Goal: Task Accomplishment & Management: Use online tool/utility

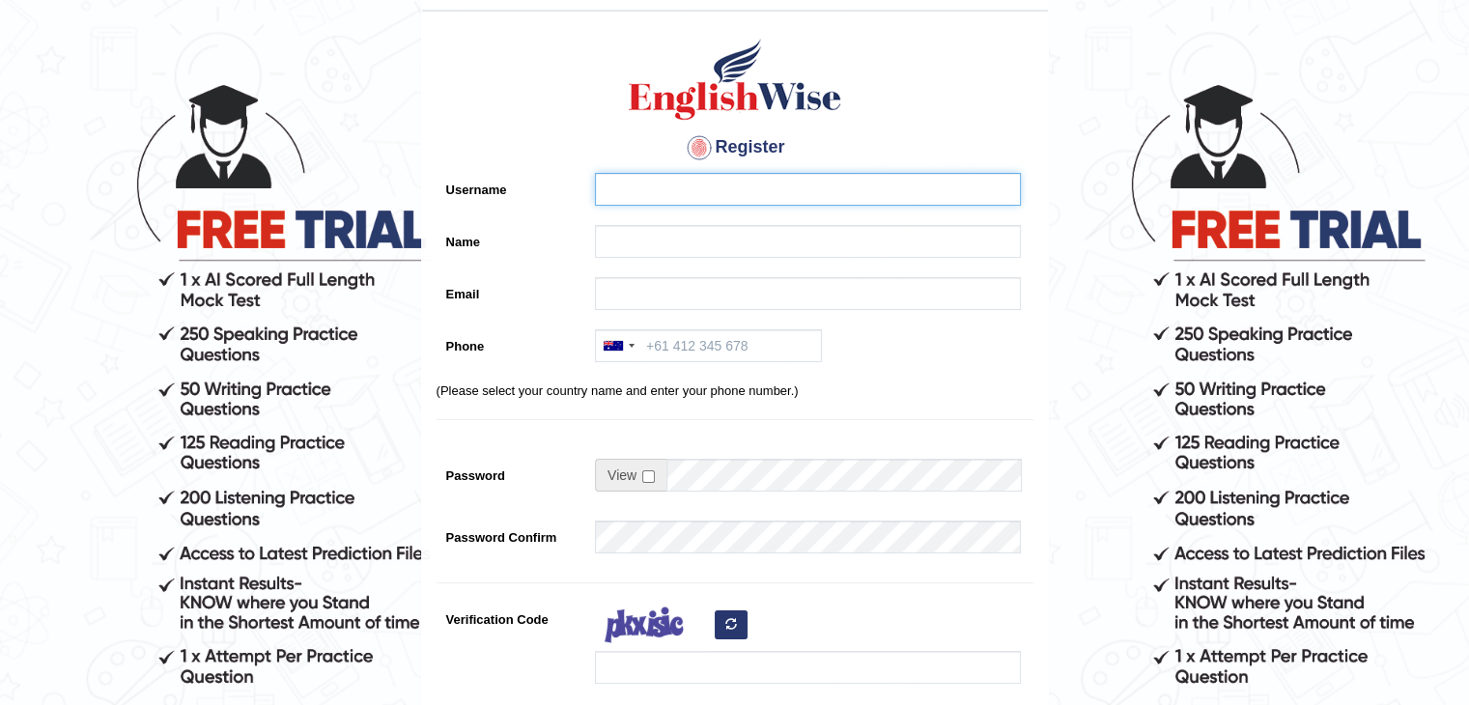
click at [608, 185] on input "Username" at bounding box center [808, 189] width 426 height 33
type input "[PERSON_NAME]"
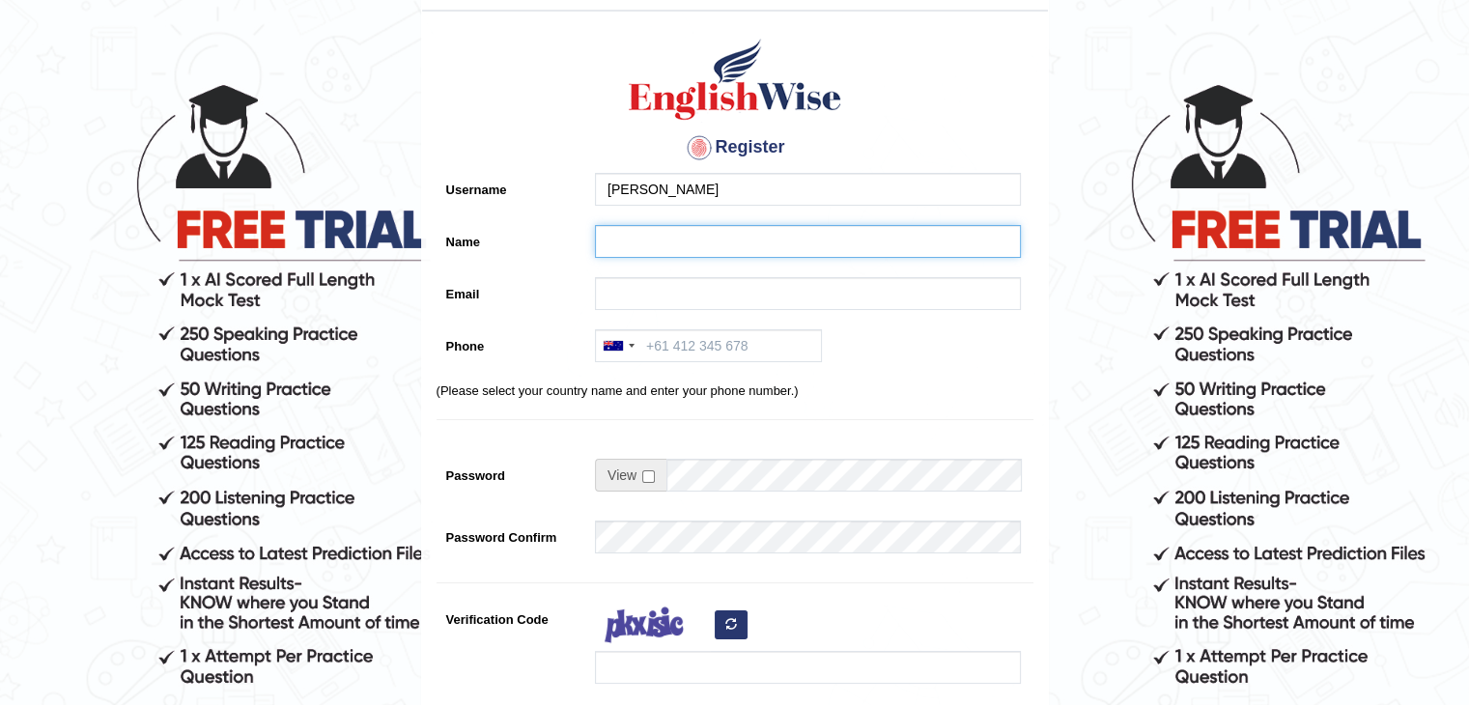
click at [645, 252] on input "Name" at bounding box center [808, 241] width 426 height 33
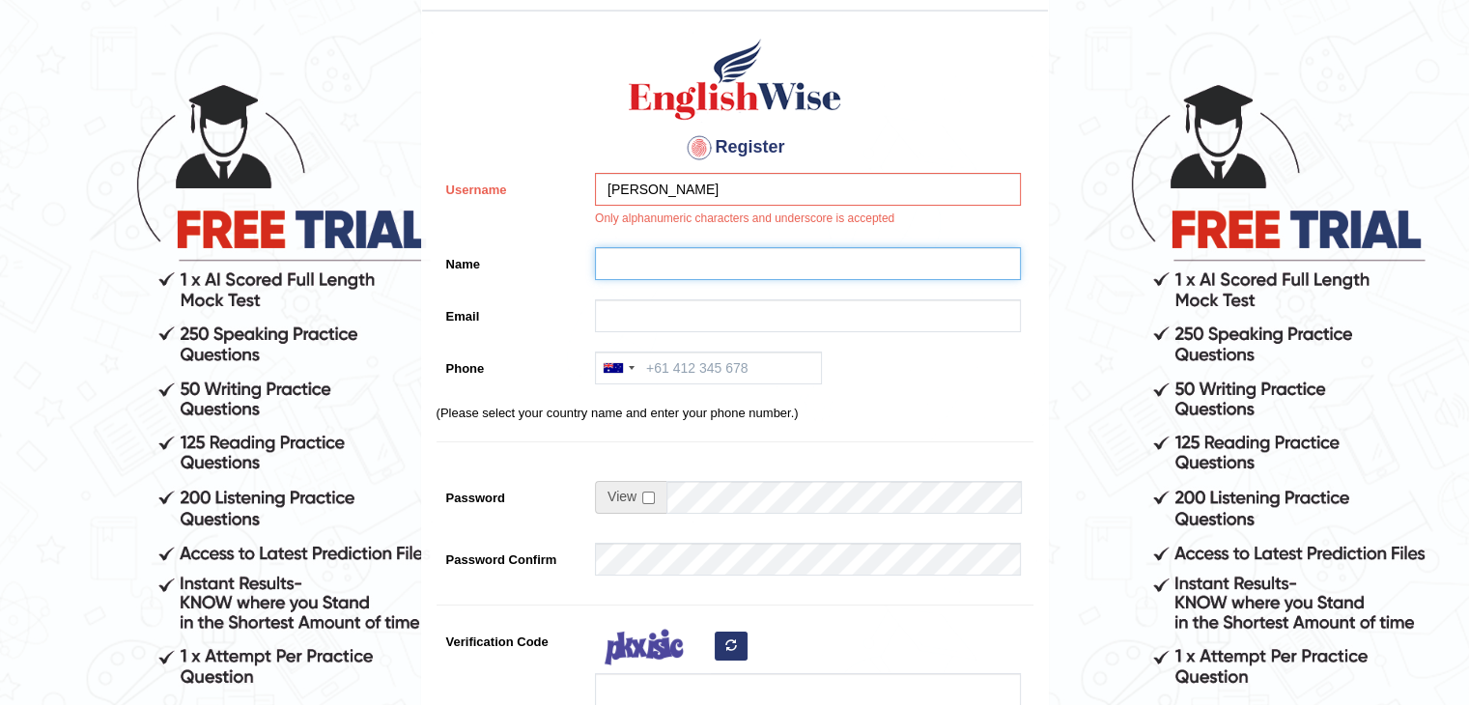
type input "[PERSON_NAME]"
type input "mail2avilesh@gmail.com"
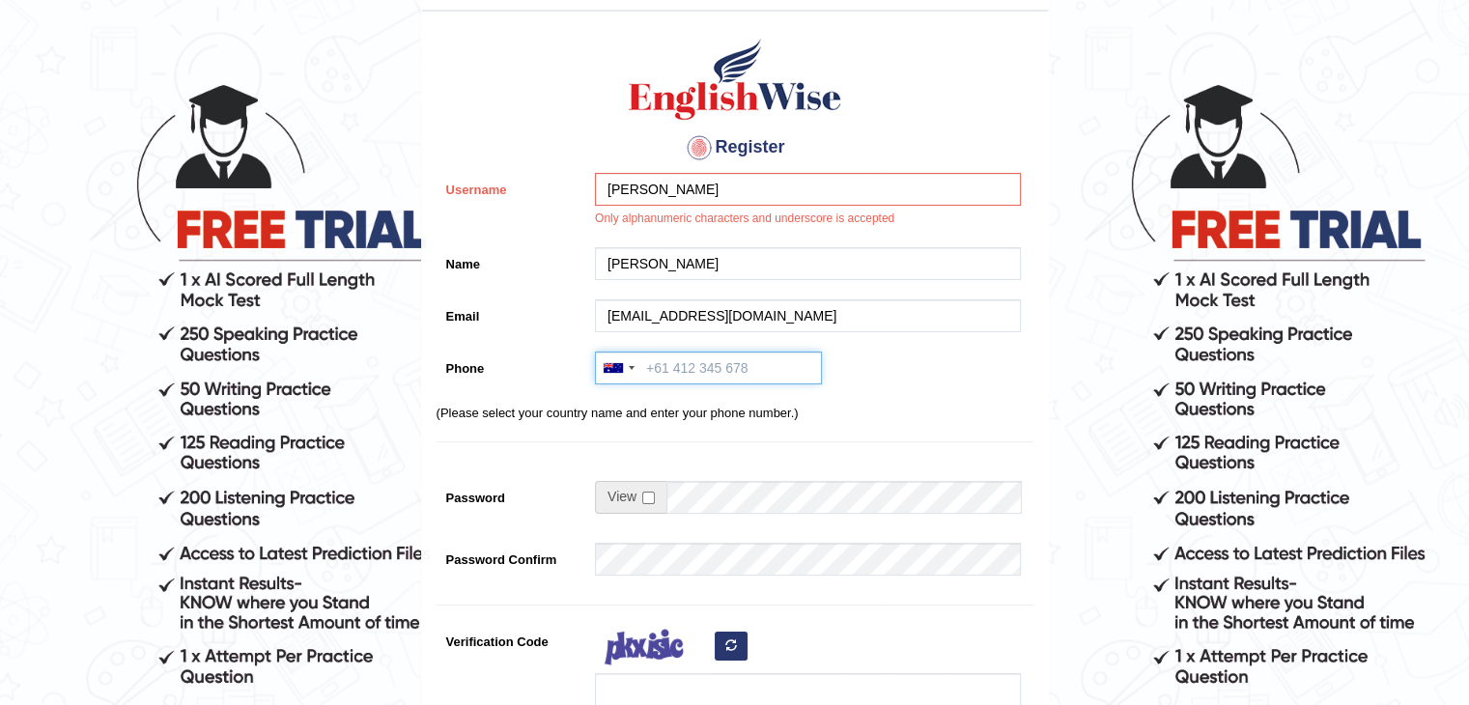
type input "+9779814500030"
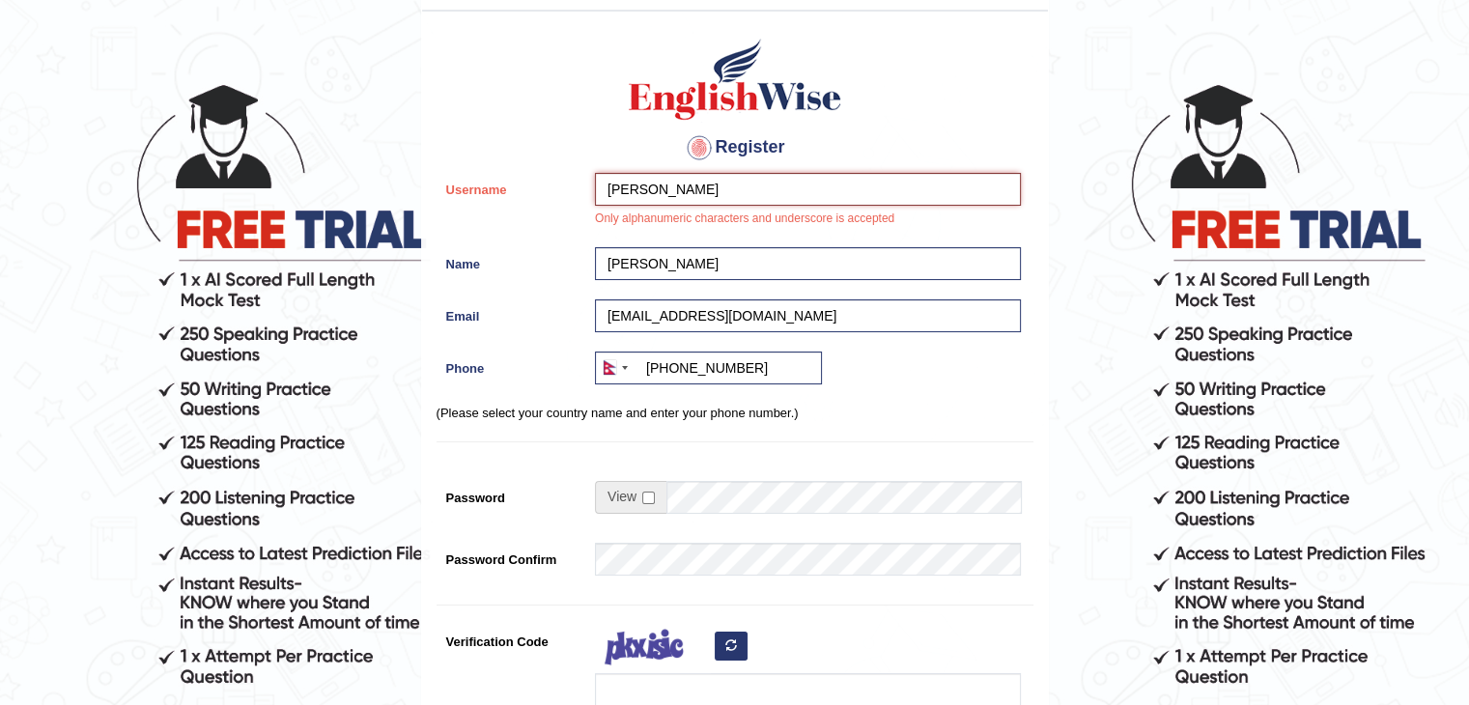
click at [862, 179] on input "[PERSON_NAME]" at bounding box center [808, 189] width 426 height 33
type input "Abhilesh"
click at [649, 497] on input "checkbox" at bounding box center [648, 498] width 13 height 13
checkbox input "true"
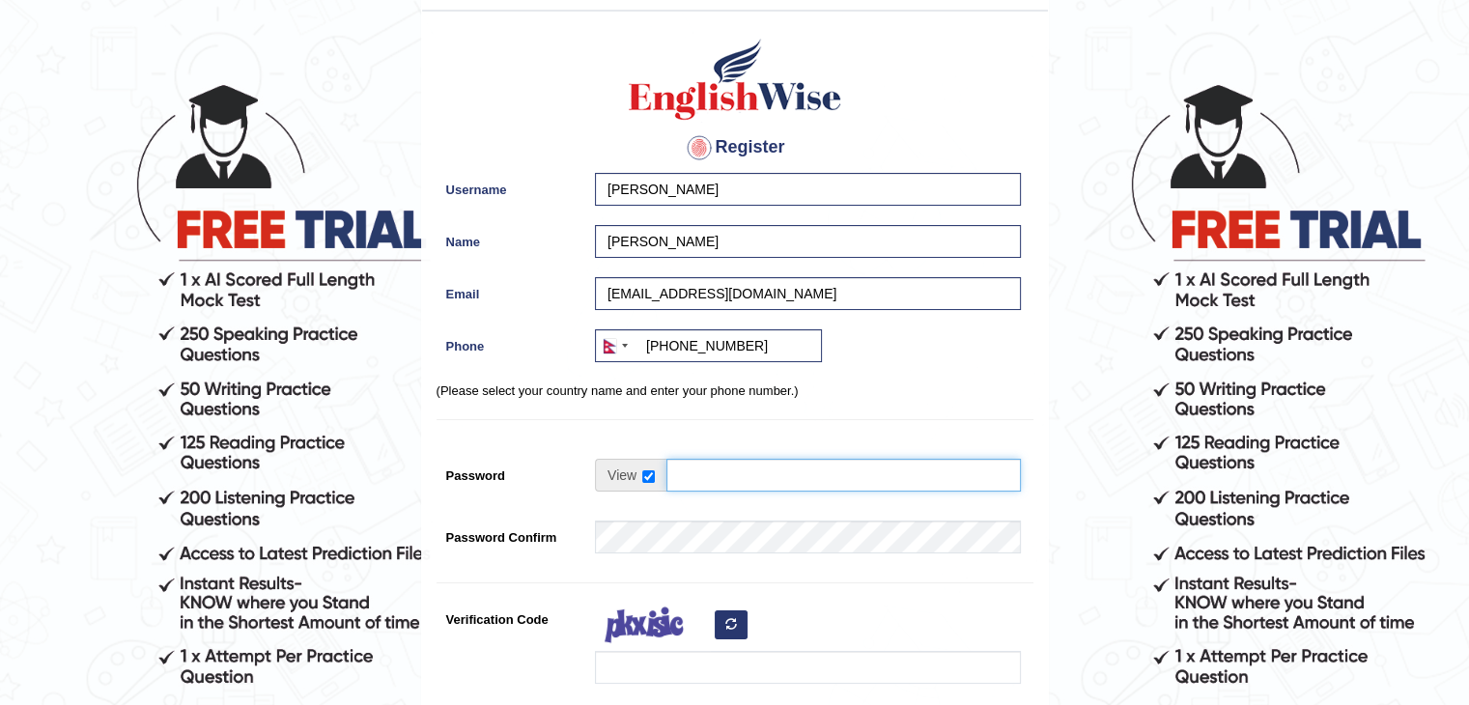
click at [726, 484] on input "Password" at bounding box center [843, 475] width 354 height 33
drag, startPoint x: 846, startPoint y: 468, endPoint x: 647, endPoint y: 464, distance: 199.0
click at [647, 464] on div at bounding box center [808, 475] width 426 height 33
drag, startPoint x: 788, startPoint y: 480, endPoint x: 687, endPoint y: 484, distance: 101.5
click at [687, 484] on input "Password" at bounding box center [843, 475] width 354 height 33
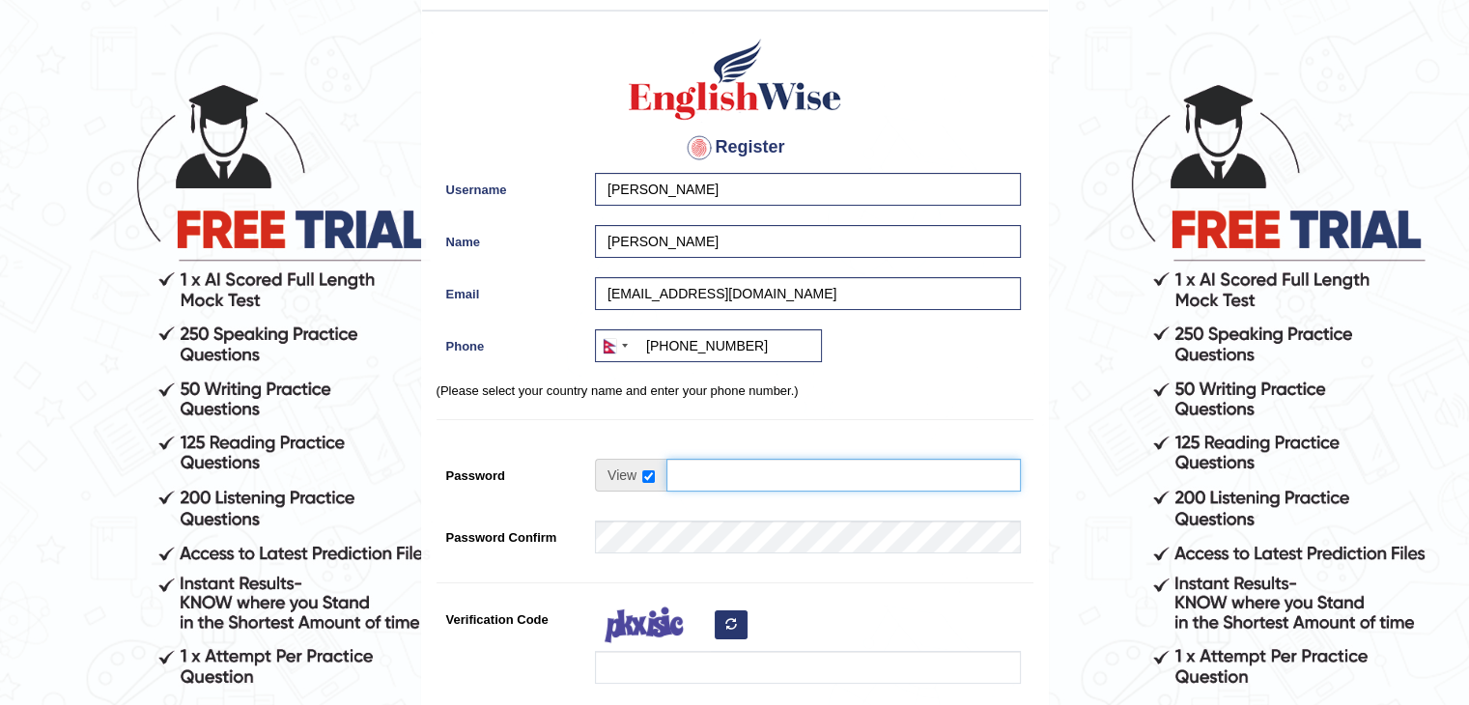
click at [812, 485] on input "Password" at bounding box center [843, 475] width 354 height 33
click at [812, 467] on input "Password" at bounding box center [843, 475] width 354 height 33
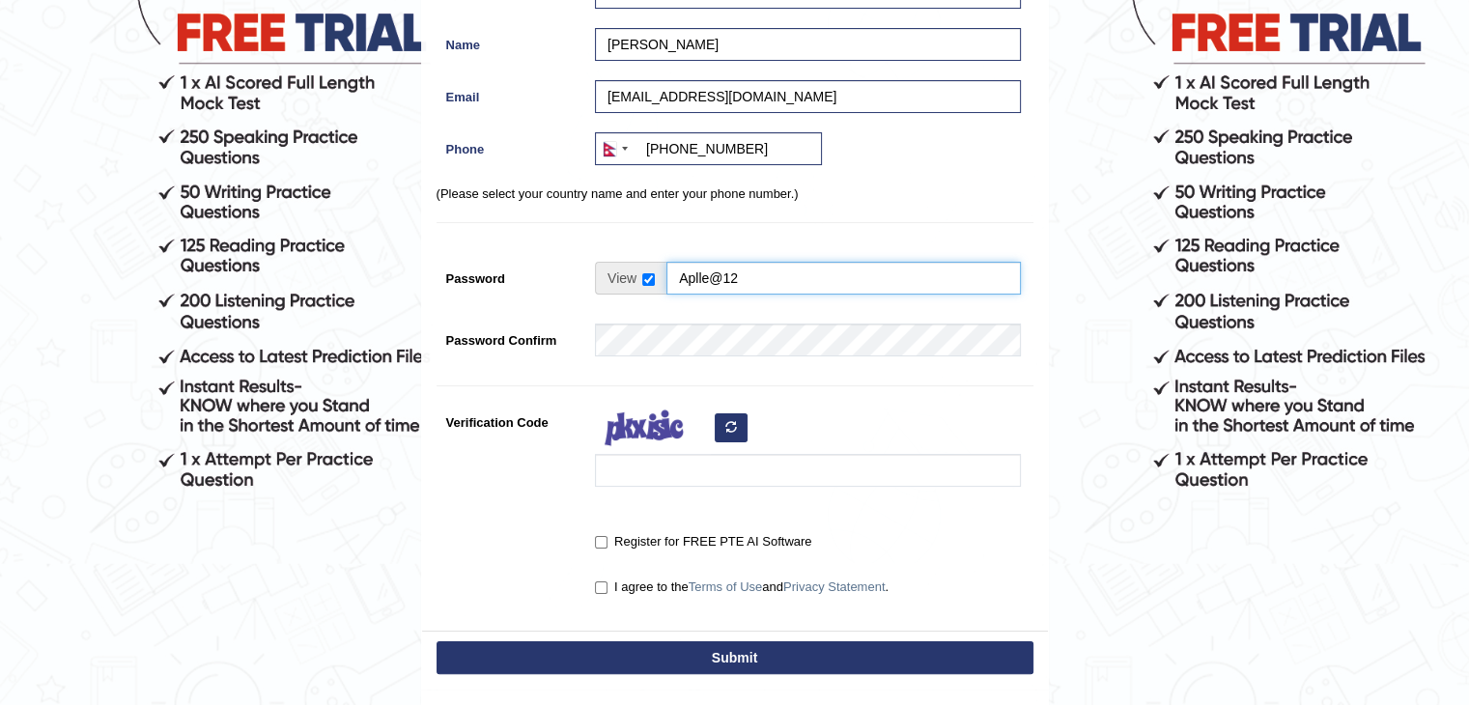
scroll to position [266, 0]
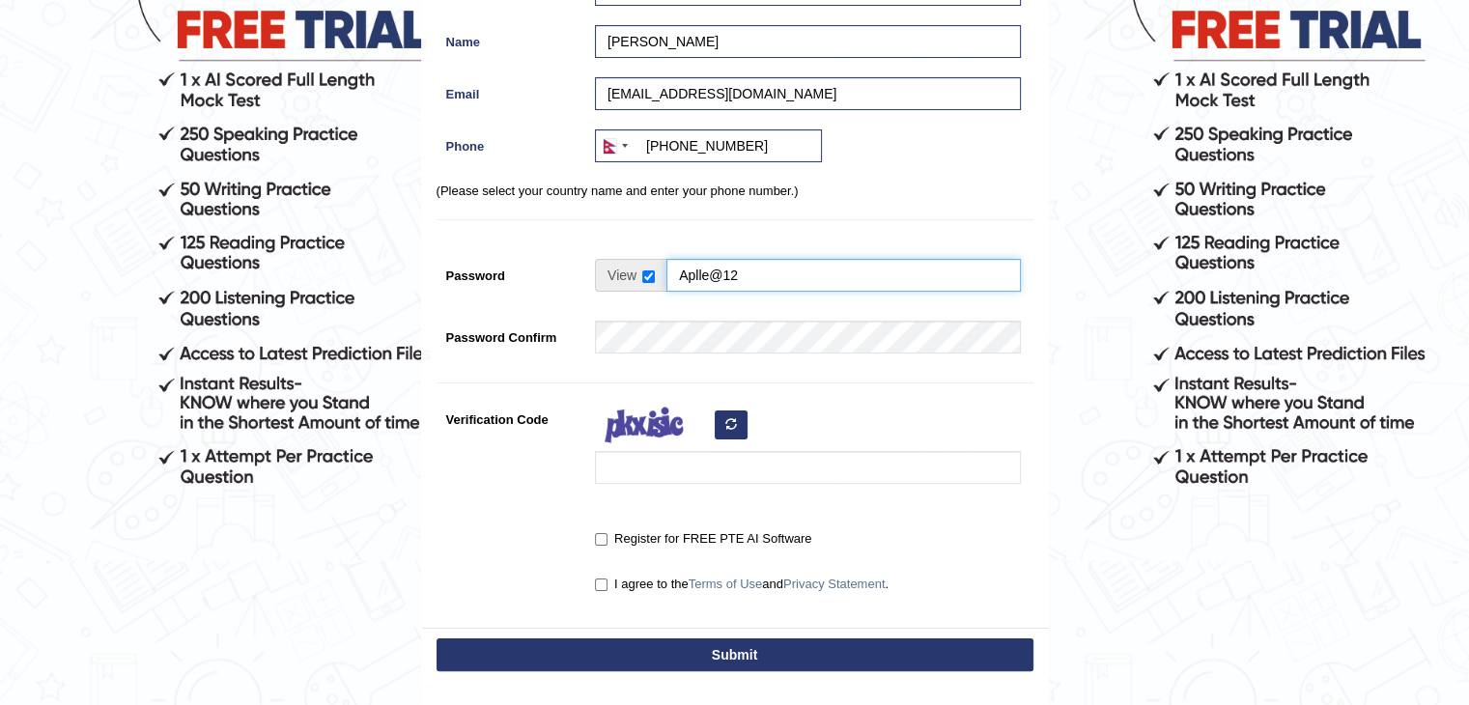
type input "Aplle@12"
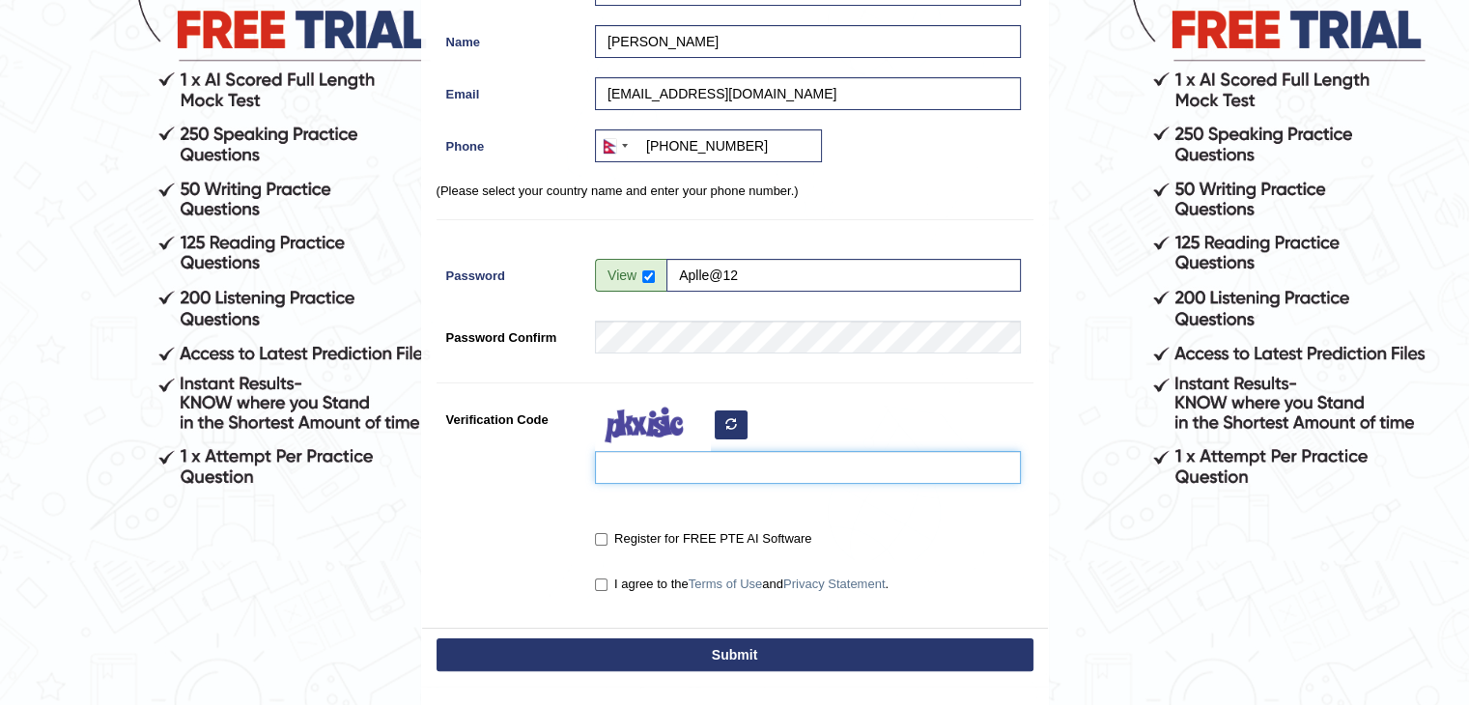
click at [655, 472] on input "Verification Code" at bounding box center [808, 467] width 426 height 33
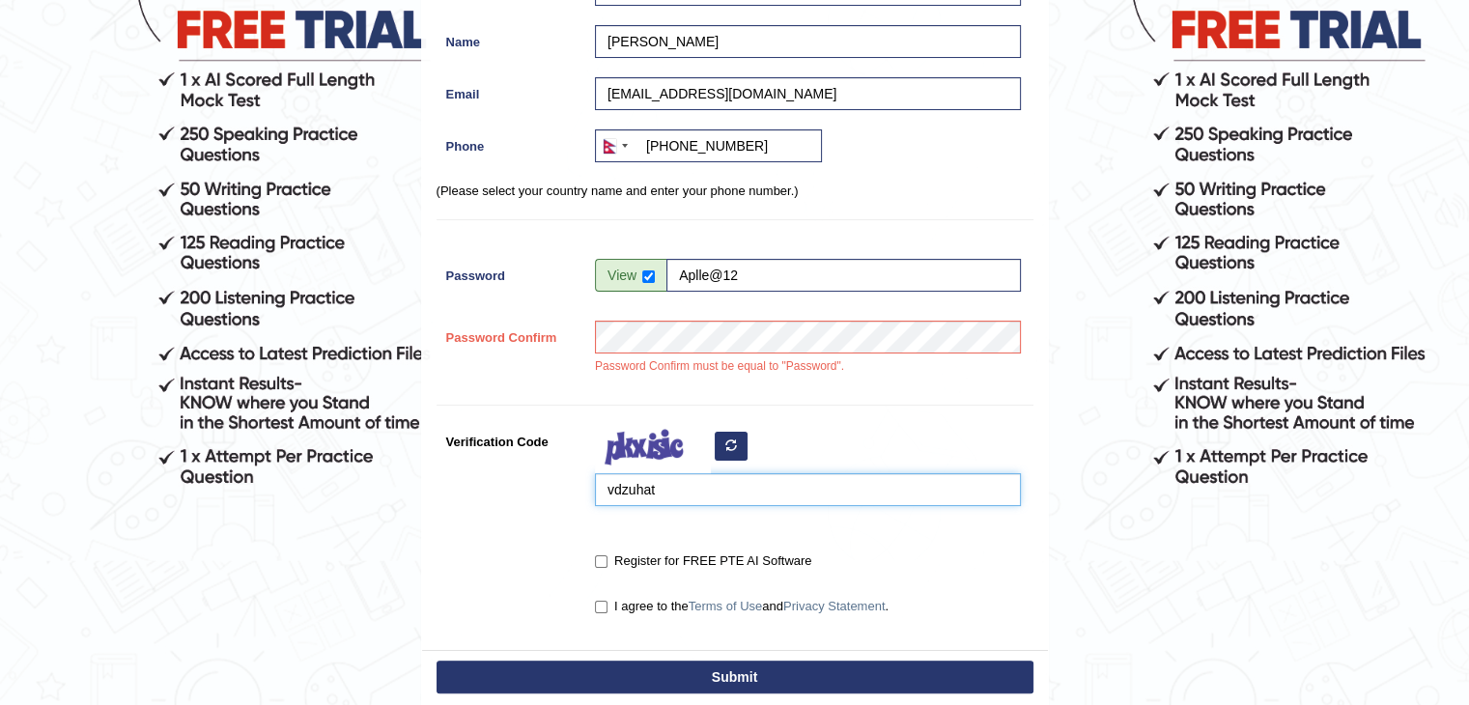
type input "vdzuhat"
click at [598, 558] on input "Register for FREE PTE AI Software" at bounding box center [601, 561] width 13 height 13
checkbox input "true"
click at [601, 607] on input "I agree to the Terms of Use and Privacy Statement ." at bounding box center [601, 607] width 13 height 13
checkbox input "true"
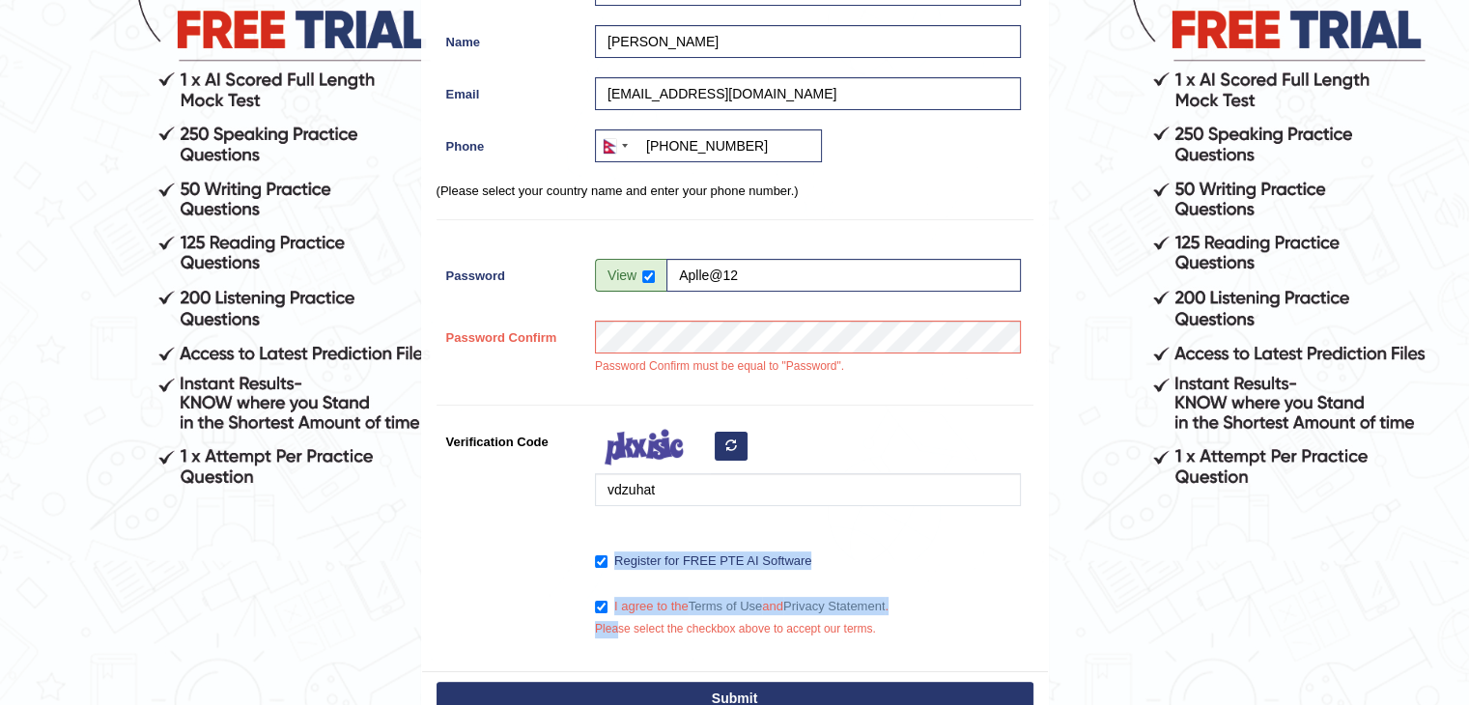
drag, startPoint x: 615, startPoint y: 664, endPoint x: 758, endPoint y: 516, distance: 205.6
click at [758, 516] on div "Register Username Abhilesh Name Abhilesh Karn Email mail2avilesh@gmail.com Phon…" at bounding box center [735, 246] width 626 height 850
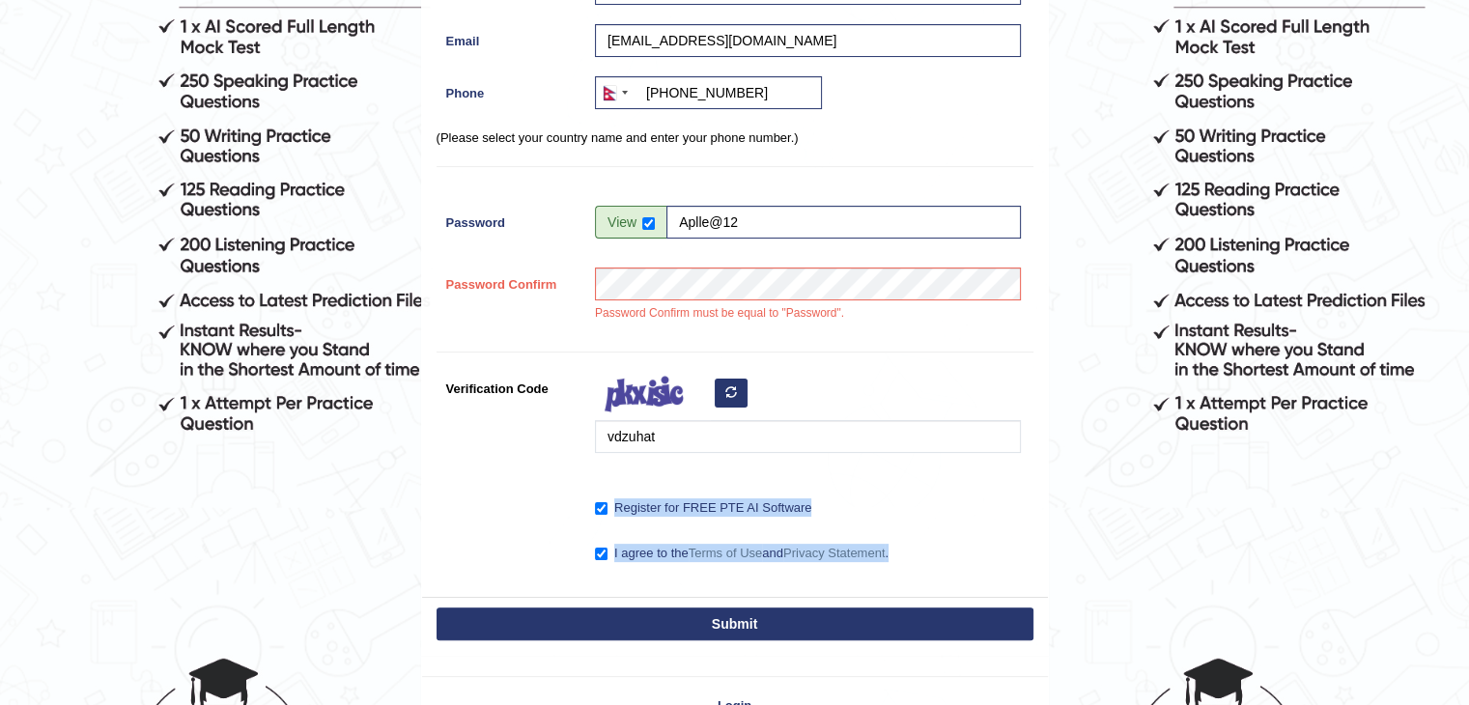
scroll to position [320, 0]
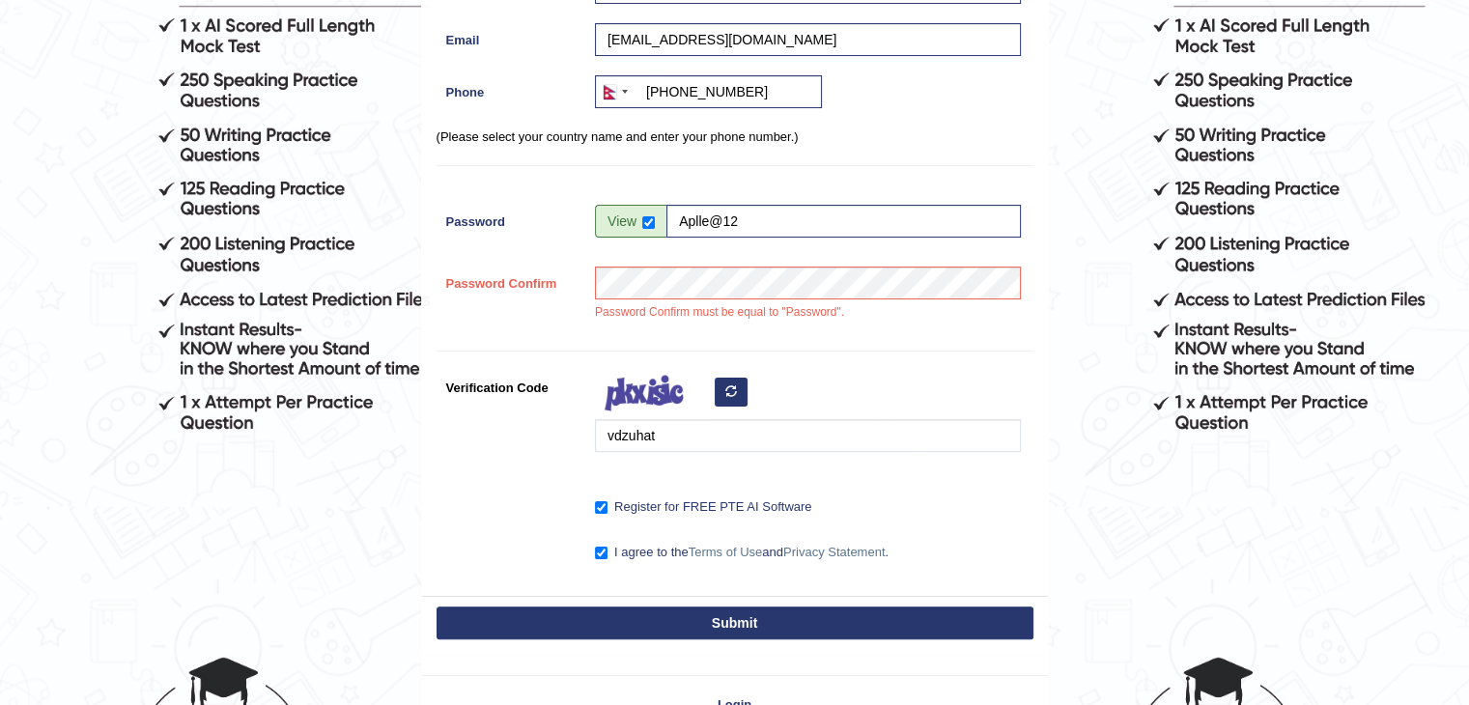
click at [730, 264] on div "Register Username Abhilesh Name Abhilesh Karn Email mail2avilesh@gmail.com Phon…" at bounding box center [735, 181] width 626 height 829
click at [703, 210] on input "Aplle@12" at bounding box center [843, 221] width 354 height 33
type input "Apple@12"
click at [767, 619] on button "Submit" at bounding box center [735, 623] width 597 height 33
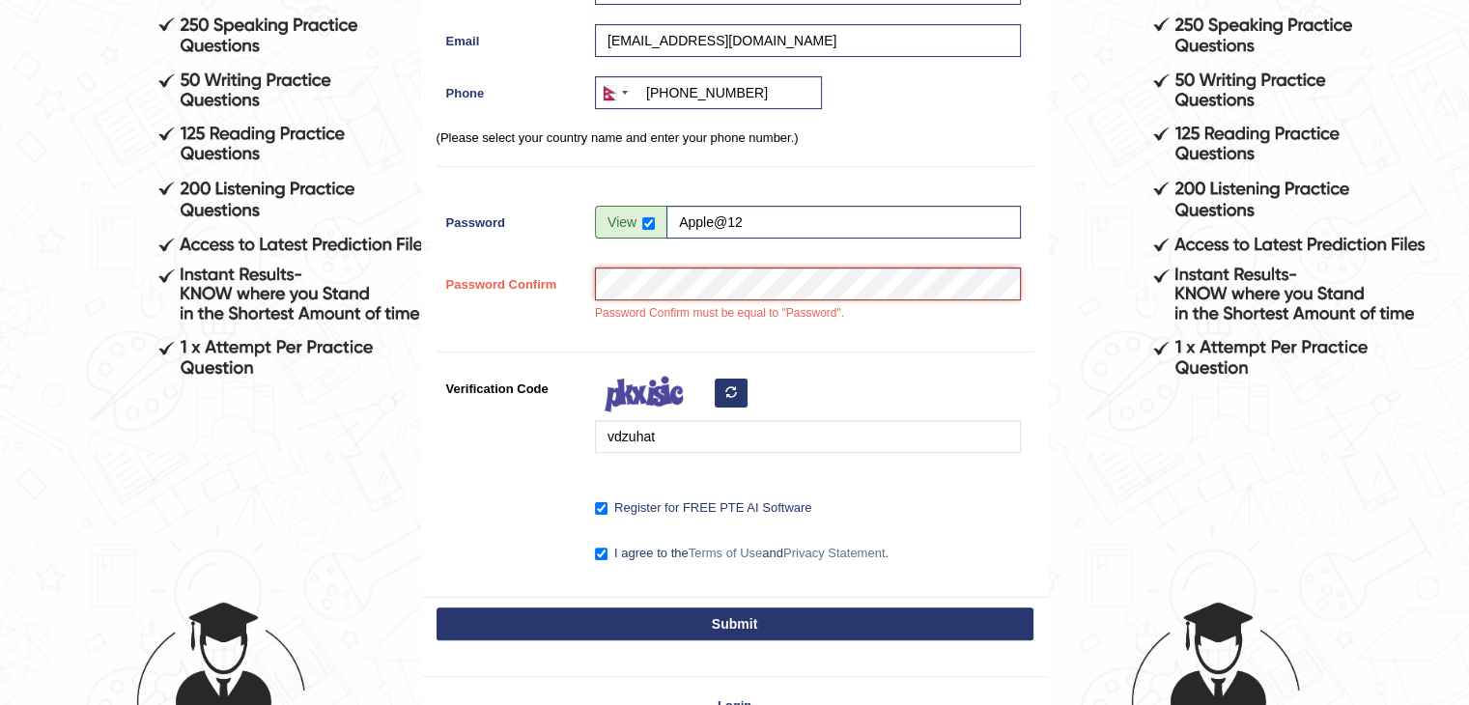
click at [556, 286] on div "Password Confirm Password Confirm must be equal to "Password"." at bounding box center [735, 300] width 597 height 65
click at [741, 618] on button "Submit" at bounding box center [735, 624] width 597 height 33
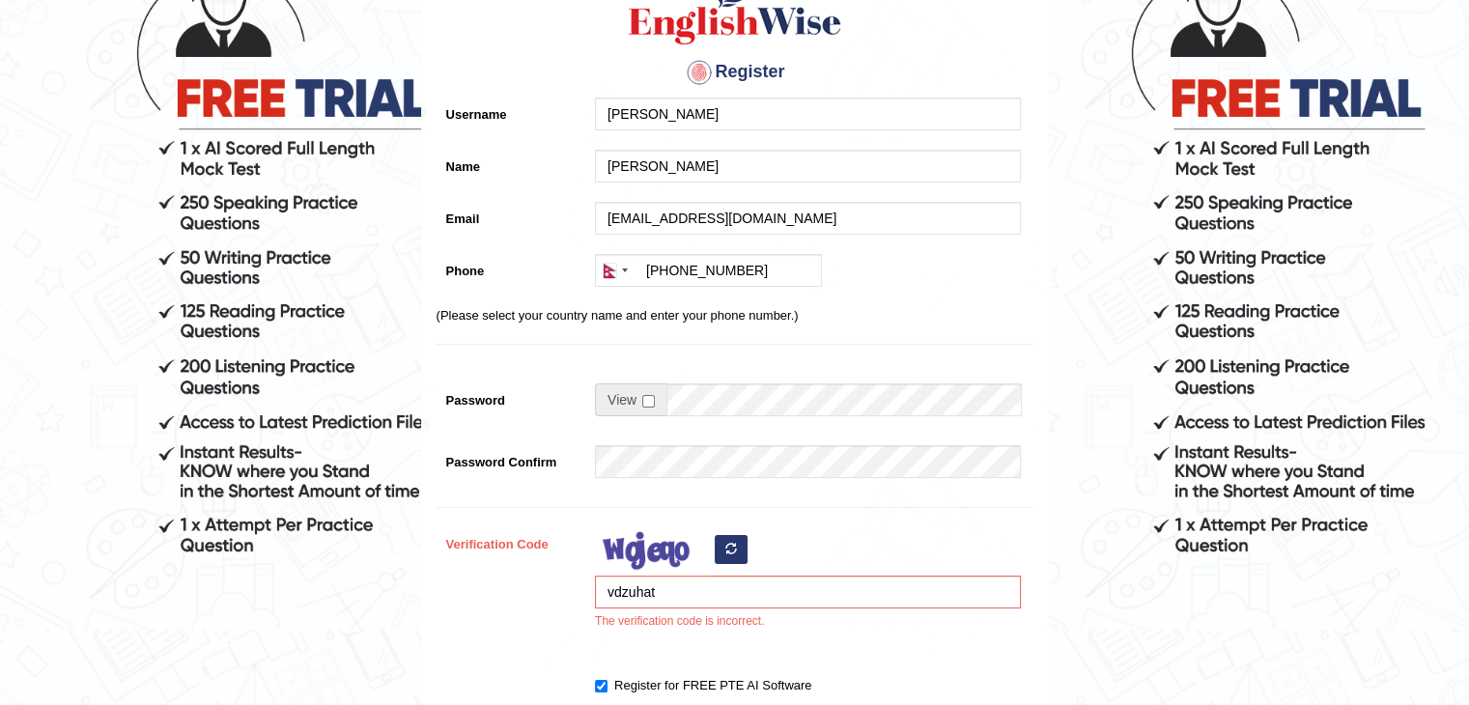
scroll to position [197, 0]
click at [703, 586] on input "vdzuhat" at bounding box center [808, 592] width 426 height 33
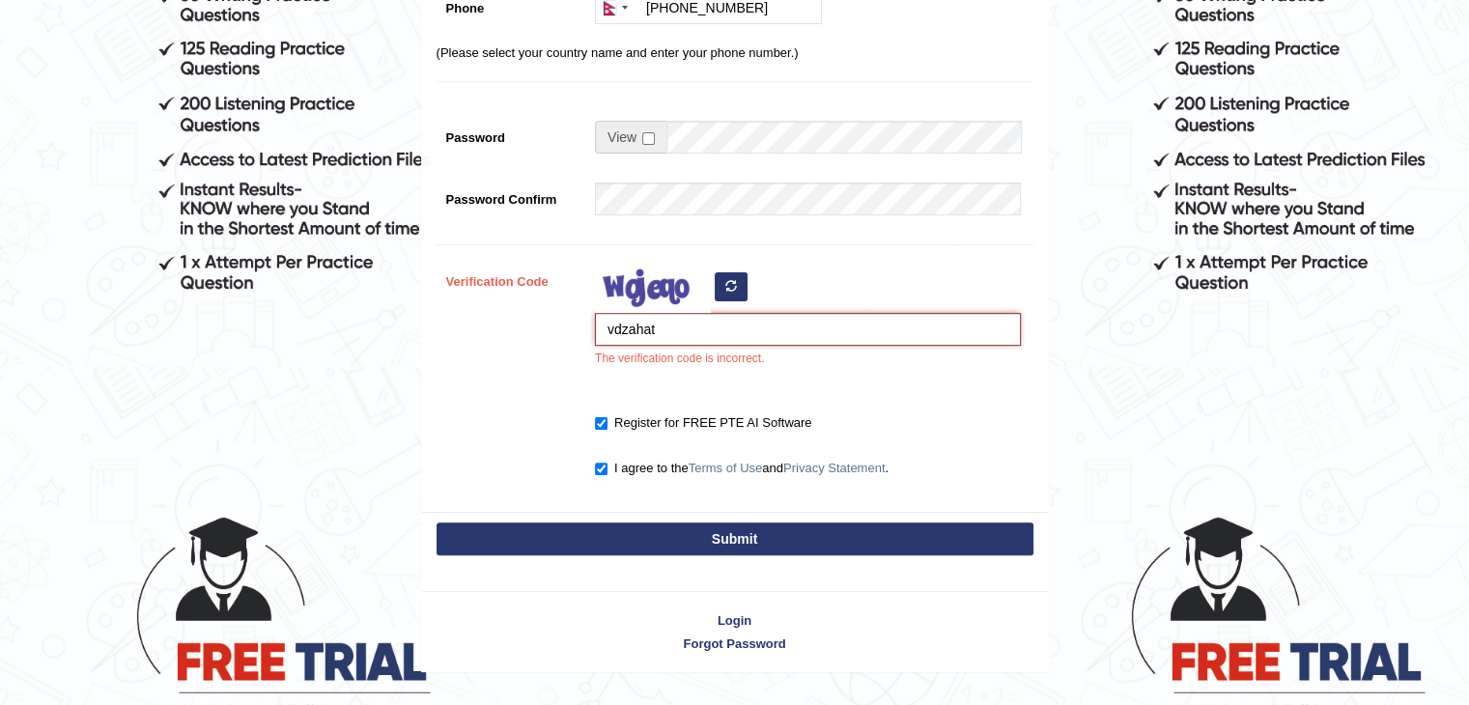
scroll to position [463, 0]
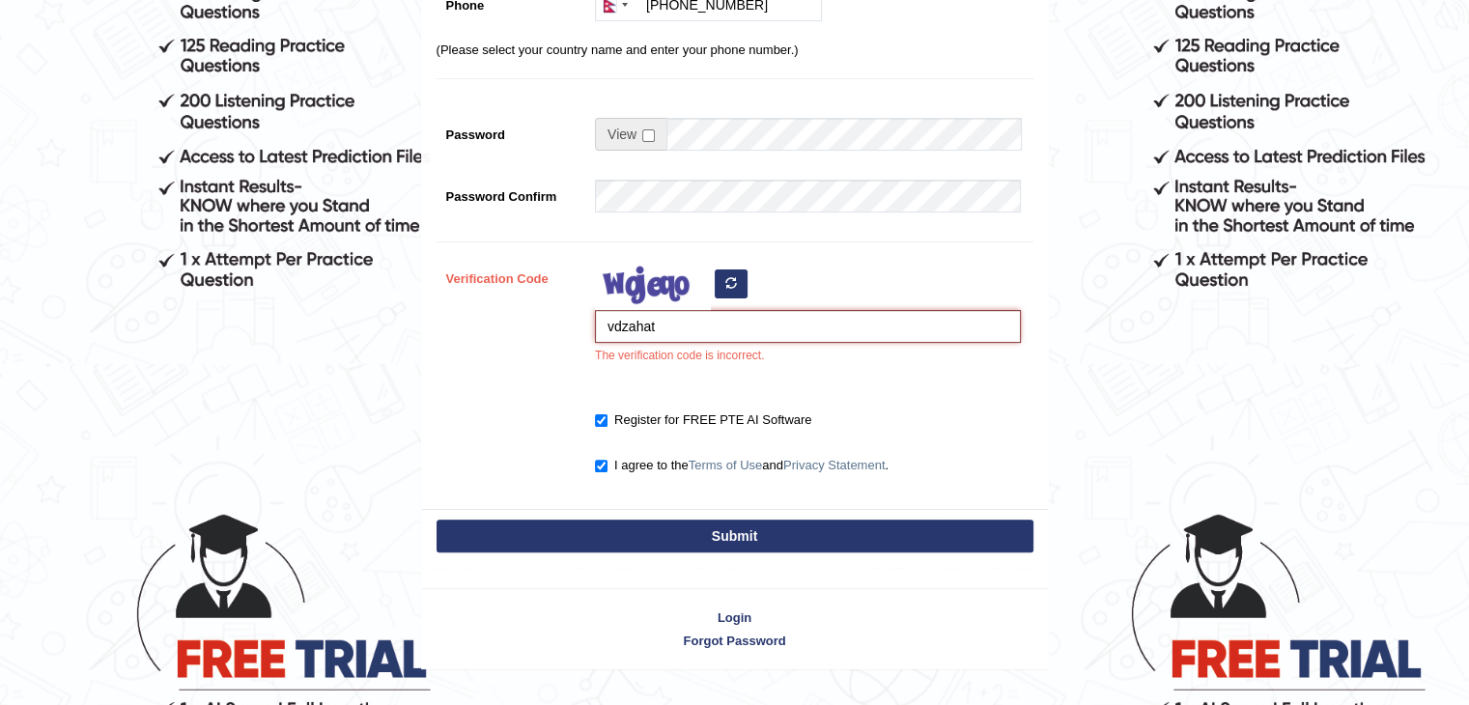
type input "vdzahat"
click at [753, 535] on button "Submit" at bounding box center [735, 536] width 597 height 33
type input "+9779814500030"
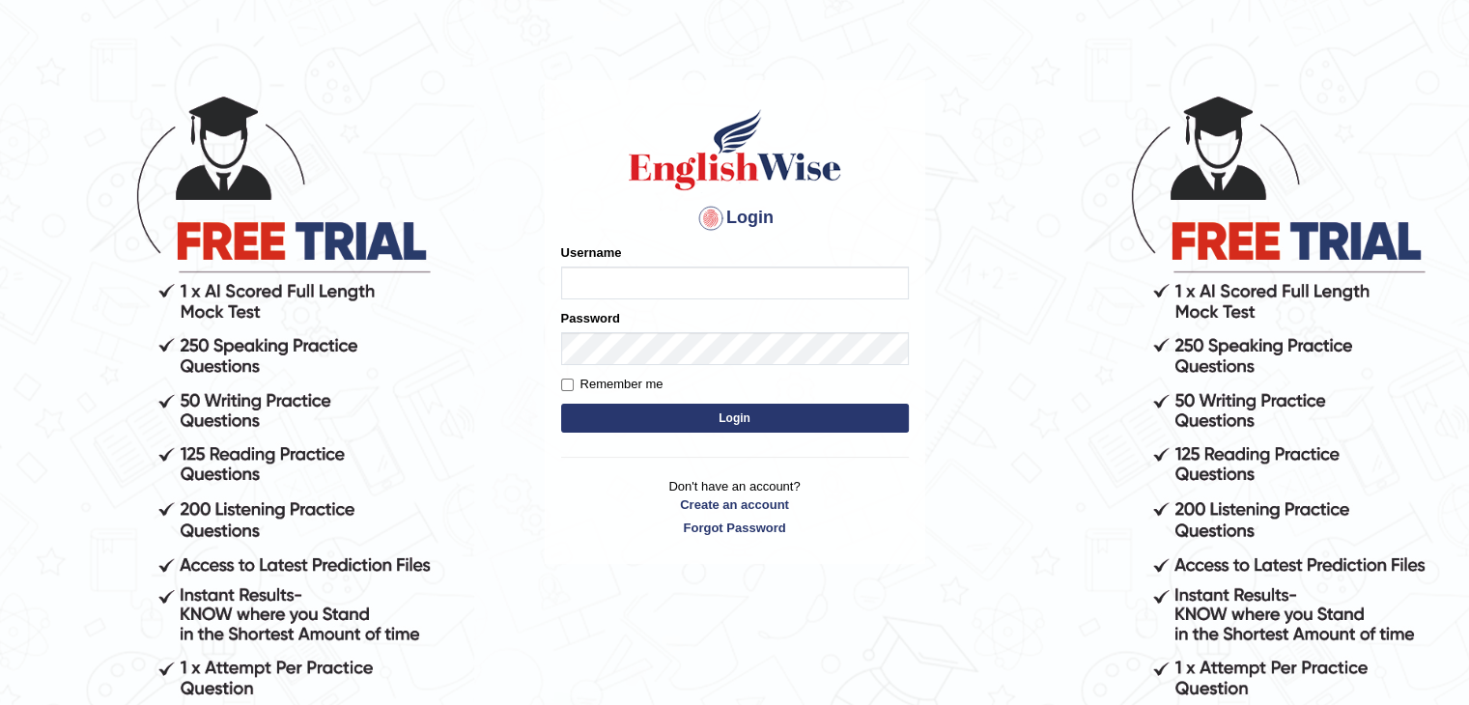
scroll to position [54, 0]
click at [764, 288] on input "Username" at bounding box center [735, 283] width 348 height 33
type input "abhilesh"
click at [565, 383] on input "Remember me" at bounding box center [567, 385] width 13 height 13
checkbox input "true"
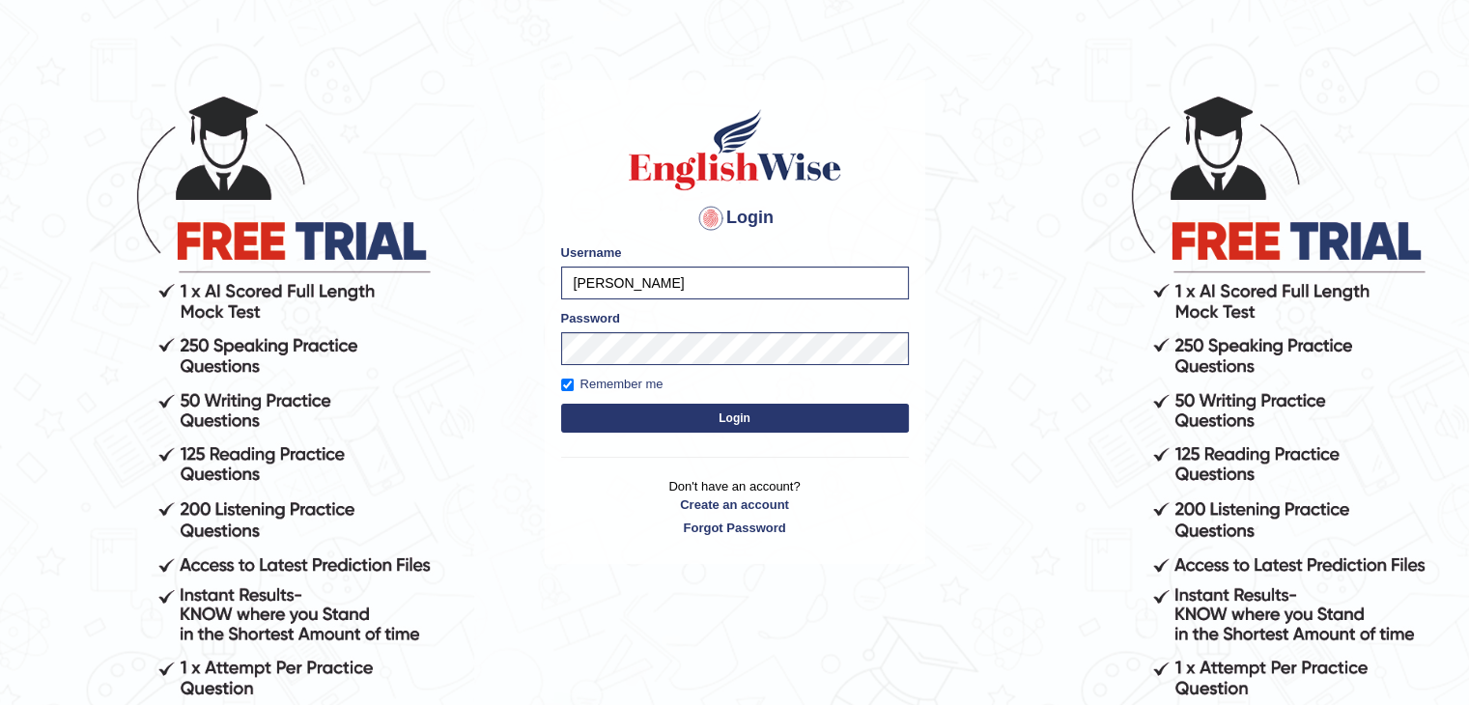
click at [618, 428] on button "Login" at bounding box center [735, 418] width 348 height 29
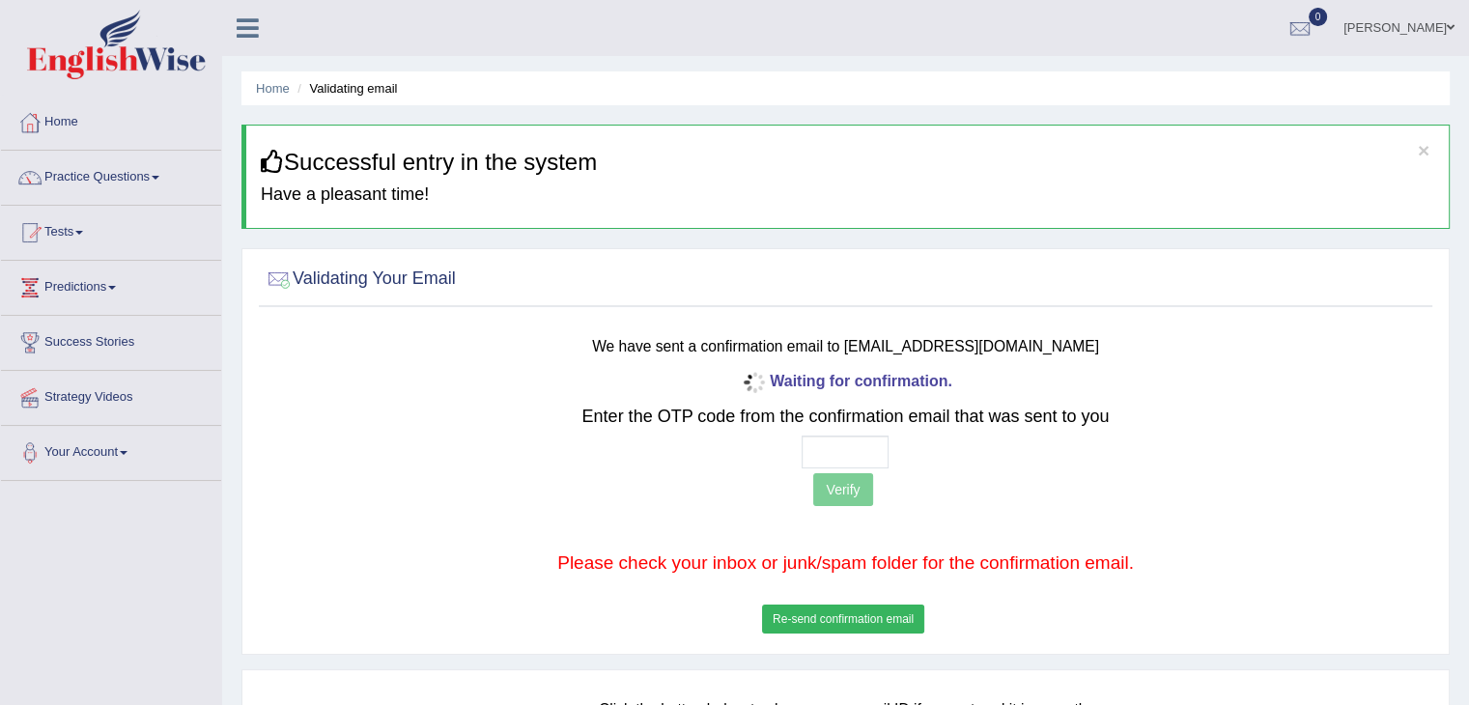
click at [804, 621] on button "Re-send confirmation email" at bounding box center [843, 619] width 162 height 29
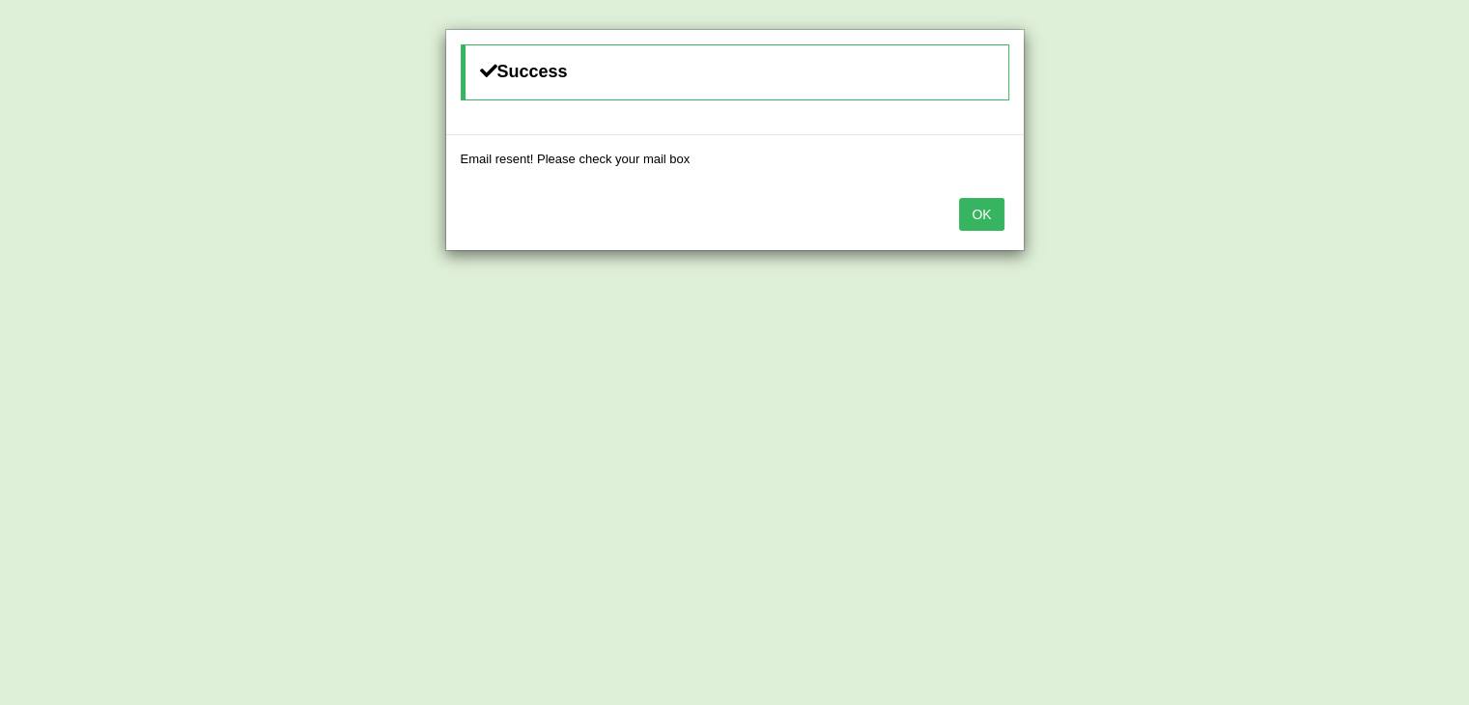
click at [988, 224] on button "OK" at bounding box center [981, 214] width 44 height 33
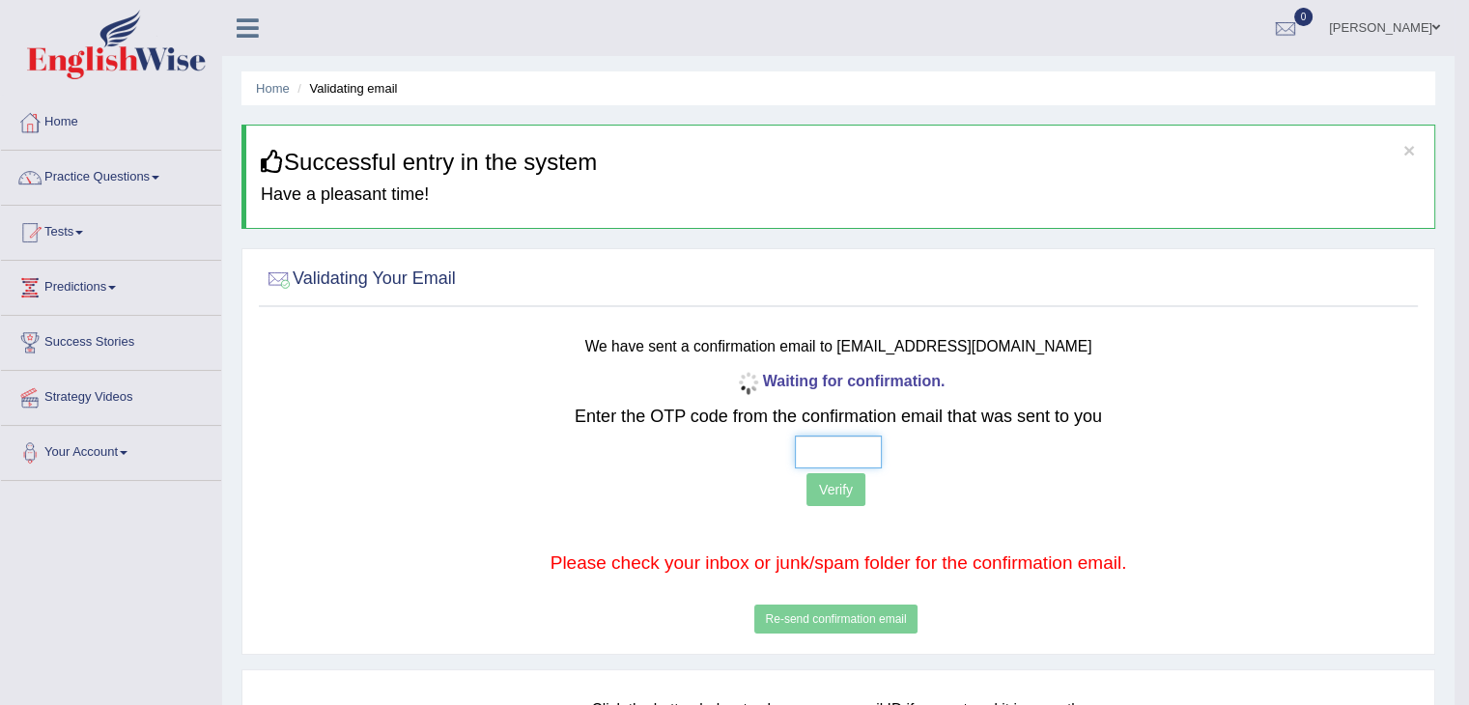
click at [829, 457] on input "text" at bounding box center [838, 452] width 87 height 33
type input "4 6 2 0"
click at [831, 495] on button "Verify" at bounding box center [836, 489] width 59 height 33
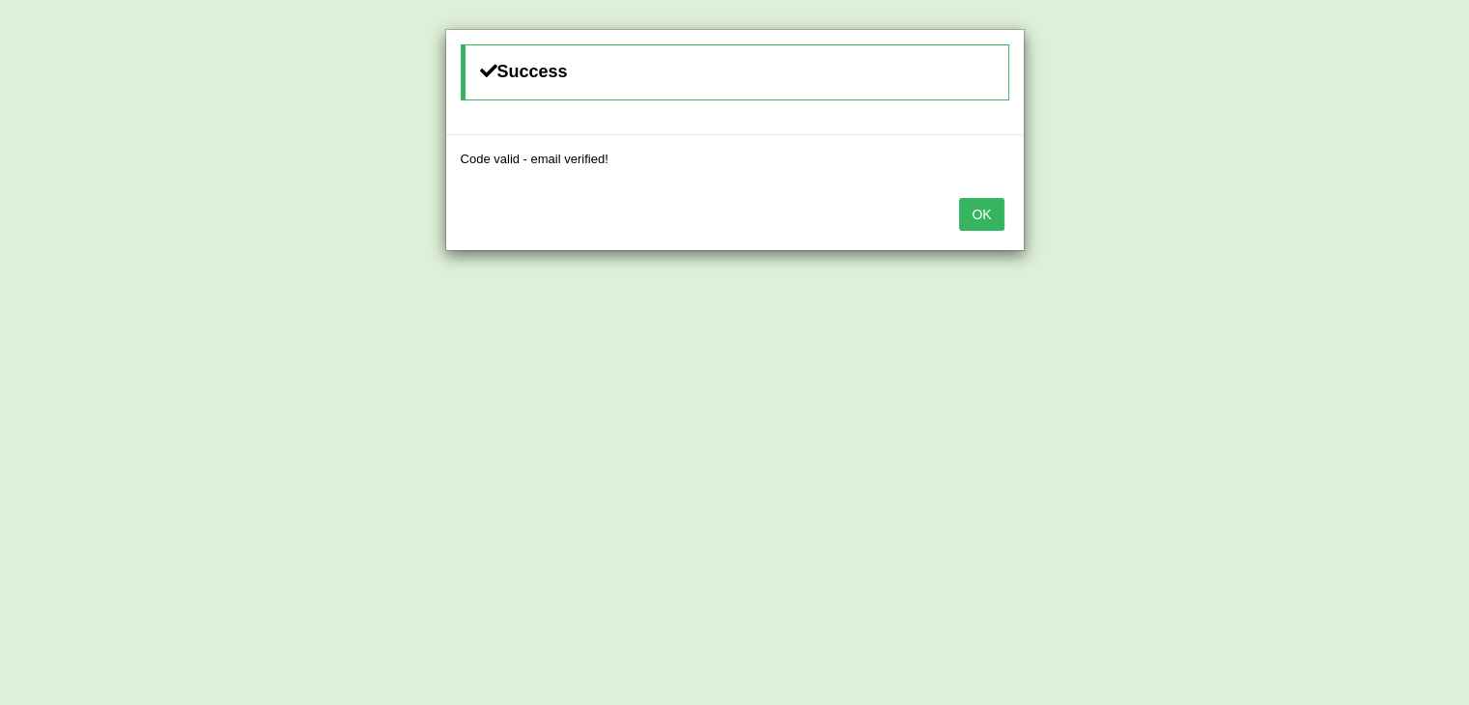
click at [976, 206] on button "OK" at bounding box center [981, 214] width 44 height 33
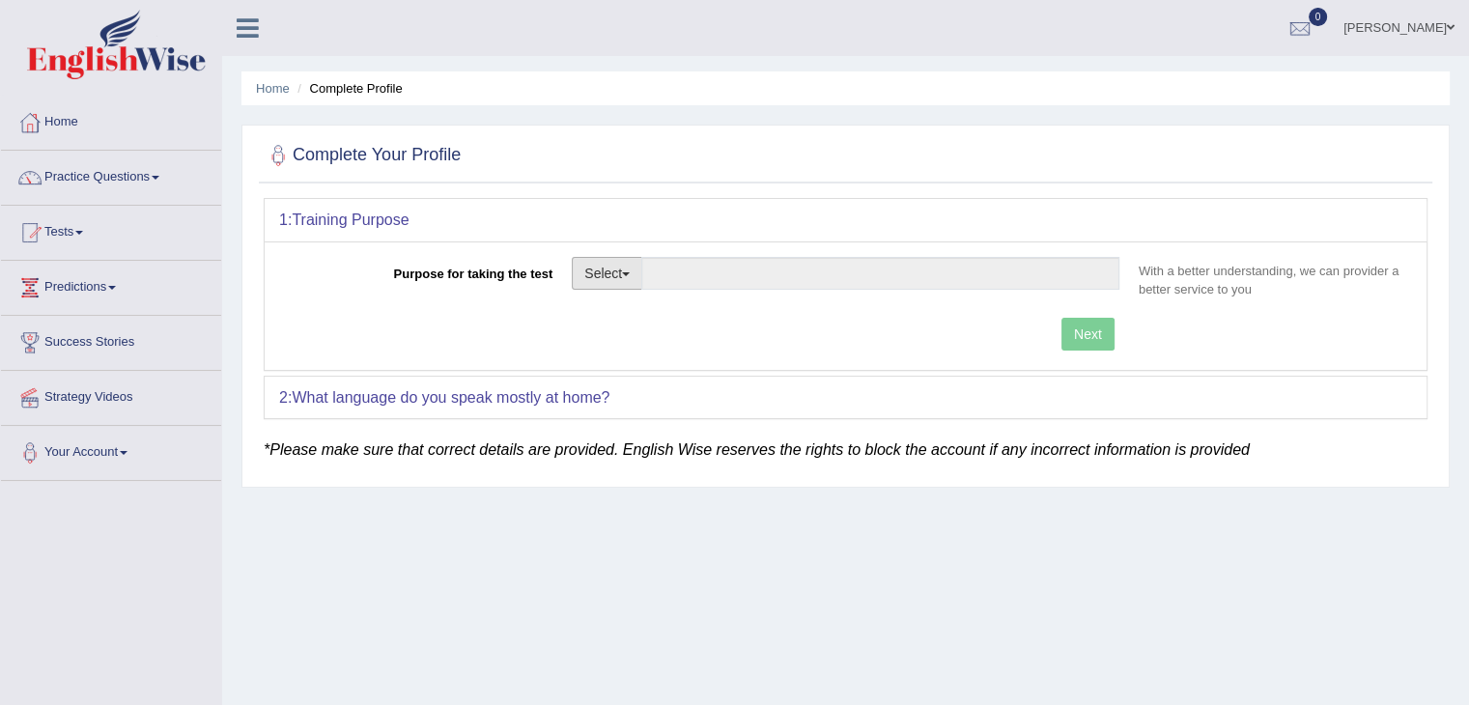
click at [631, 275] on button "Select" at bounding box center [607, 273] width 71 height 33
click at [630, 306] on link "Student Visa" at bounding box center [659, 314] width 172 height 25
type input "Student Visa"
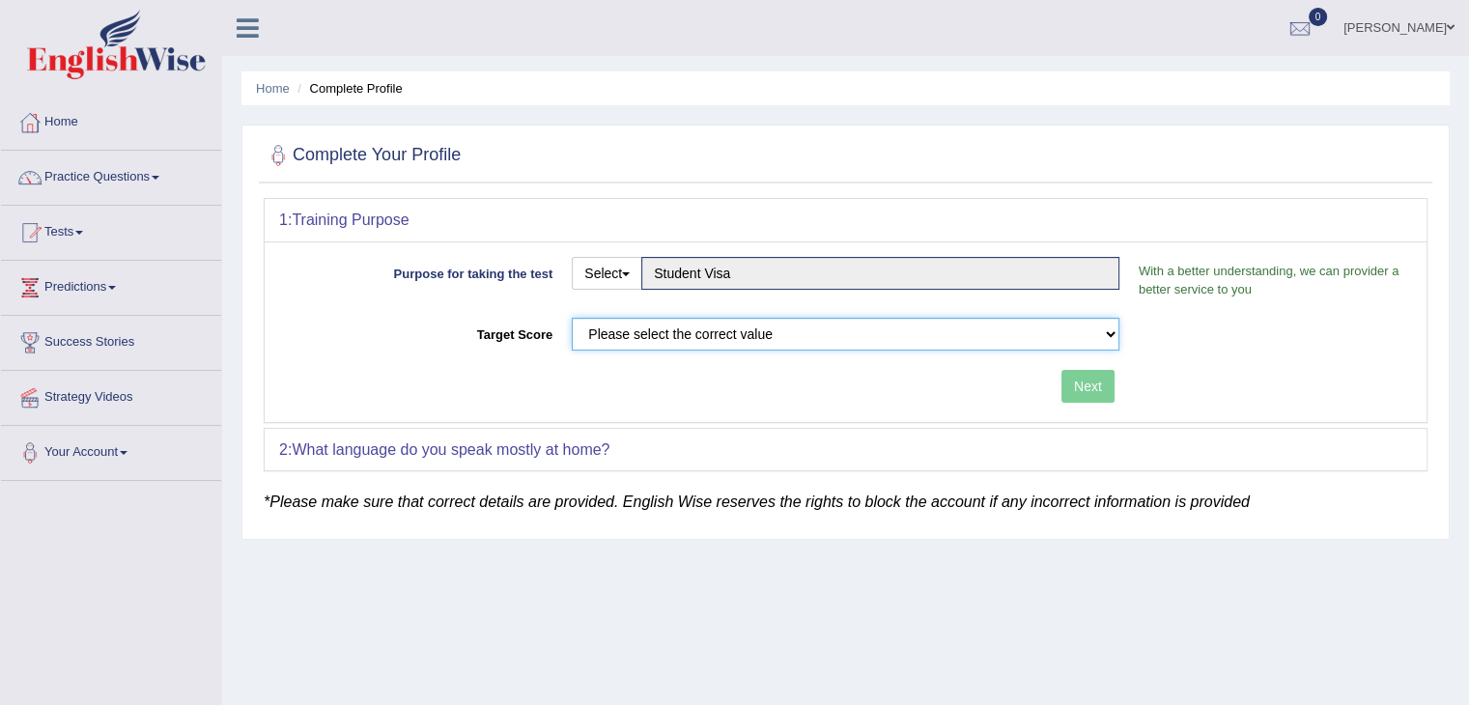
click at [654, 329] on select "Please select the correct value 50 (6 bands) 58 (6.5 bands) 65 (7 bands) 79 (8 …" at bounding box center [846, 334] width 548 height 33
select select "79"
click at [572, 318] on select "Please select the correct value 50 (6 bands) 58 (6.5 bands) 65 (7 bands) 79 (8 …" at bounding box center [846, 334] width 548 height 33
click at [1104, 376] on button "Next" at bounding box center [1087, 386] width 53 height 33
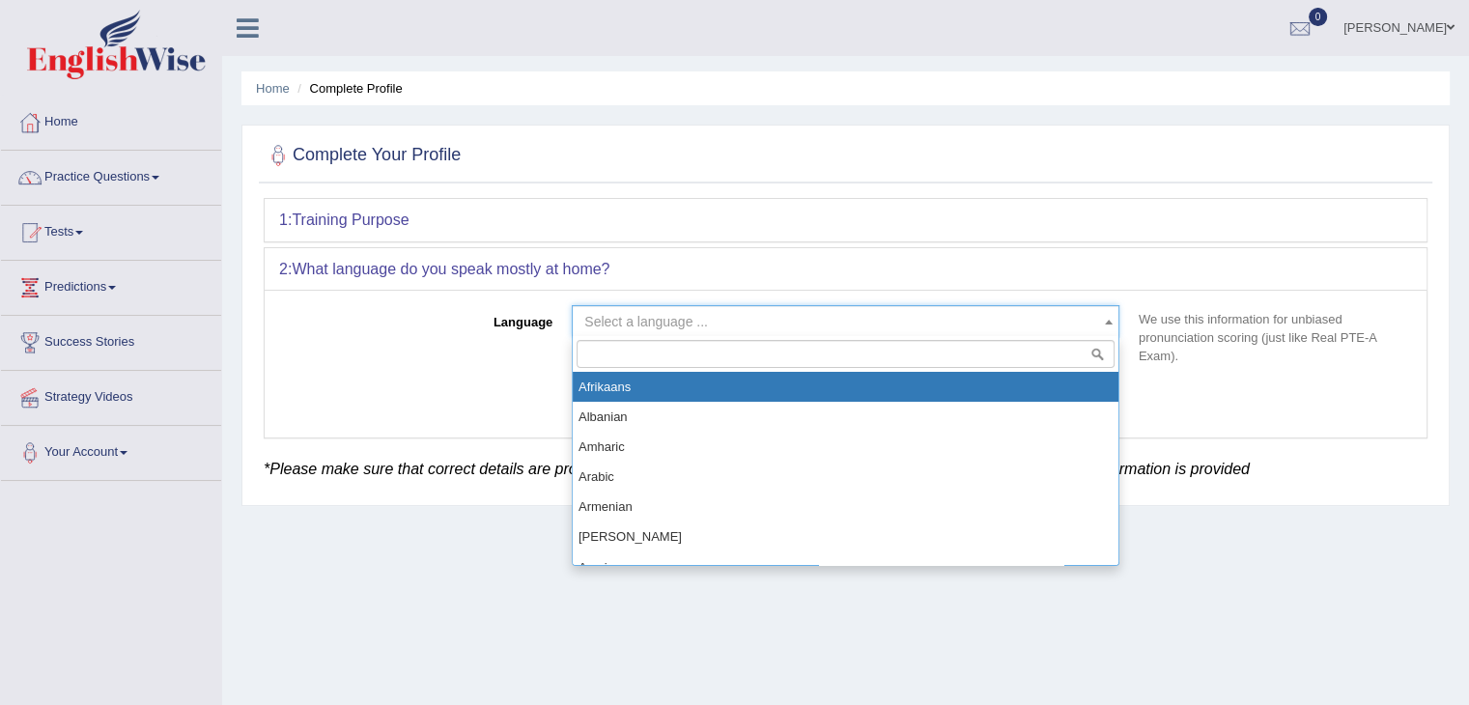
click at [819, 316] on span "Select a language ..." at bounding box center [839, 321] width 511 height 19
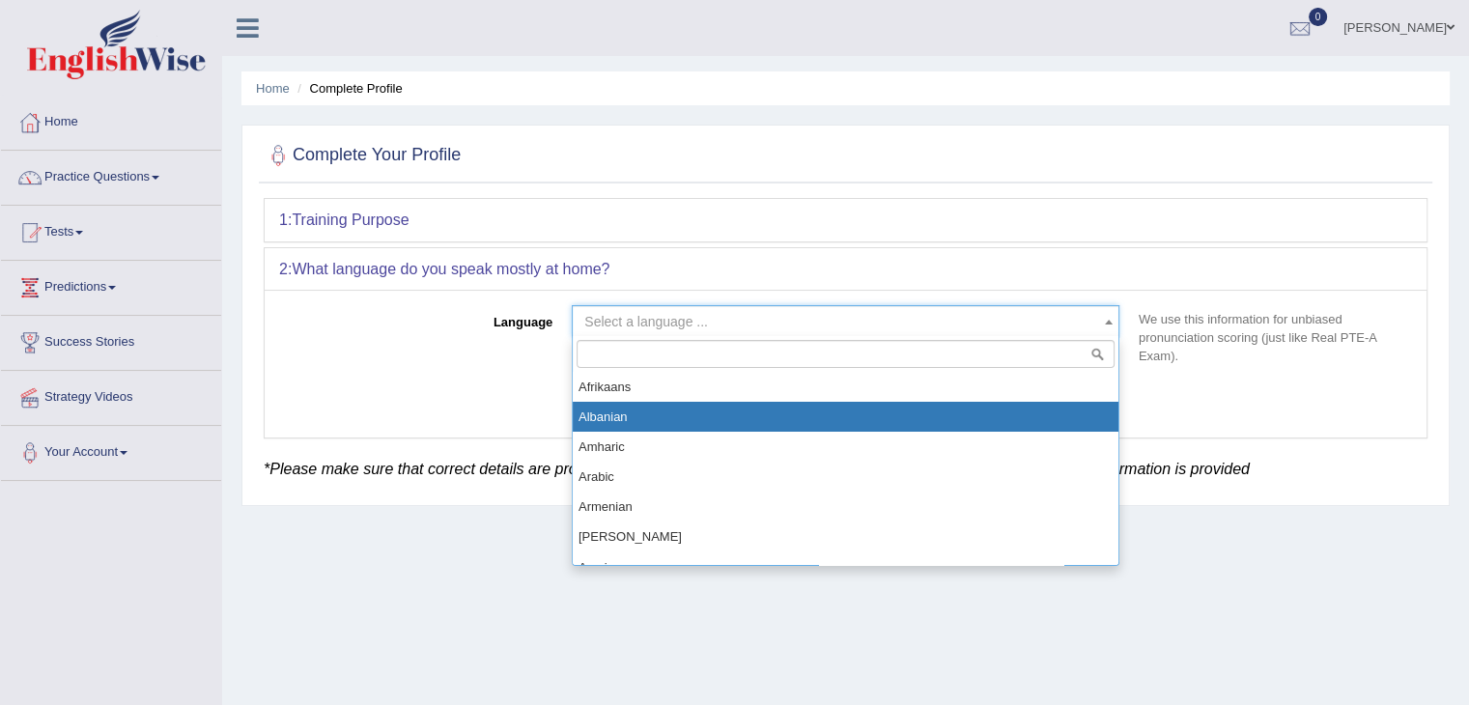
select select "Albanian"
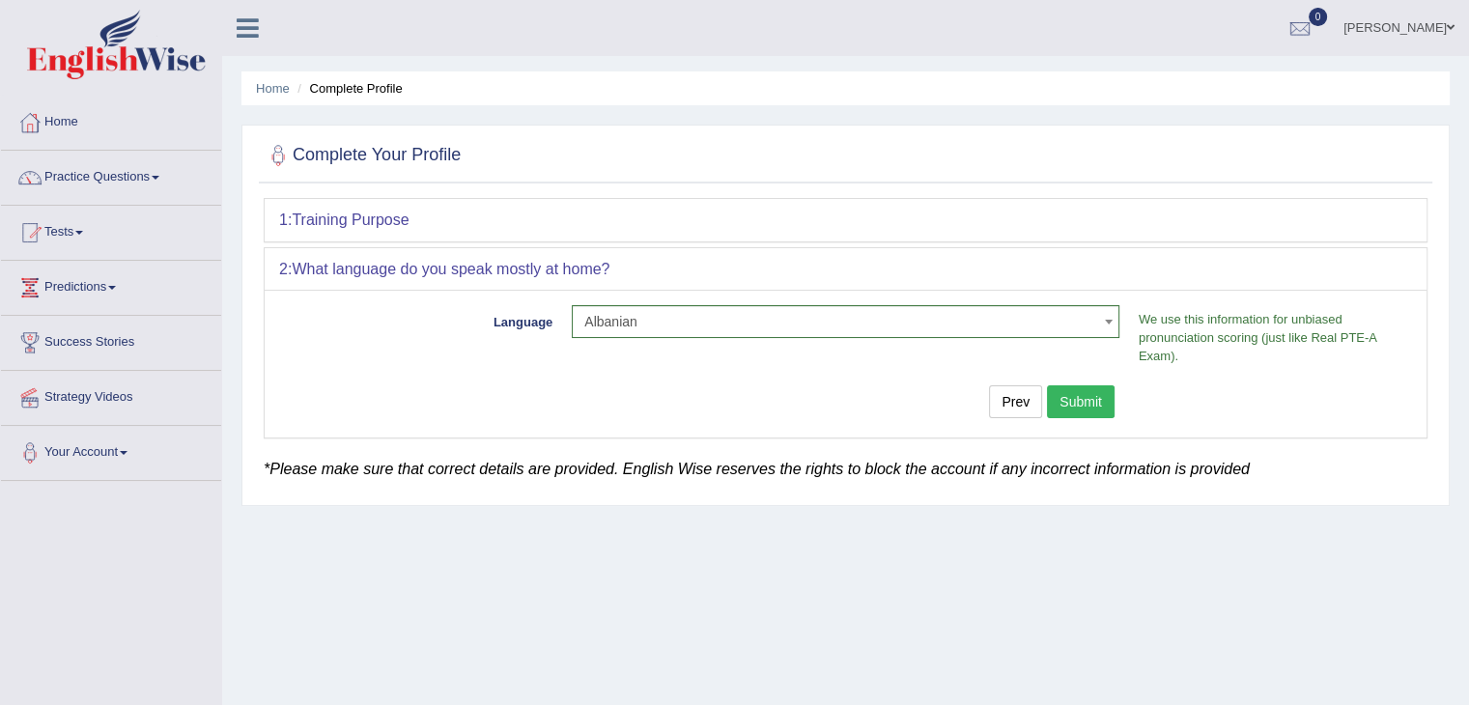
click at [1082, 394] on button "Submit" at bounding box center [1081, 401] width 68 height 33
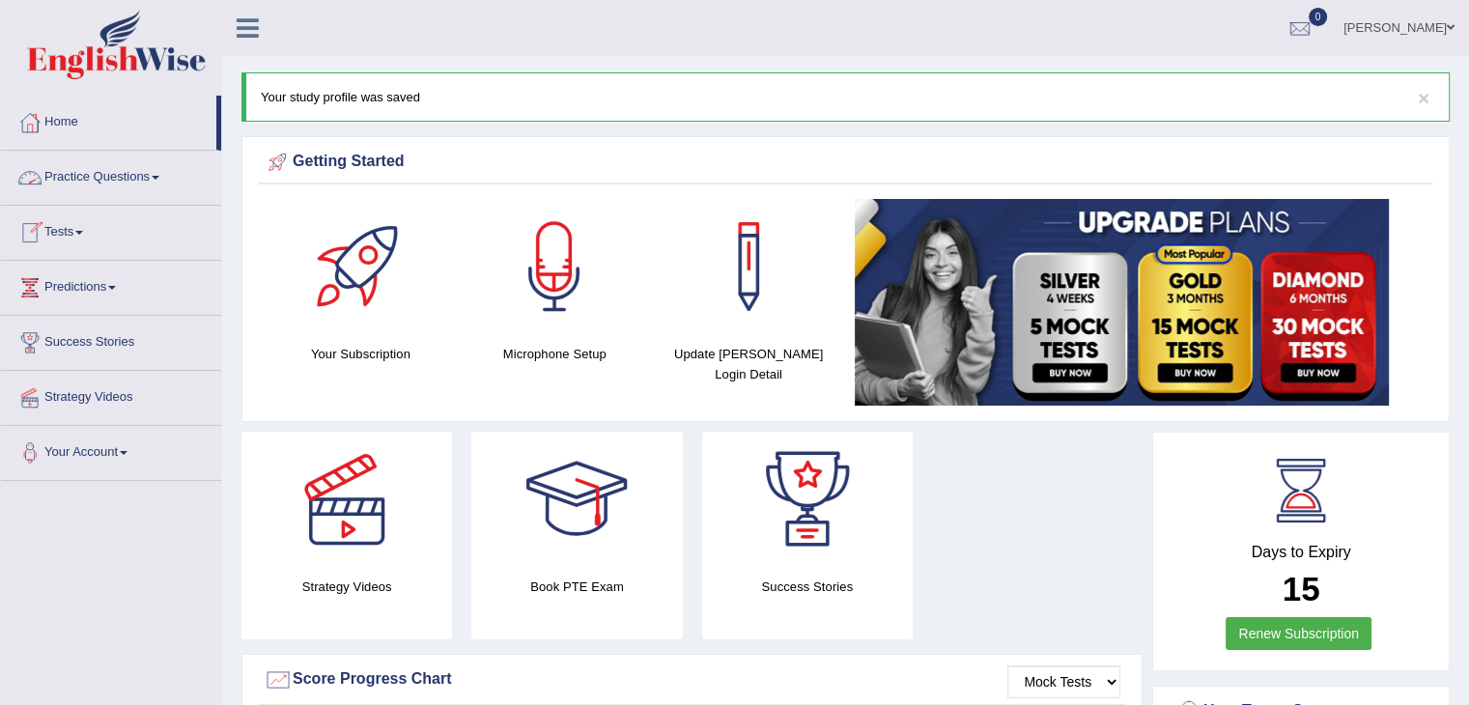
click at [75, 234] on link "Tests" at bounding box center [111, 230] width 220 height 48
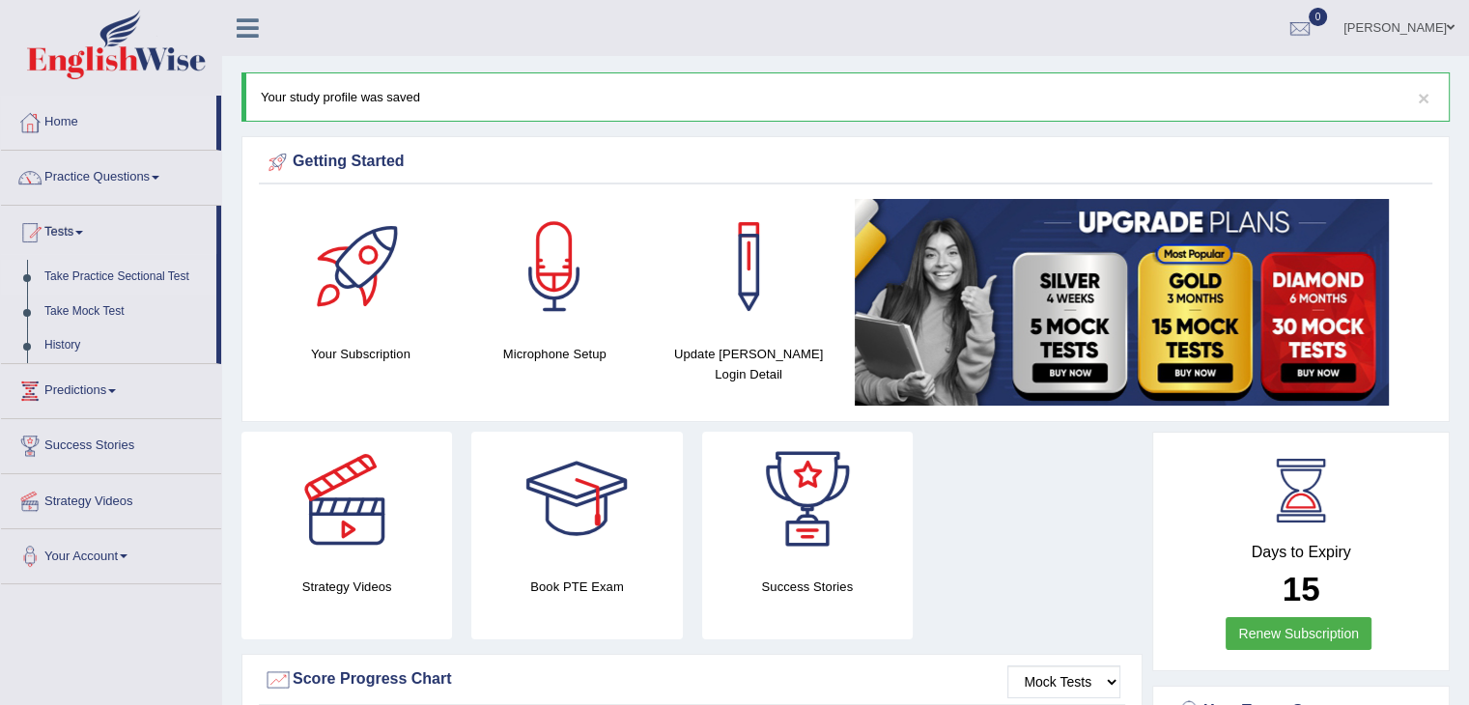
click at [119, 271] on link "Take Practice Sectional Test" at bounding box center [126, 277] width 181 height 35
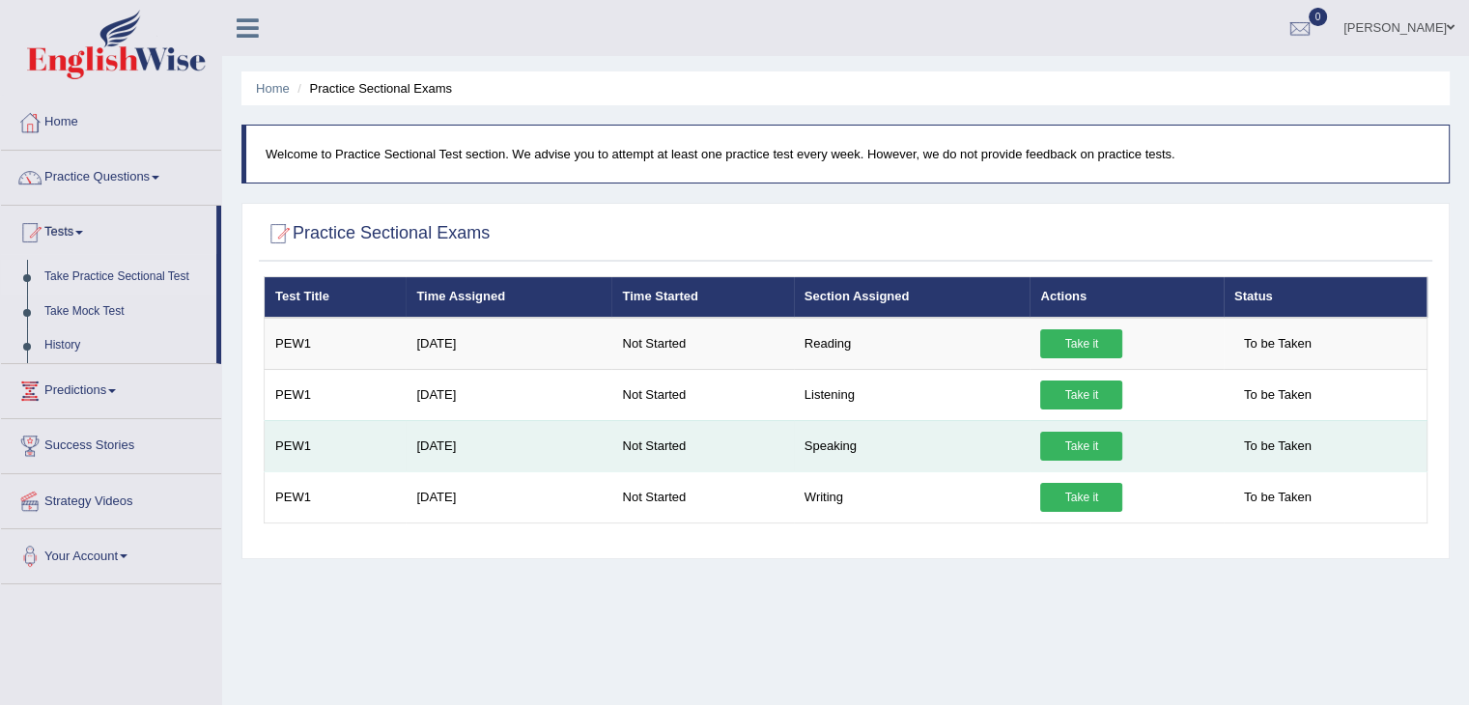
click at [1093, 441] on link "Take it" at bounding box center [1081, 446] width 82 height 29
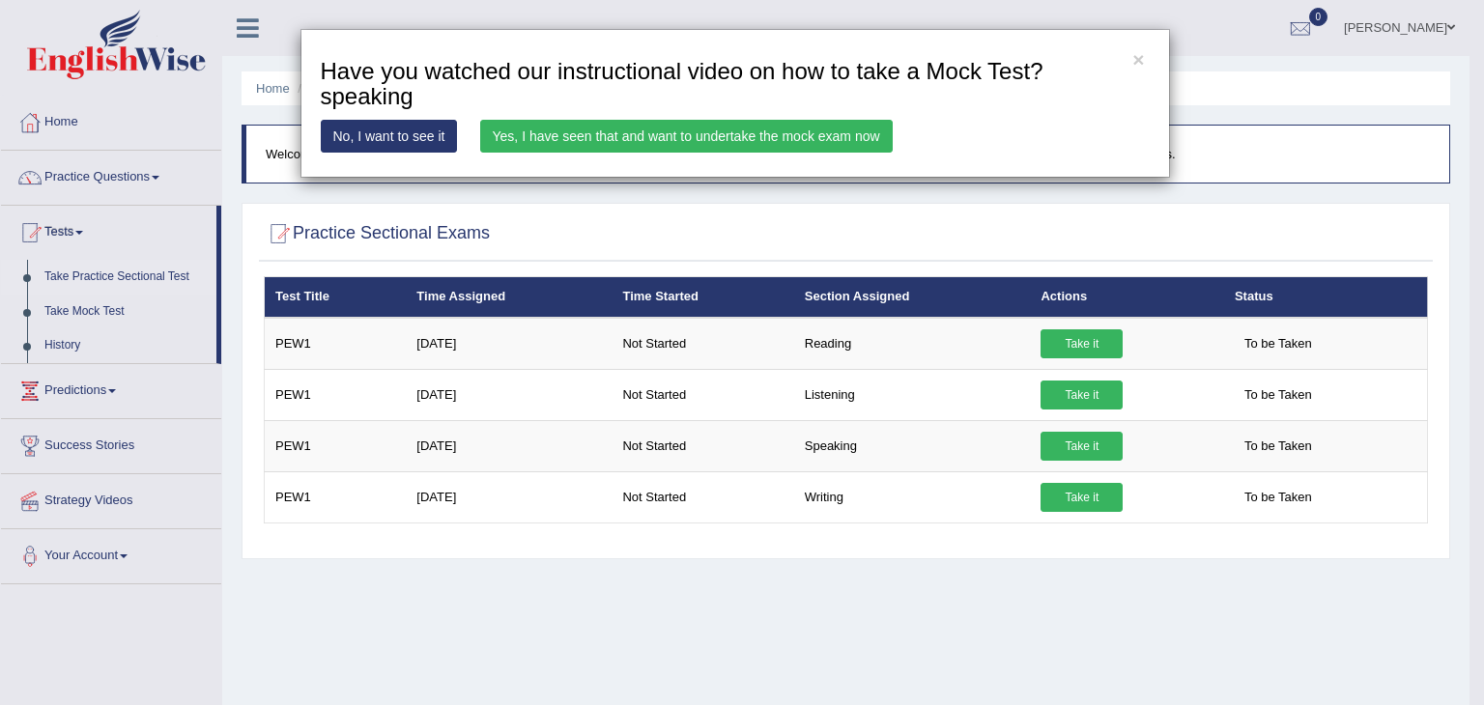
click at [539, 133] on link "Yes, I have seen that and want to undertake the mock exam now" at bounding box center [686, 136] width 412 height 33
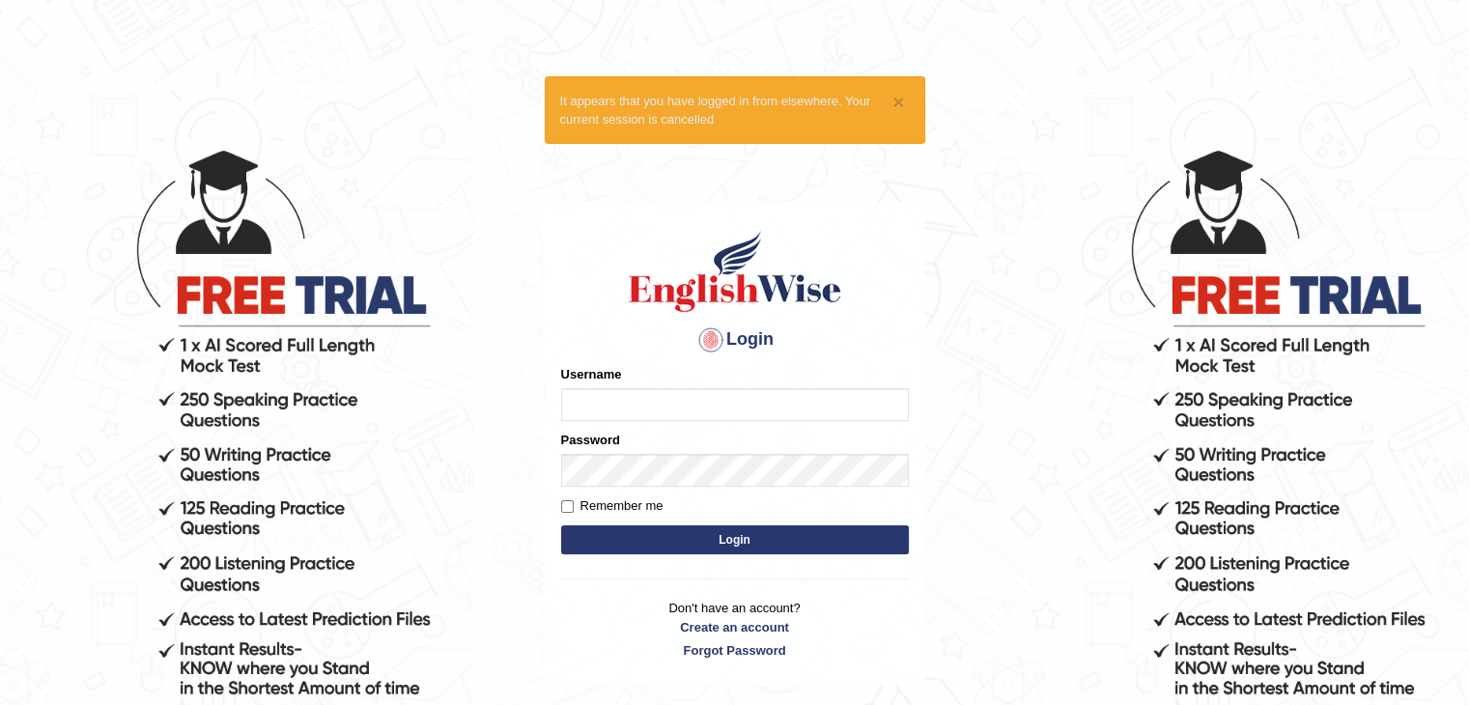
type input "[PERSON_NAME]"
click at [724, 535] on button "Login" at bounding box center [735, 539] width 348 height 29
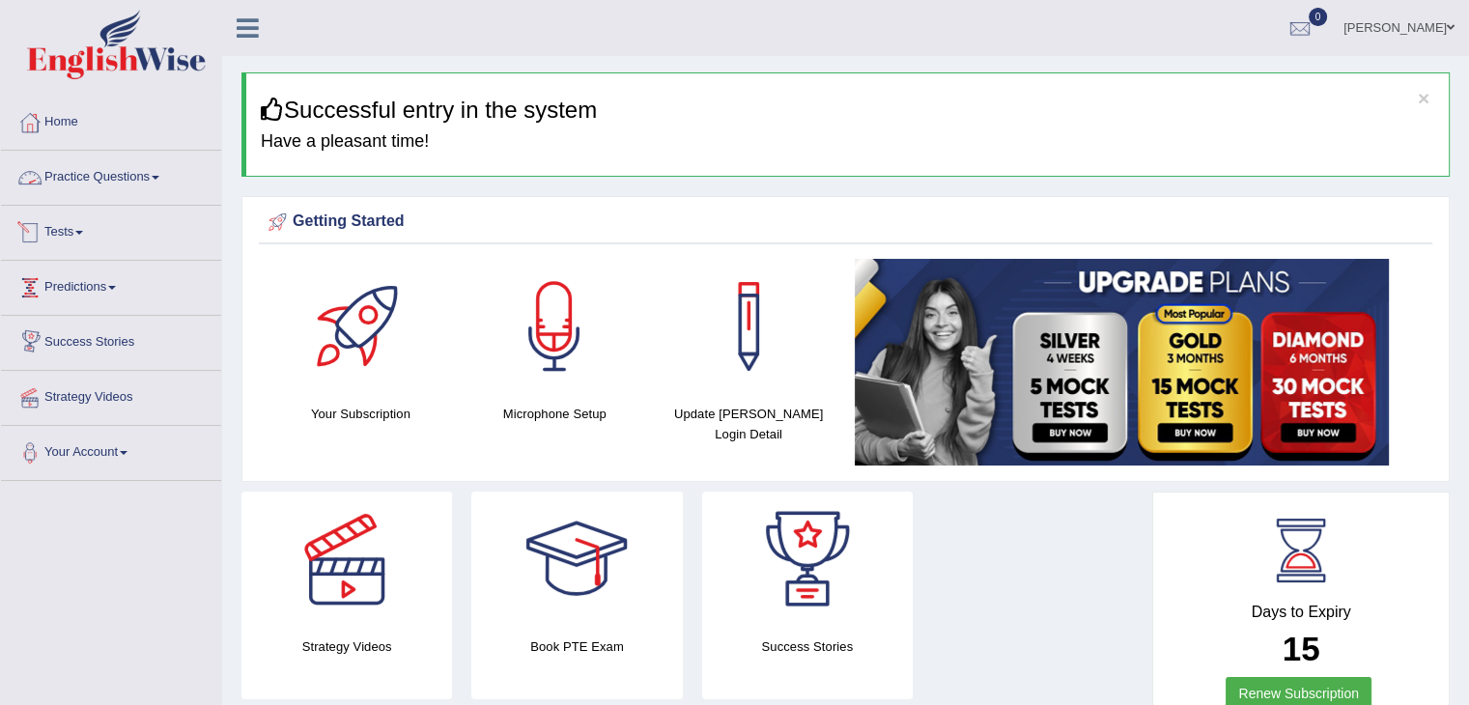
click at [152, 175] on link "Practice Questions" at bounding box center [111, 175] width 220 height 48
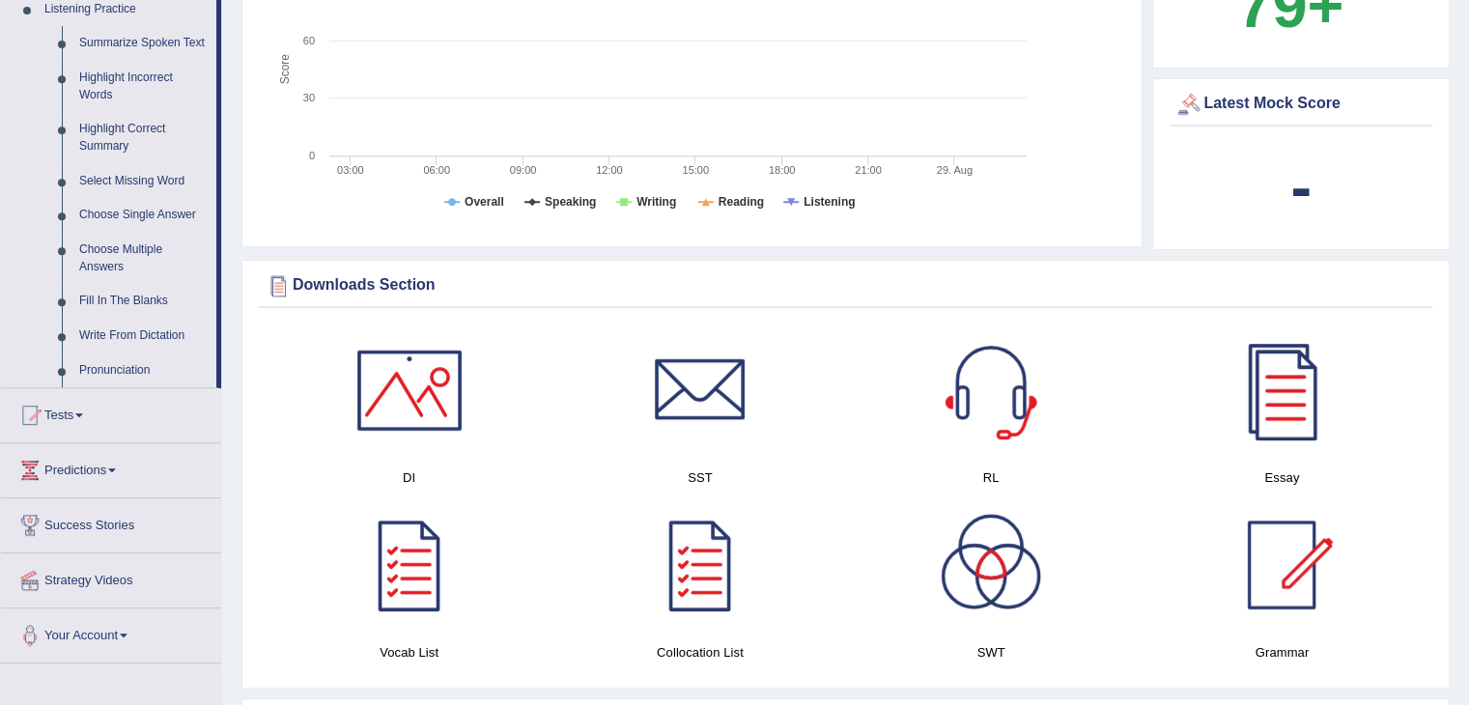
scroll to position [850, 0]
click at [79, 416] on link "Tests" at bounding box center [111, 411] width 220 height 48
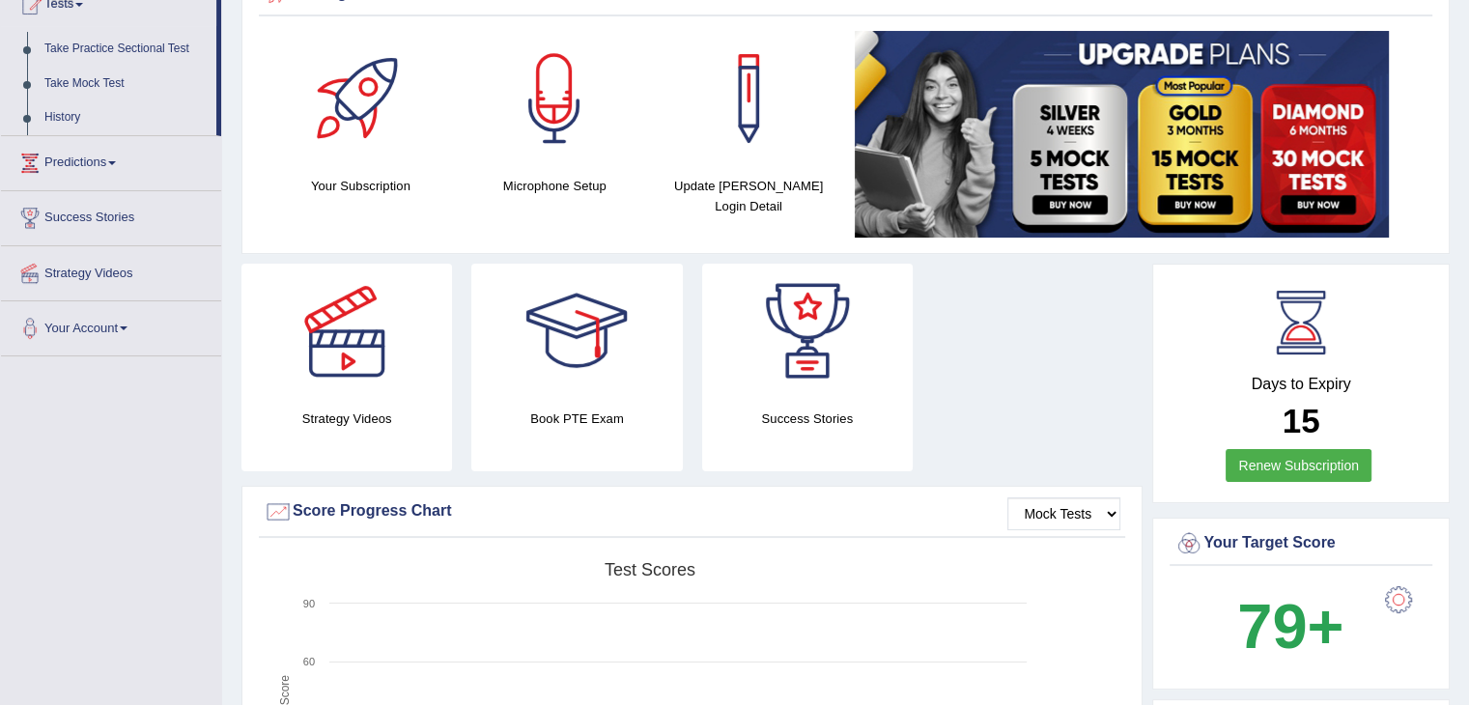
scroll to position [140, 0]
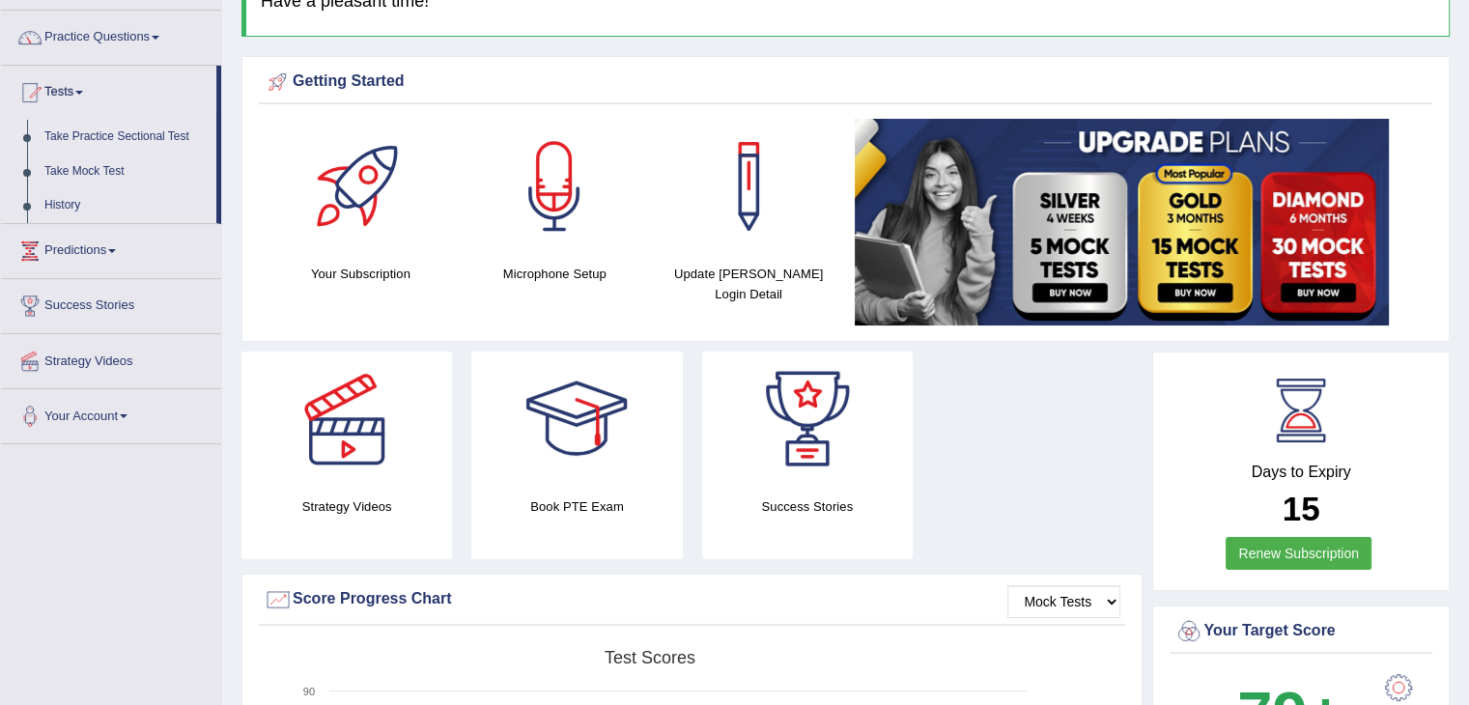
click at [135, 133] on link "Take Practice Sectional Test" at bounding box center [126, 137] width 181 height 35
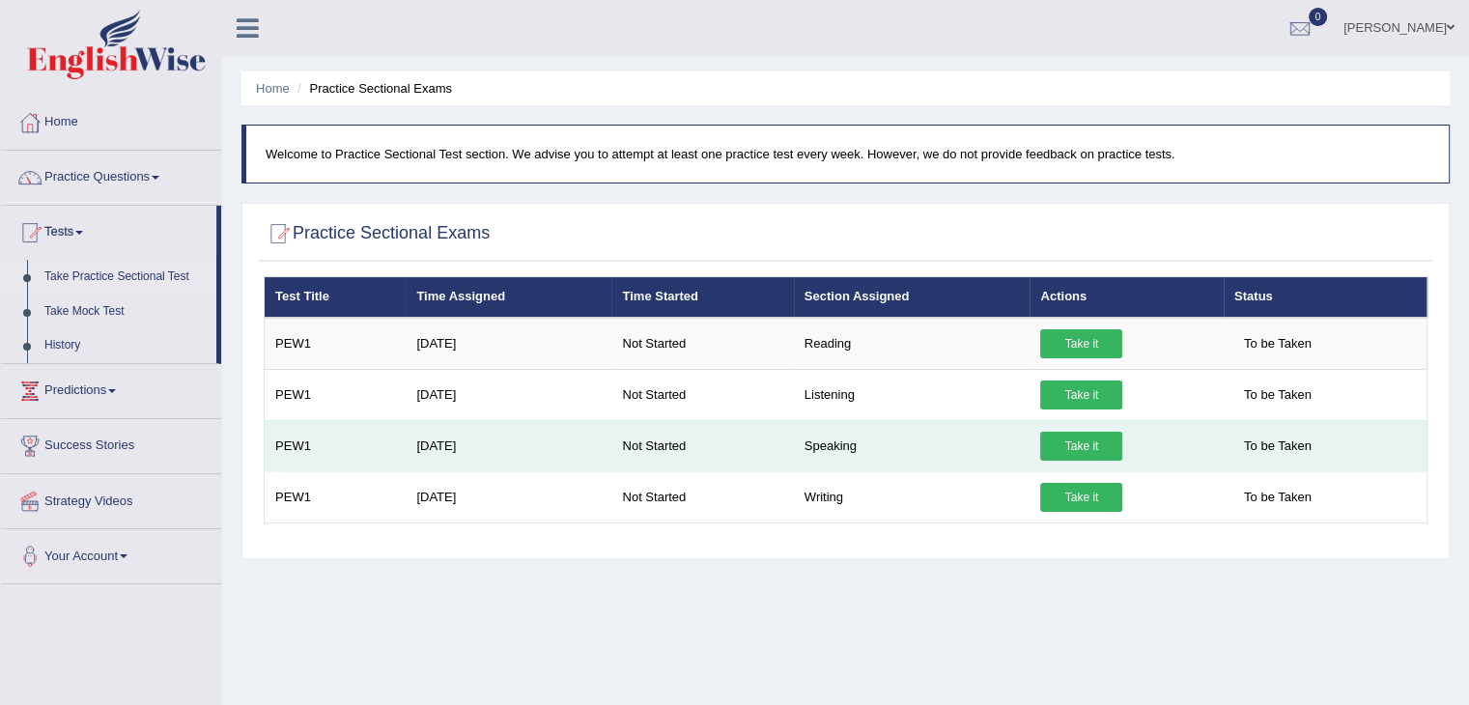
click at [1072, 443] on link "Take it" at bounding box center [1081, 446] width 82 height 29
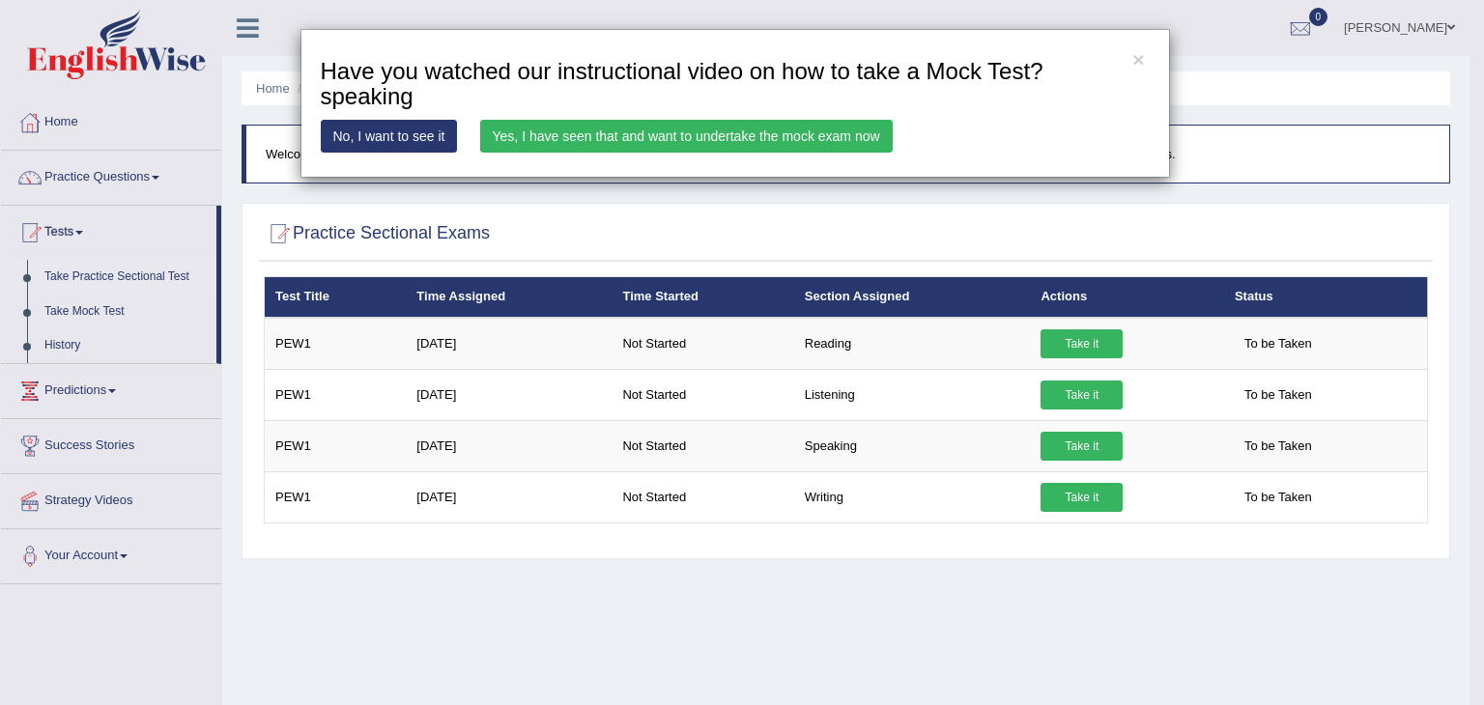
click at [533, 137] on link "Yes, I have seen that and want to undertake the mock exam now" at bounding box center [686, 136] width 412 height 33
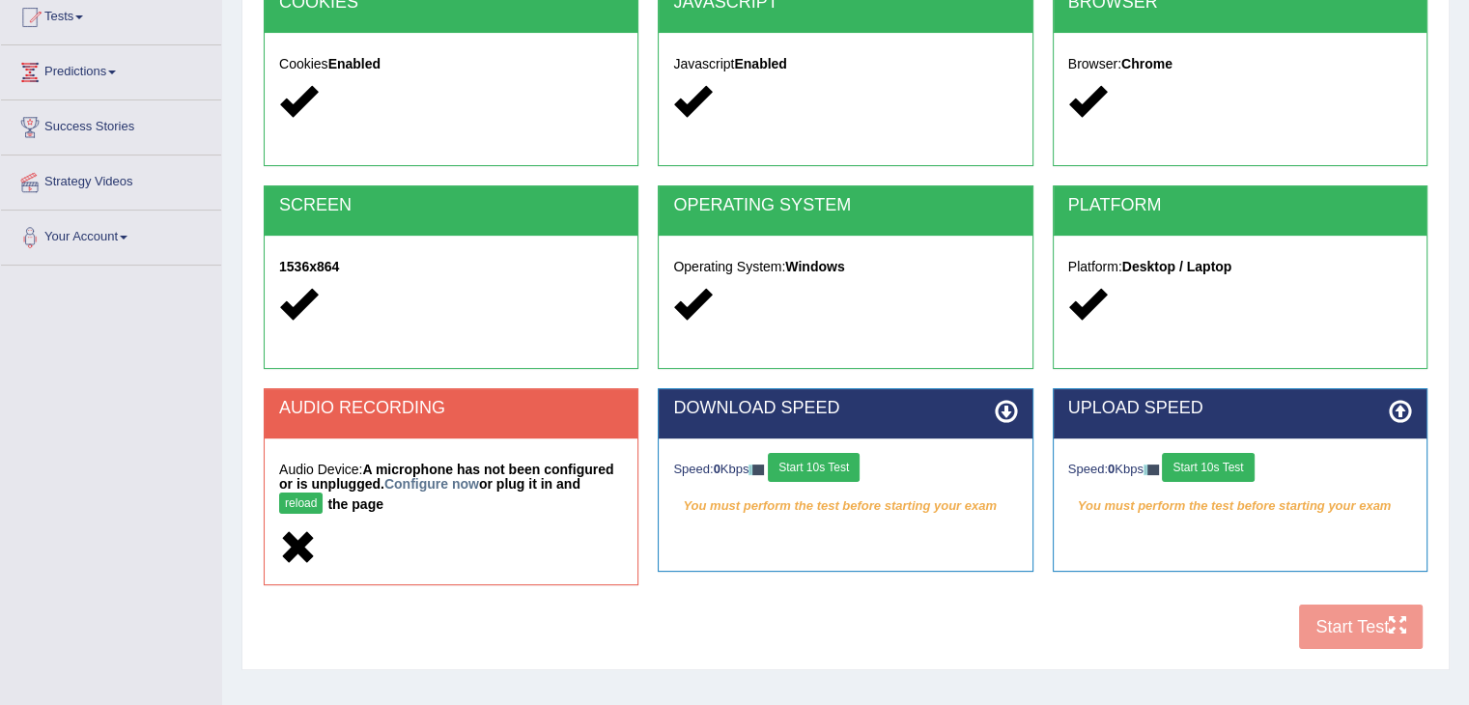
scroll to position [220, 0]
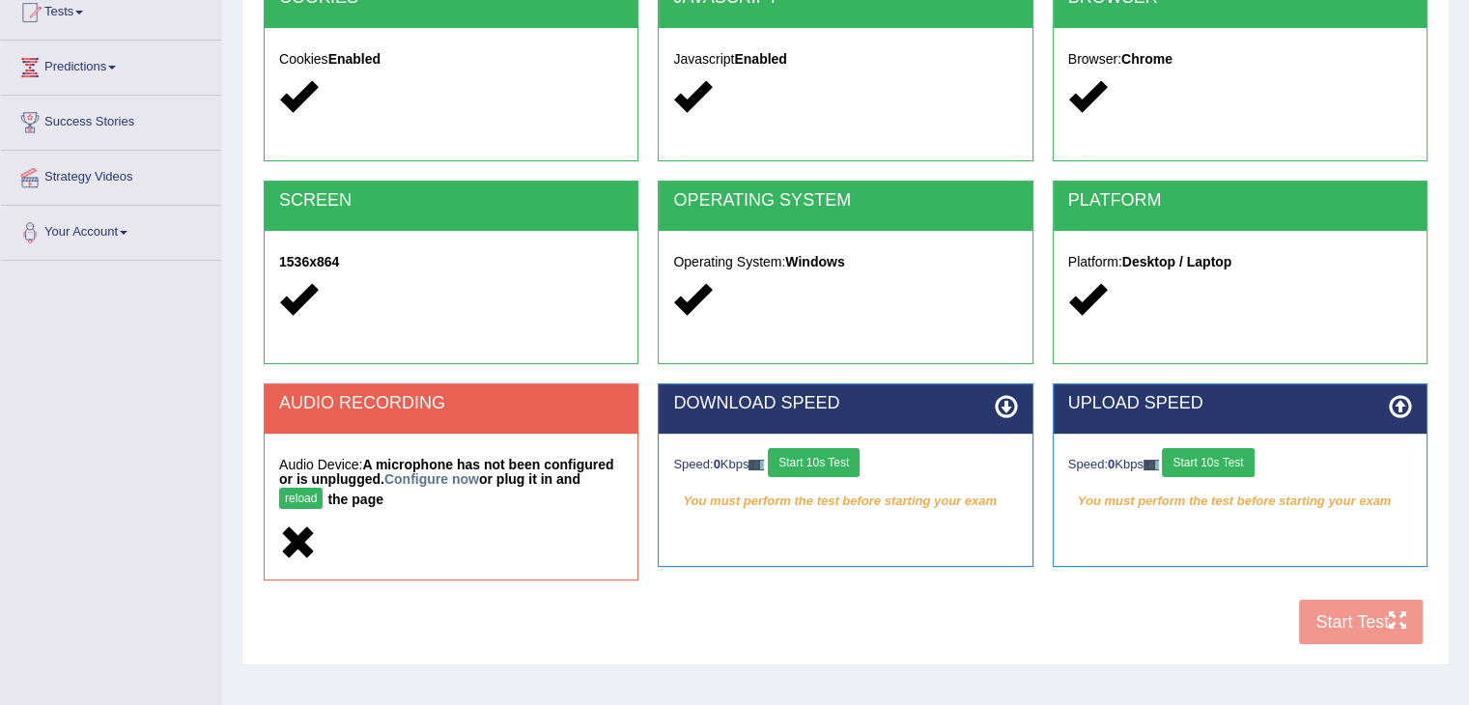
click at [294, 544] on icon at bounding box center [298, 543] width 38 height 38
click at [295, 499] on button "reload" at bounding box center [300, 498] width 43 height 21
click at [421, 478] on link "Configure now" at bounding box center [431, 478] width 95 height 15
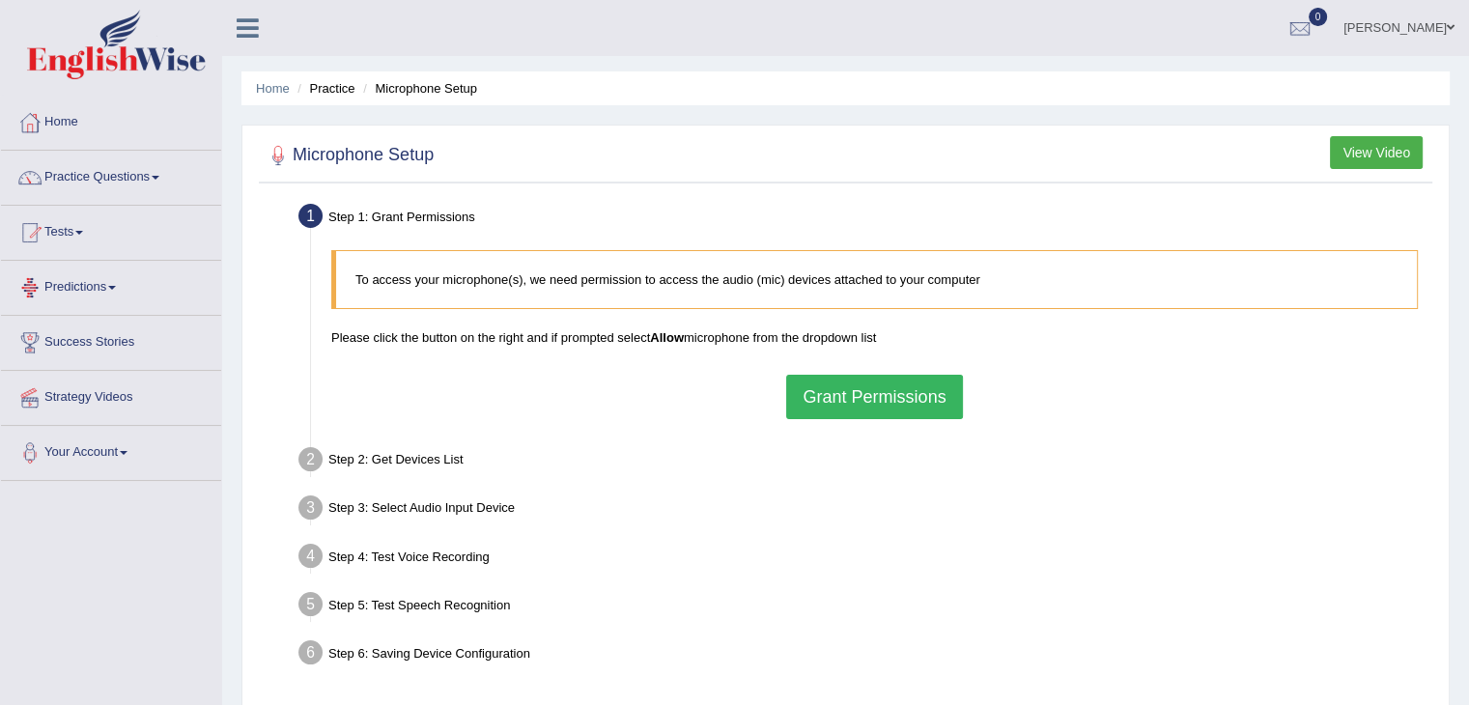
click at [262, 477] on div "Step 1: Grant Permissions To access your microphone(s), we need permission to a…" at bounding box center [846, 450] width 1174 height 504
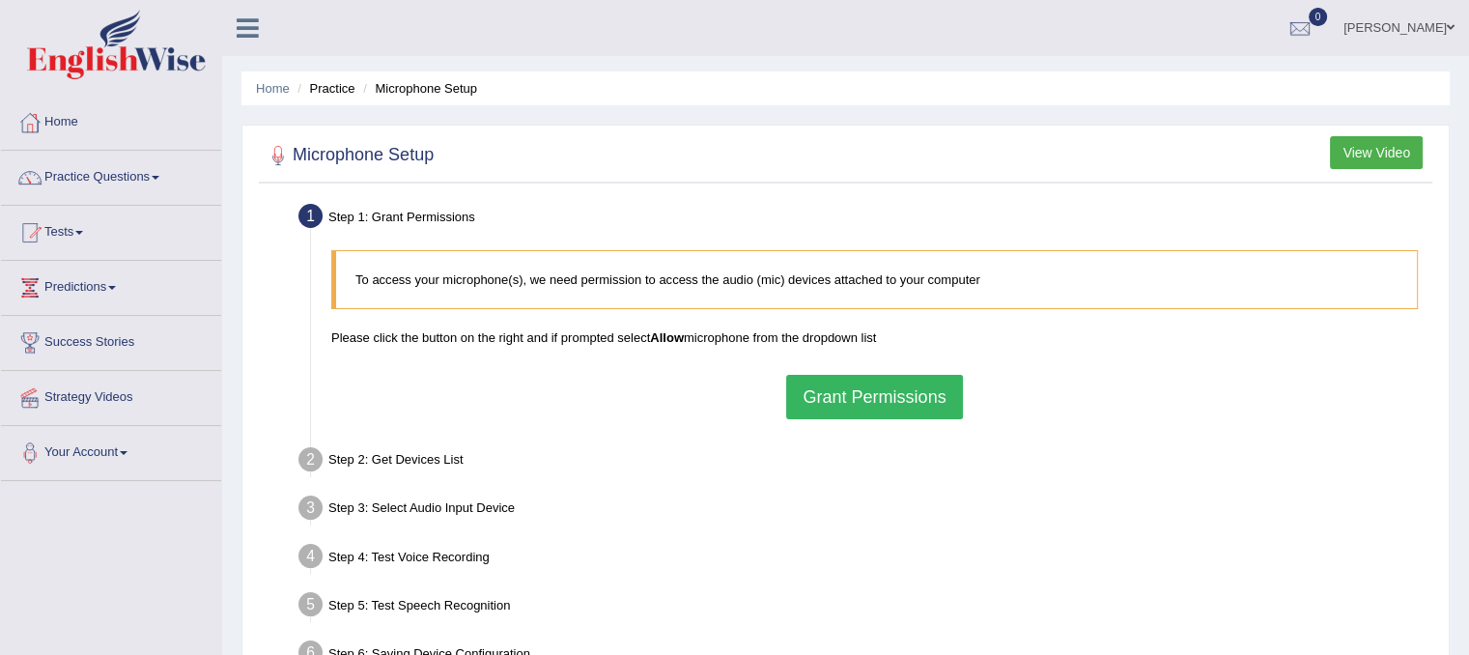
click at [835, 377] on button "Grant Permissions" at bounding box center [874, 397] width 176 height 44
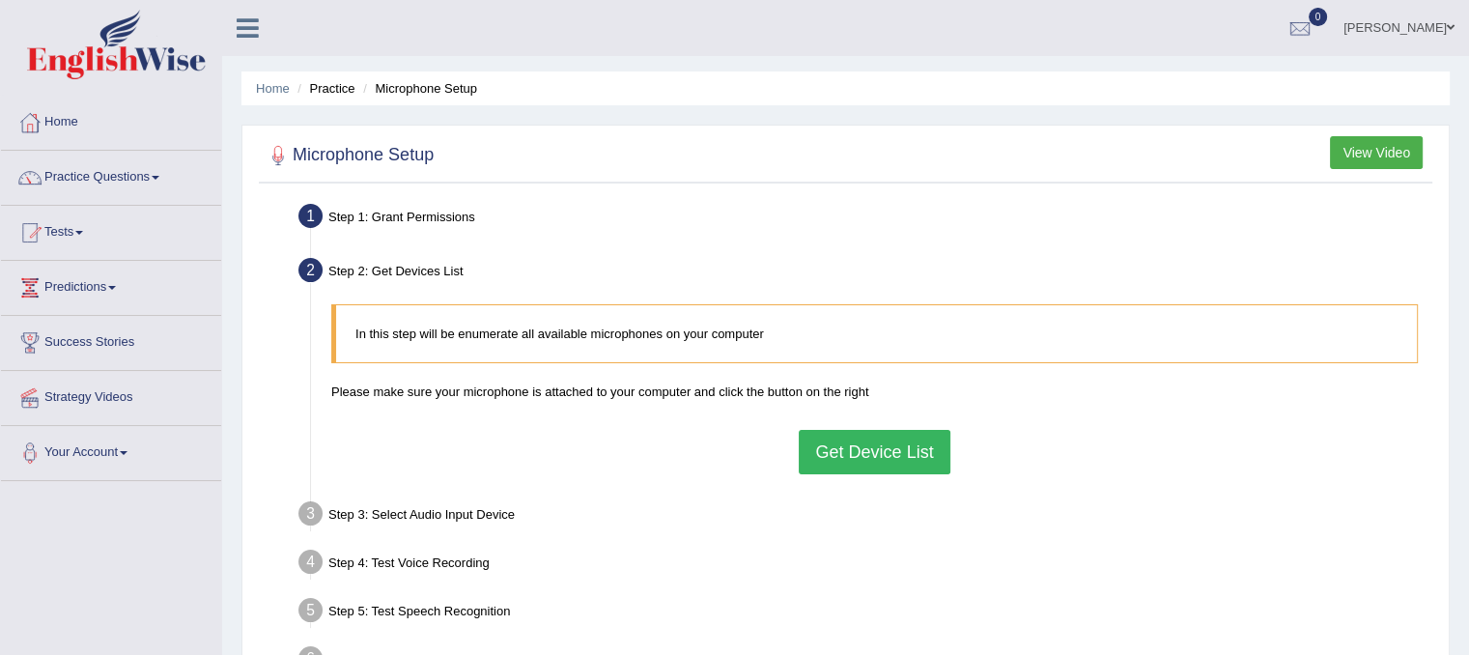
click at [853, 456] on button "Get Device List" at bounding box center [874, 452] width 151 height 44
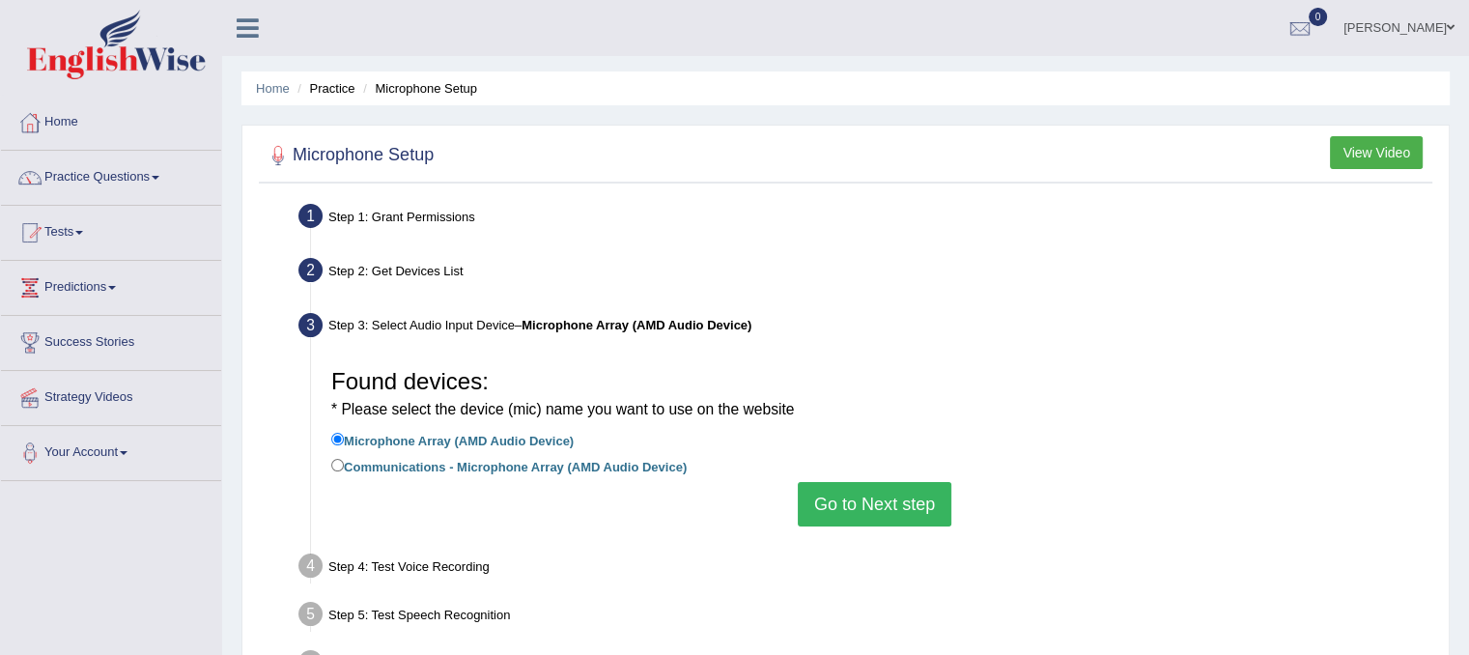
click at [525, 469] on label "Communications - Microphone Array (AMD Audio Device)" at bounding box center [508, 465] width 355 height 21
click at [344, 469] on input "Communications - Microphone Array (AMD Audio Device)" at bounding box center [337, 465] width 13 height 13
radio input "true"
click at [863, 502] on button "Go to Next step" at bounding box center [875, 504] width 154 height 44
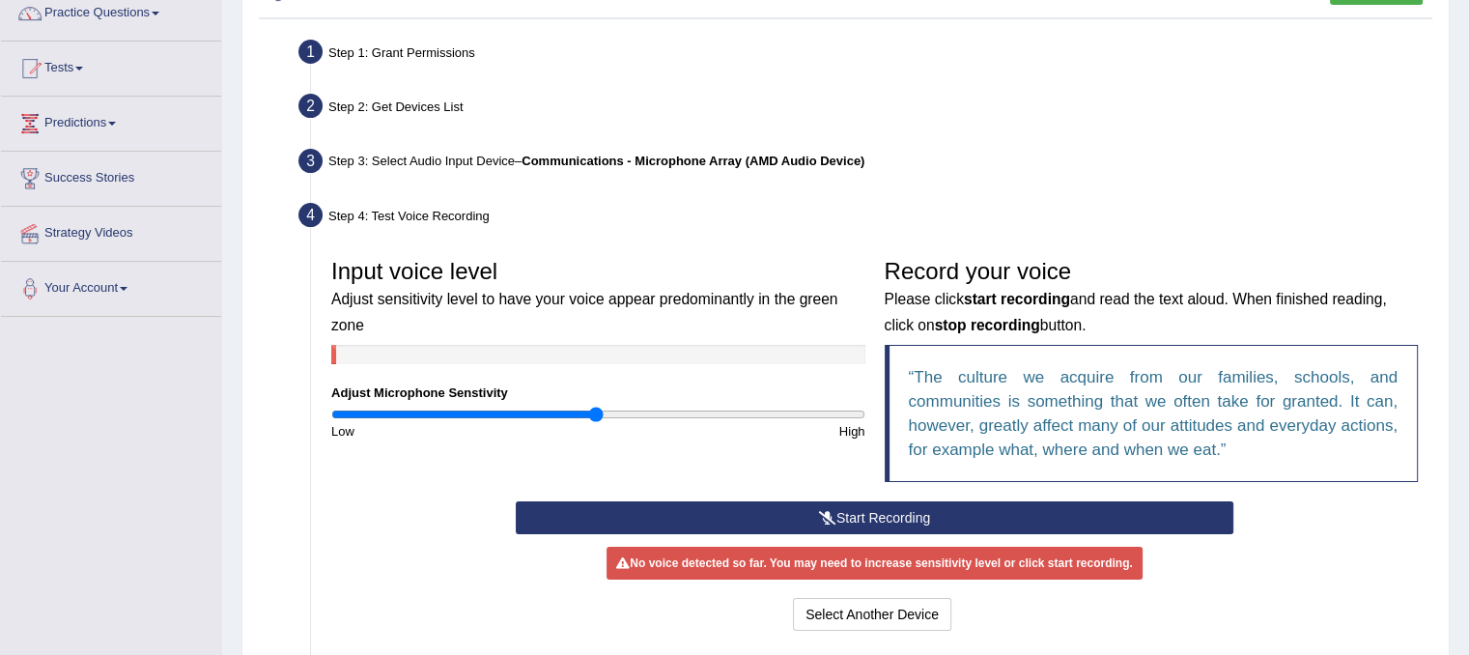
scroll to position [209, 0]
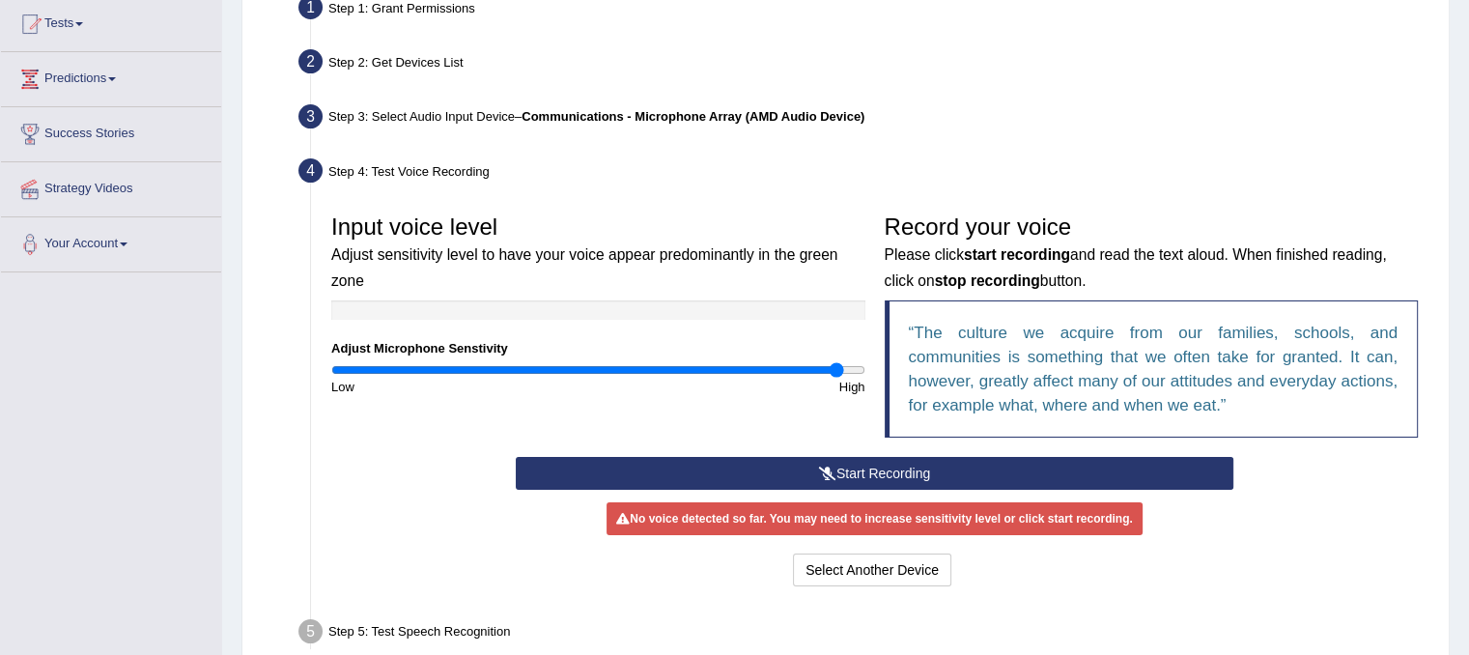
type input "1.92"
click at [836, 365] on input "range" at bounding box center [598, 369] width 534 height 15
click at [860, 476] on button "Start Recording" at bounding box center [875, 473] width 718 height 33
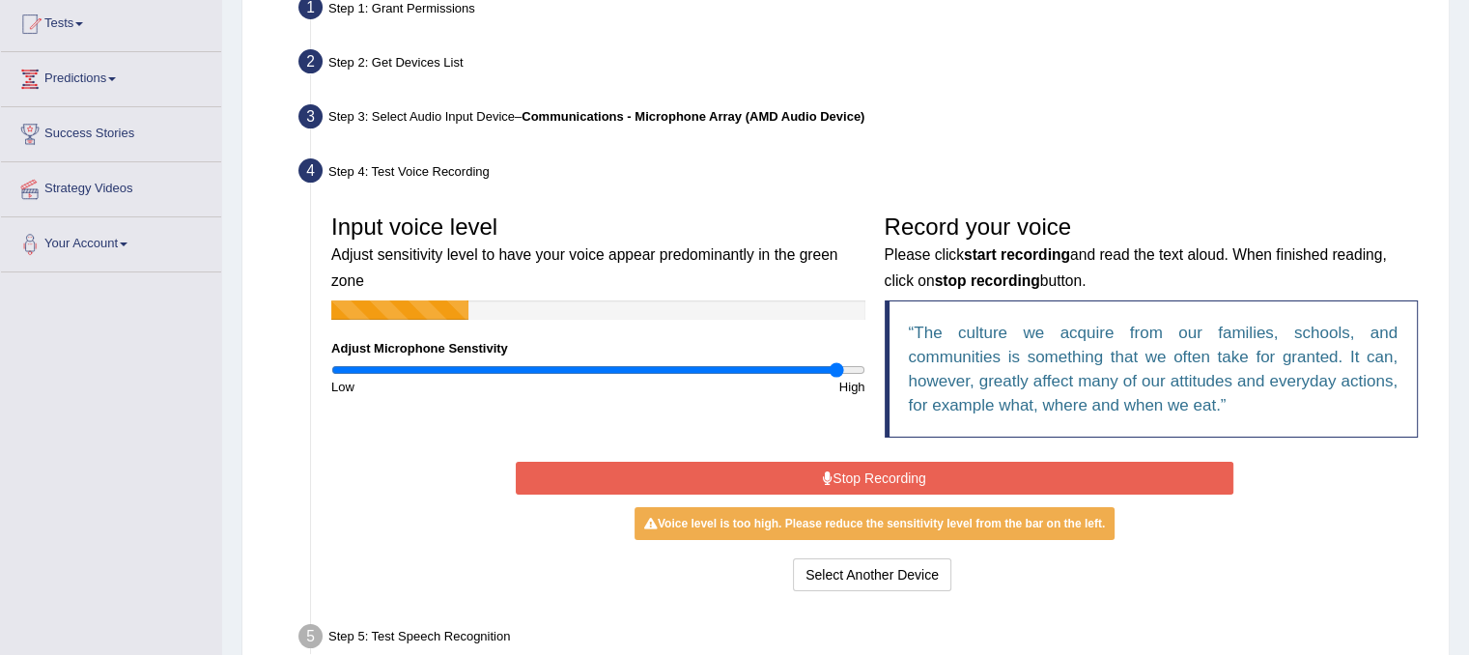
click at [860, 476] on button "Stop Recording" at bounding box center [875, 478] width 718 height 33
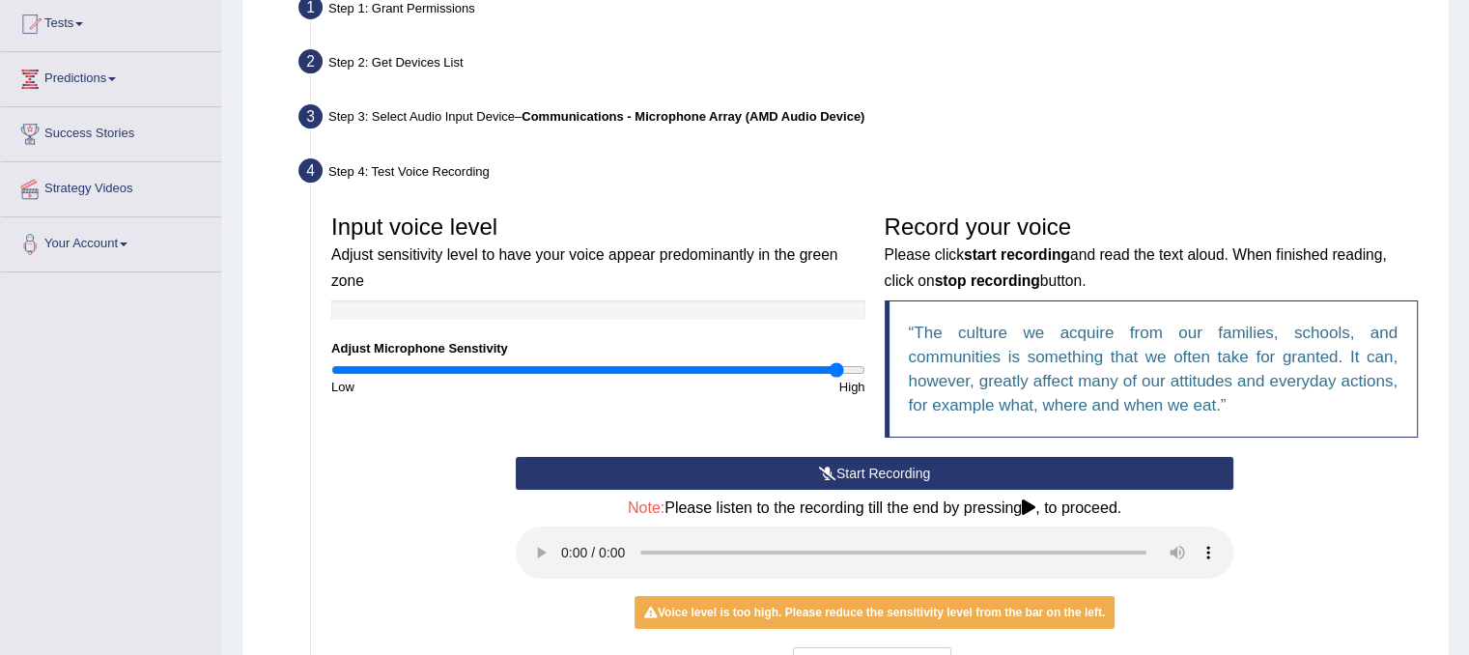
click at [1368, 182] on div "Step 4: Test Voice Recording" at bounding box center [865, 174] width 1150 height 42
click at [319, 387] on li "Step 4: Test Voice Recording Input voice level Adjust sensitivity level to have…" at bounding box center [864, 424] width 1125 height 542
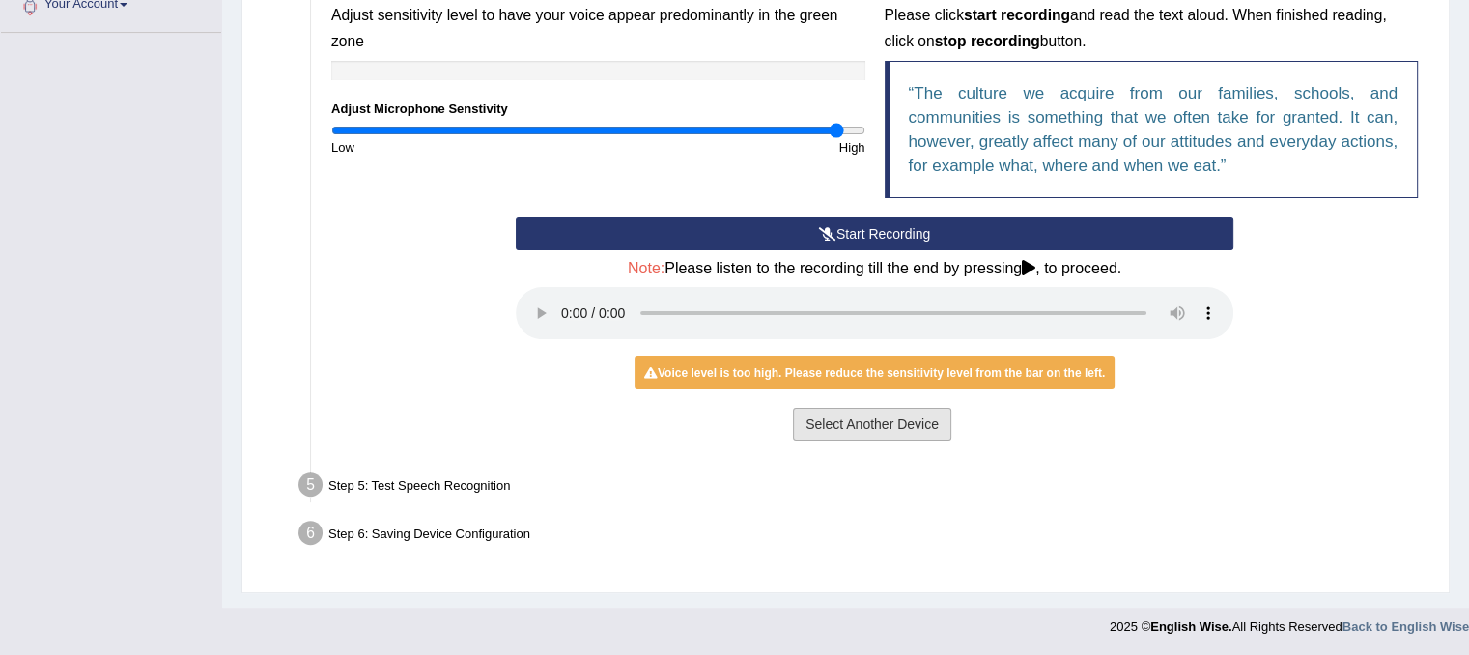
click at [862, 414] on button "Select Another Device" at bounding box center [872, 424] width 158 height 33
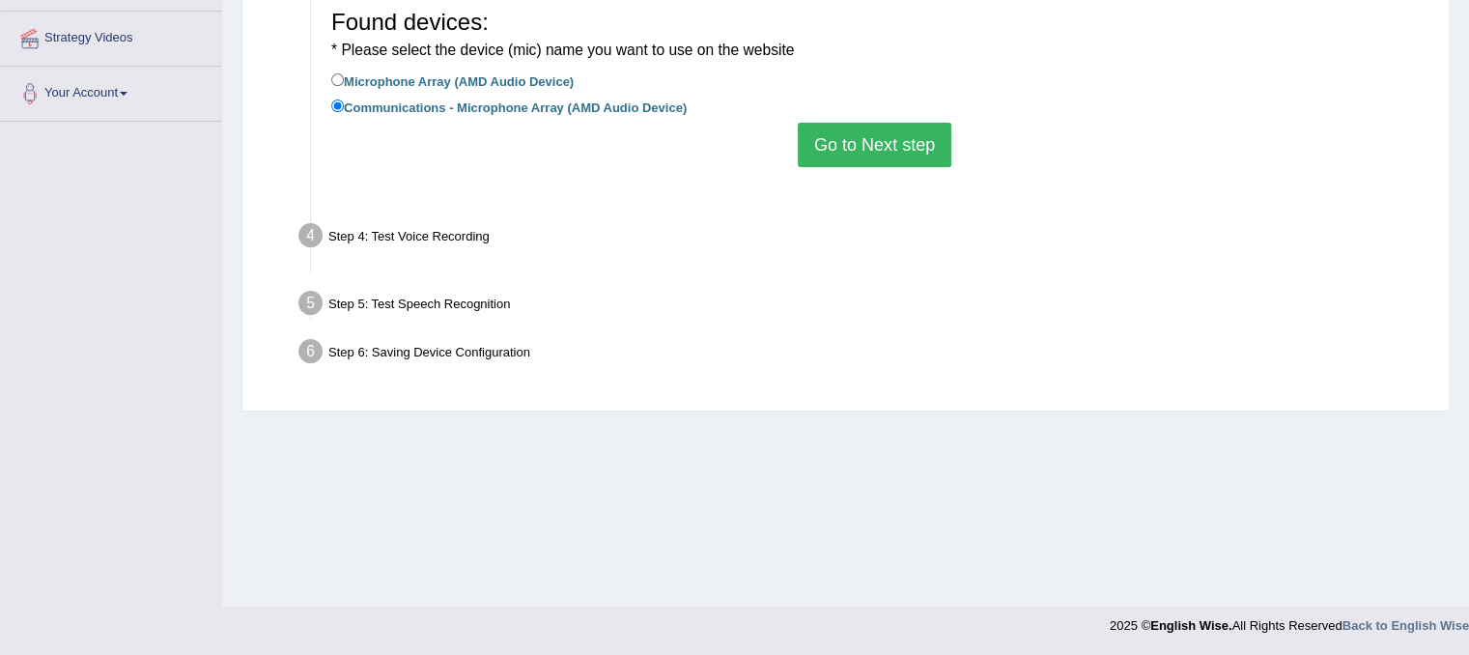
scroll to position [359, 0]
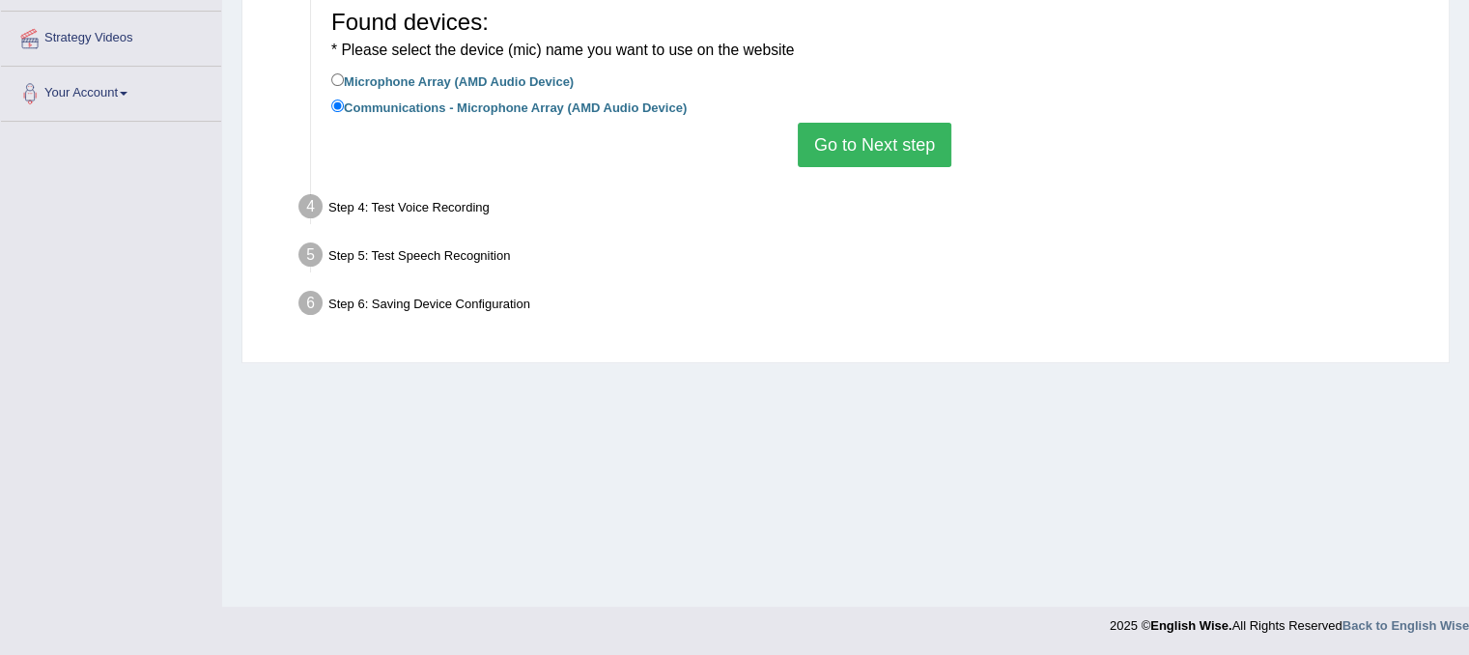
click at [841, 149] on button "Go to Next step" at bounding box center [875, 145] width 154 height 44
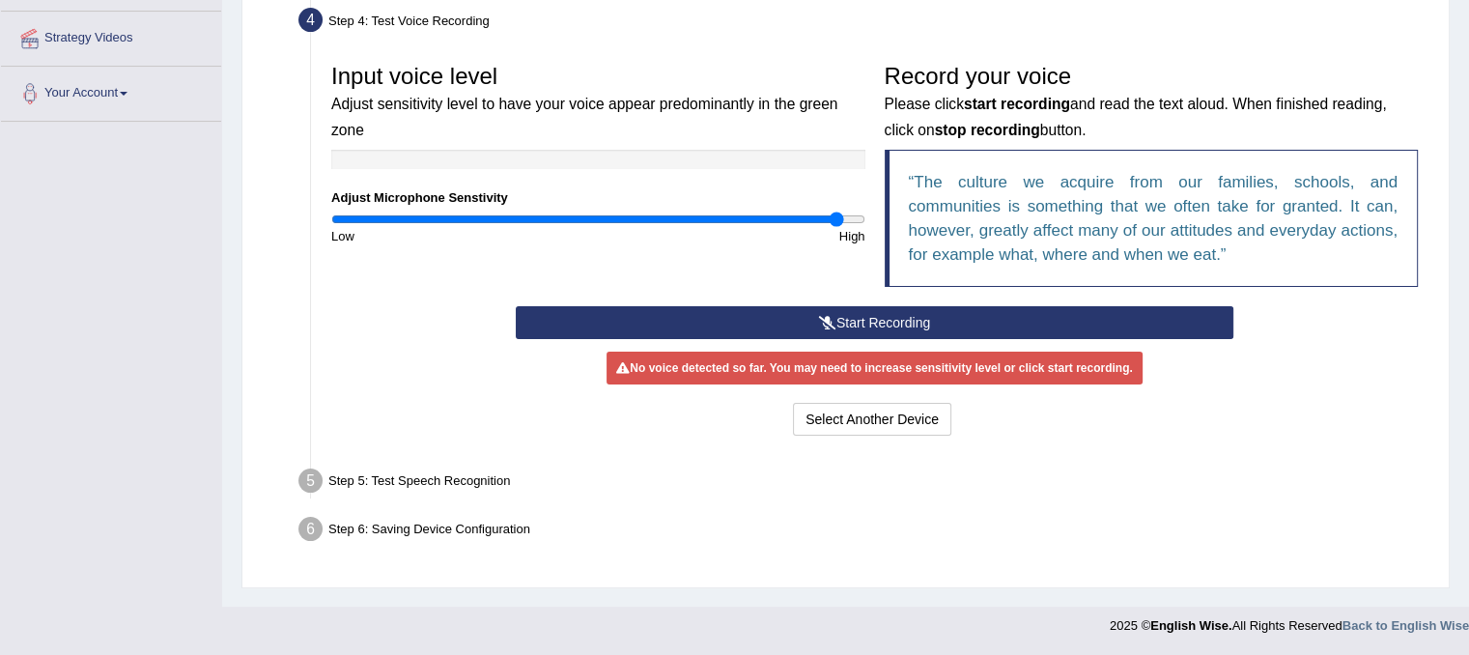
click at [835, 325] on button "Start Recording" at bounding box center [875, 322] width 718 height 33
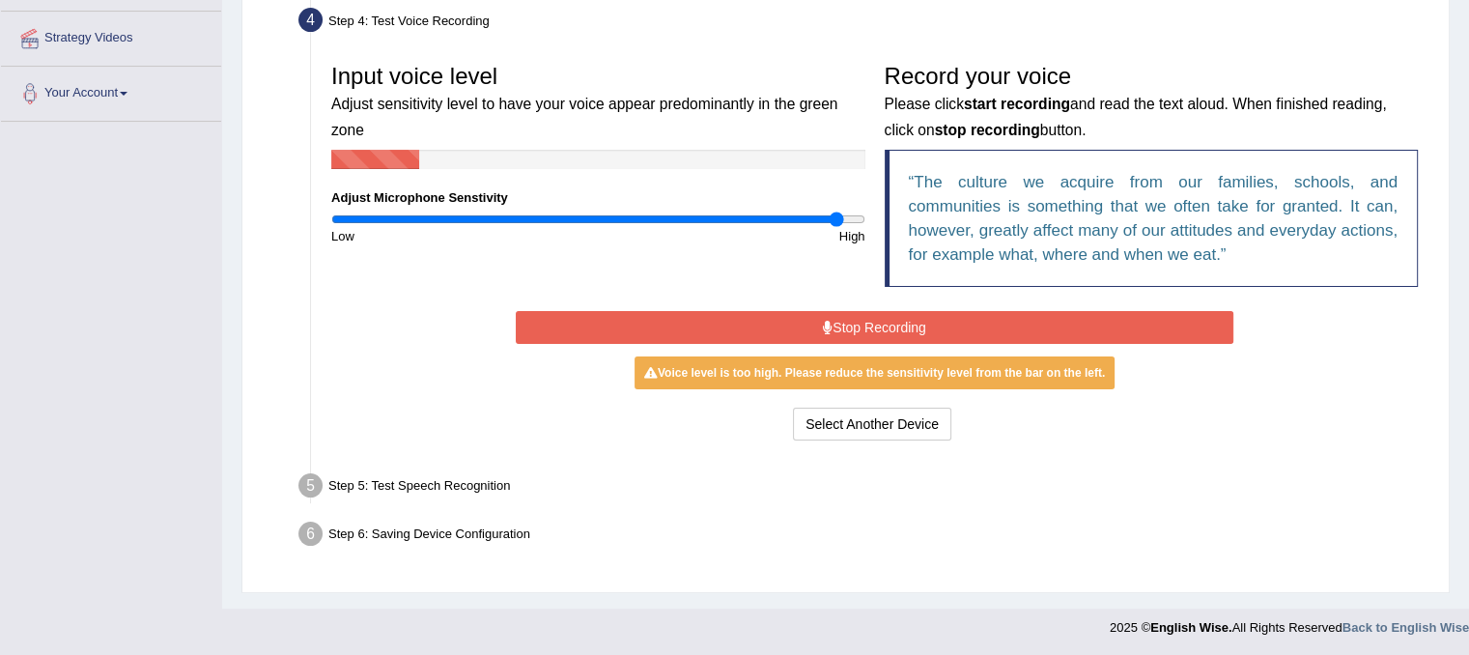
click at [835, 325] on button "Stop Recording" at bounding box center [875, 327] width 718 height 33
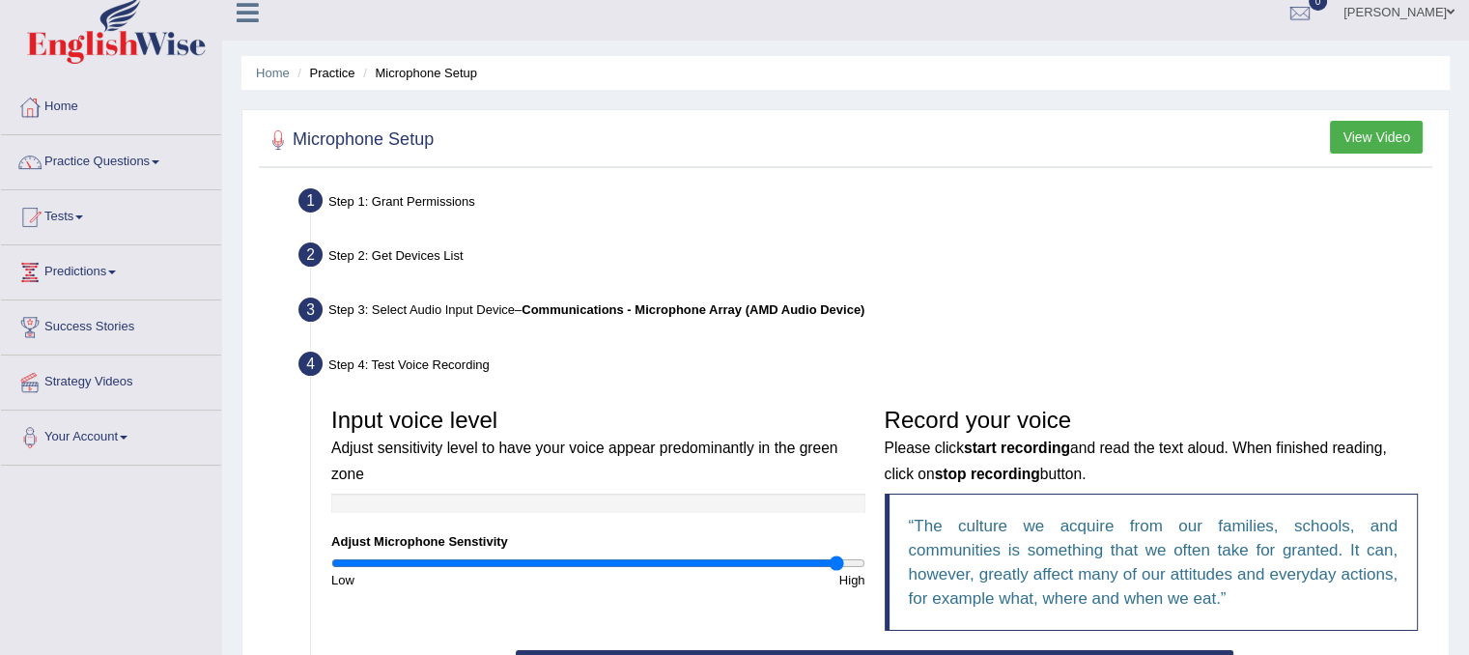
scroll to position [0, 0]
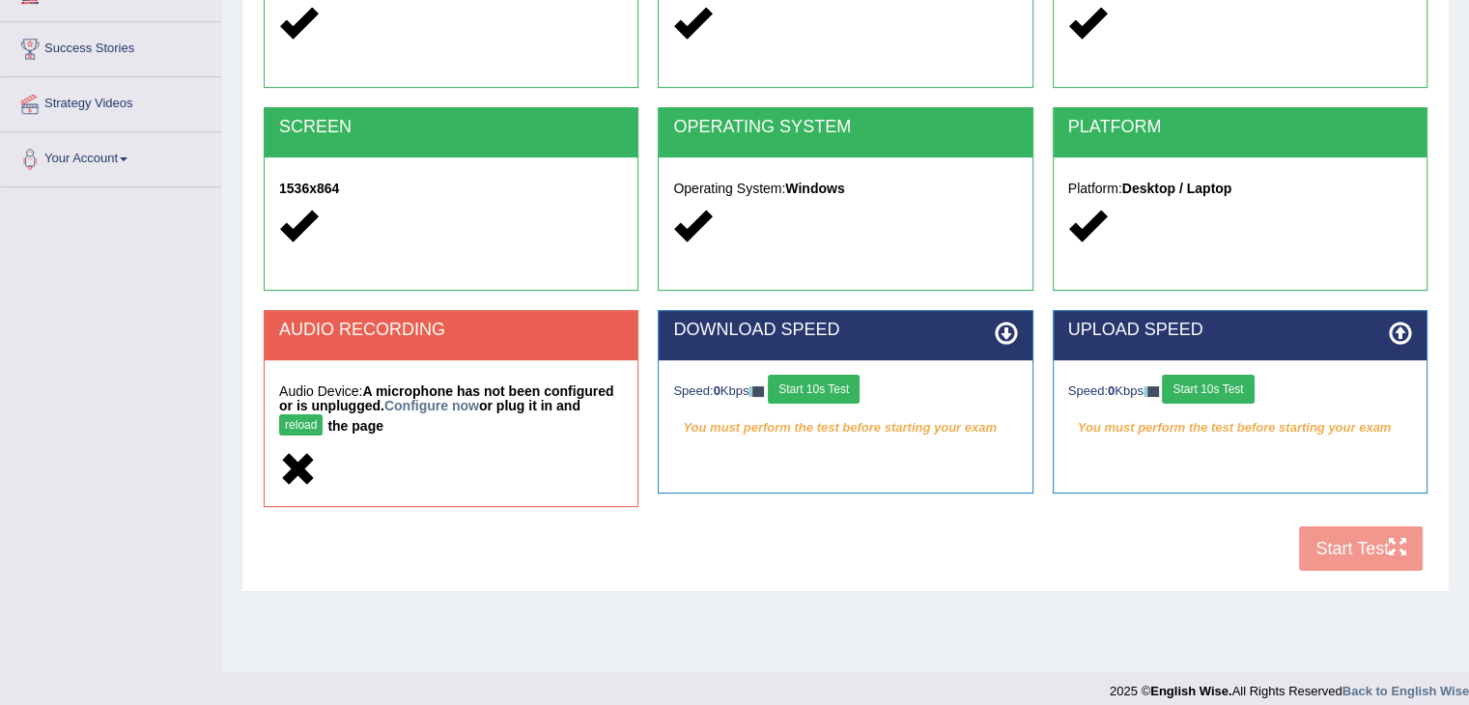
click at [300, 417] on button "reload" at bounding box center [300, 424] width 43 height 21
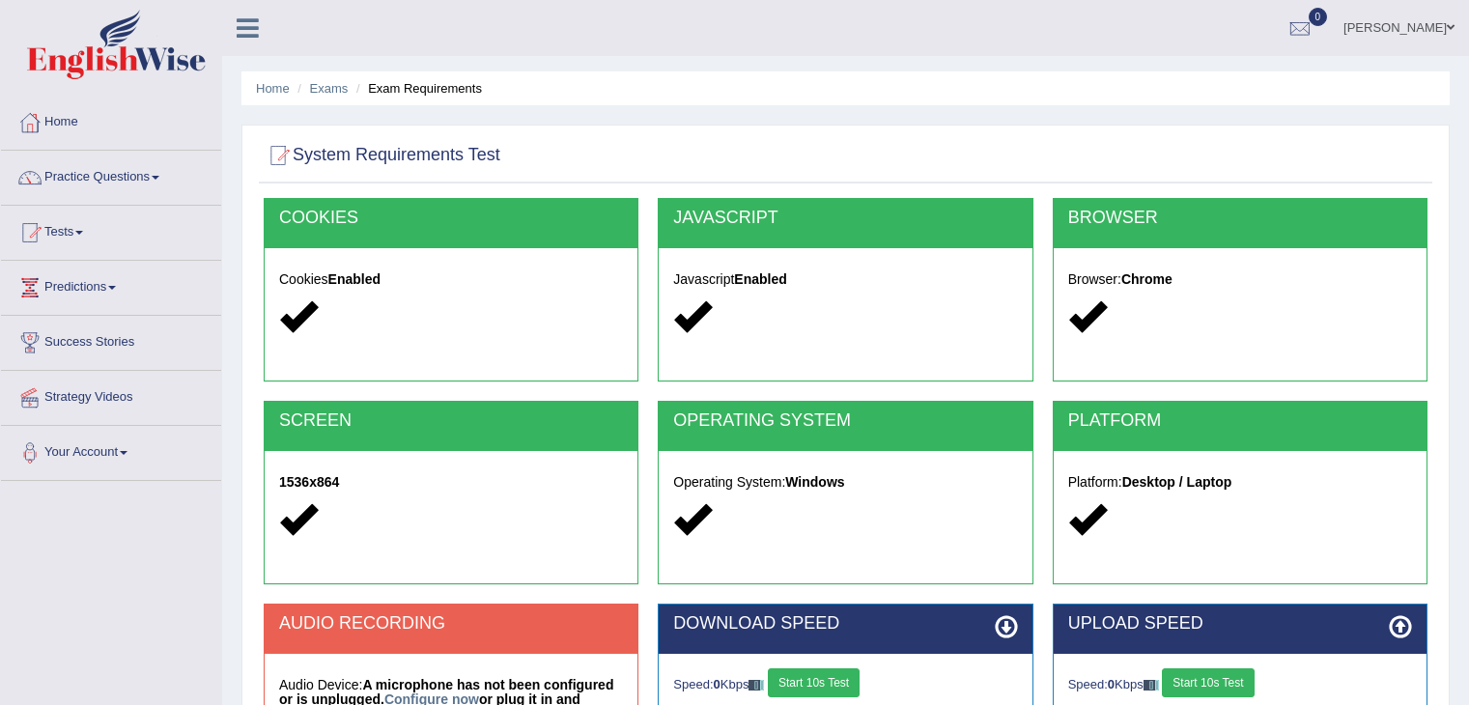
click at [297, 677] on strong "A microphone has not been configured or is unplugged. Configure now or plug it …" at bounding box center [446, 702] width 334 height 50
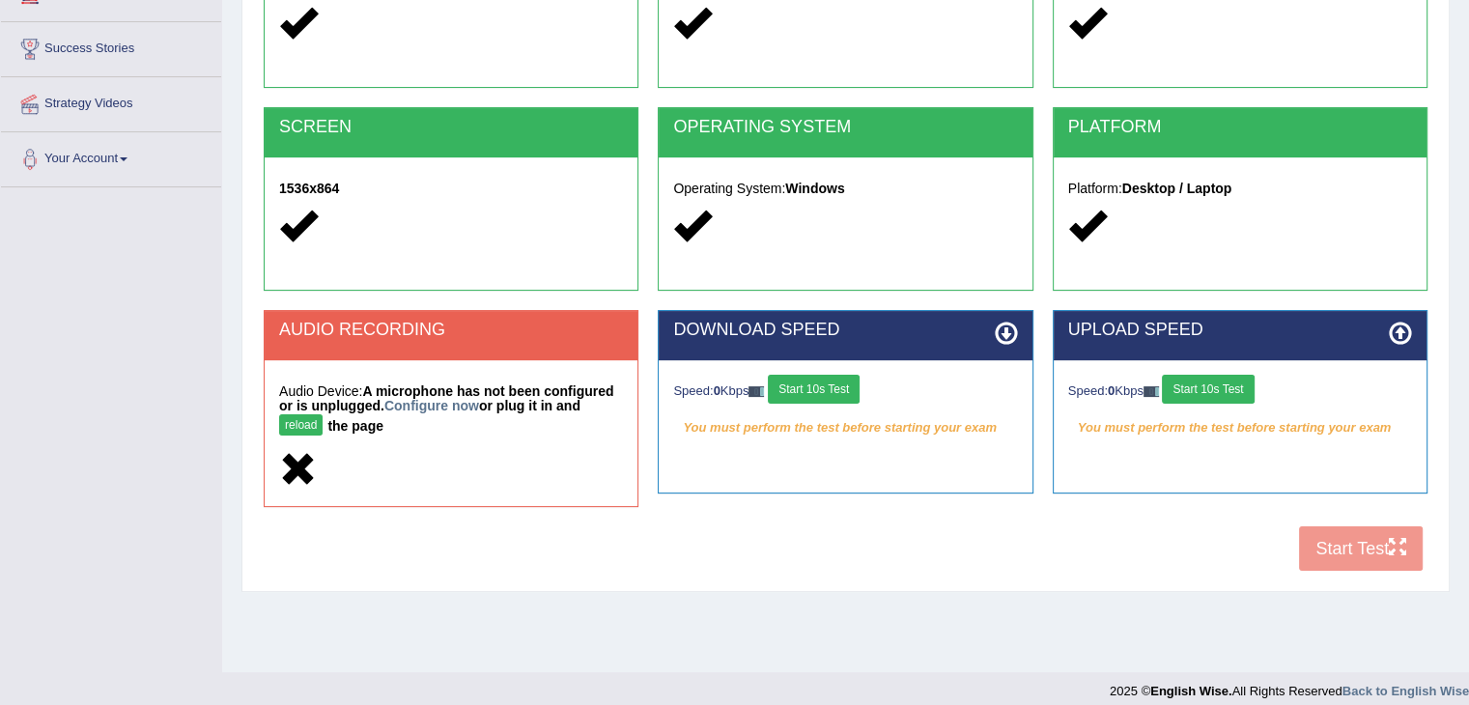
click at [1337, 550] on div "COOKIES Cookies Enabled JAVASCRIPT Javascript Enabled BROWSER Browser: Chrome S…" at bounding box center [846, 242] width 1174 height 677
click at [304, 422] on button "reload" at bounding box center [300, 424] width 43 height 21
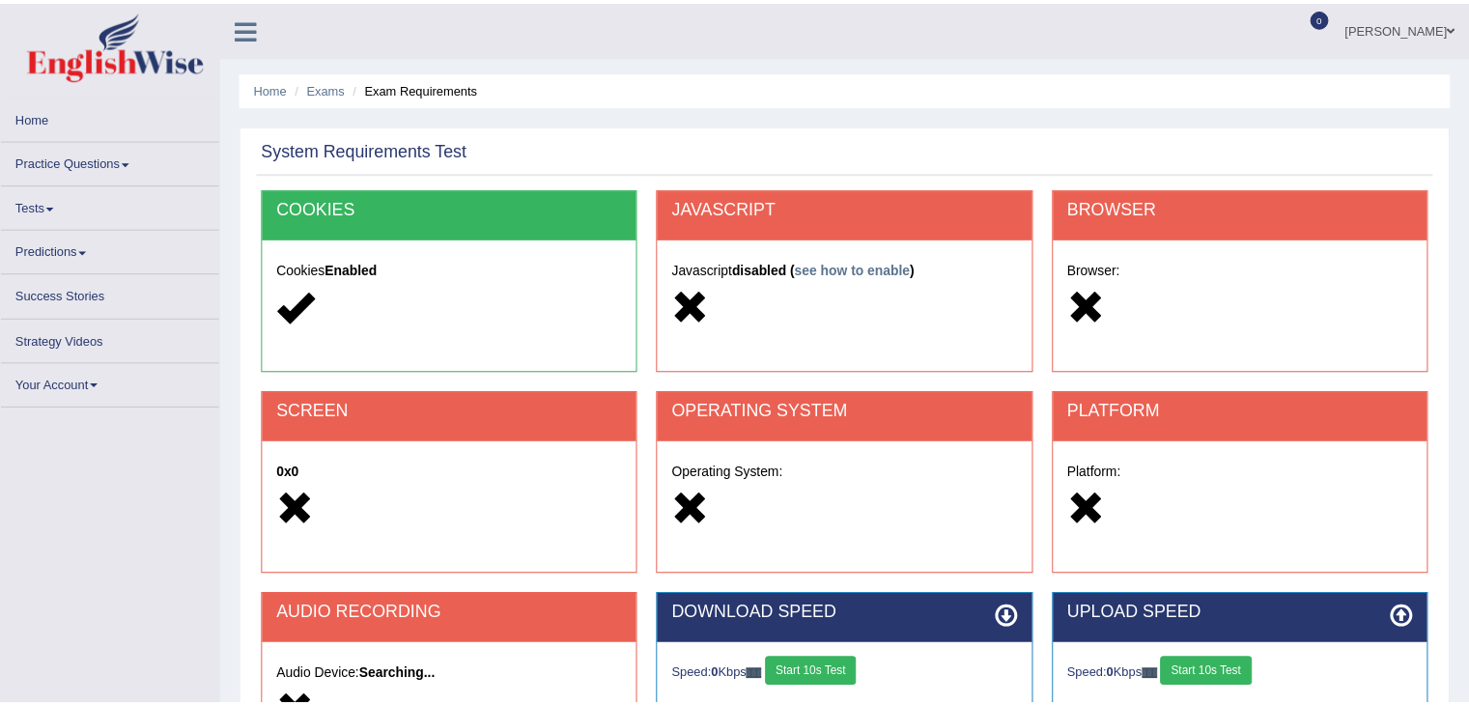
scroll to position [294, 0]
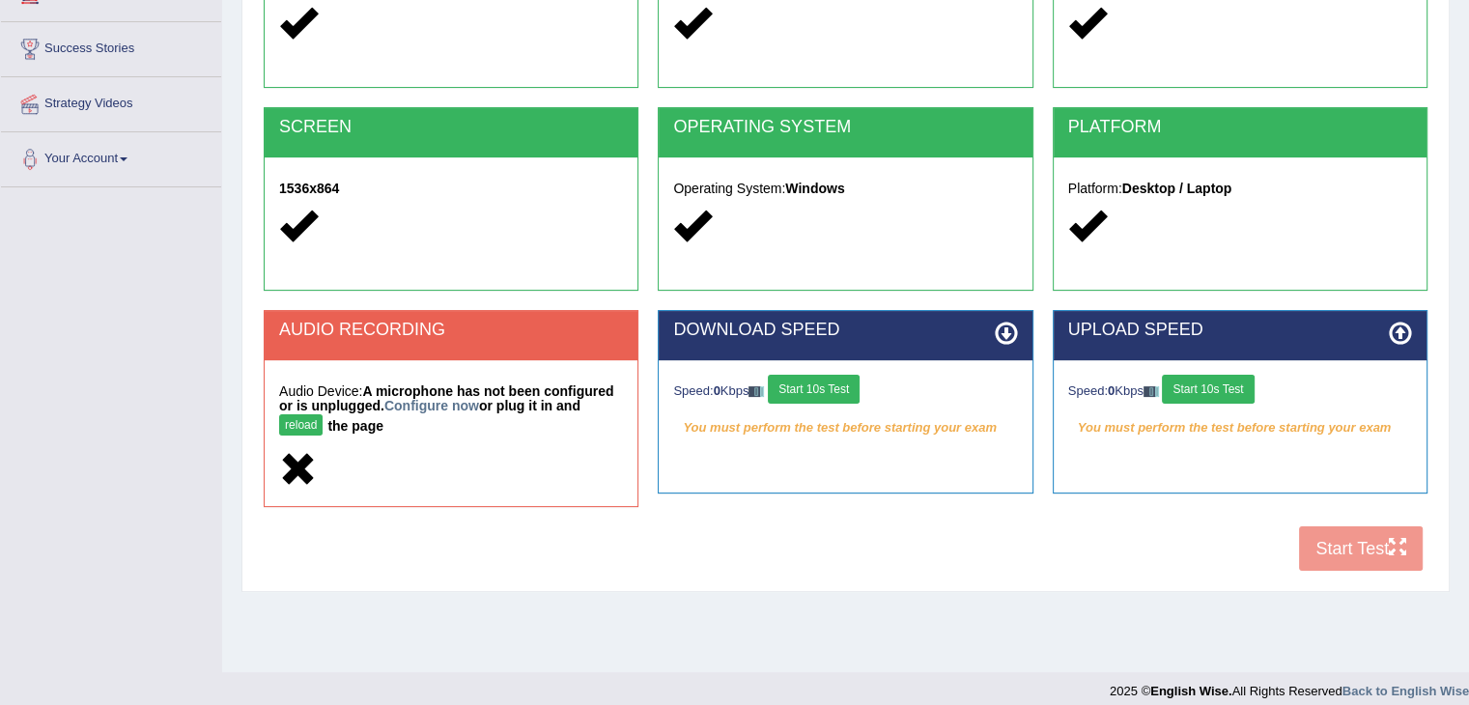
click at [297, 460] on icon at bounding box center [298, 470] width 38 height 38
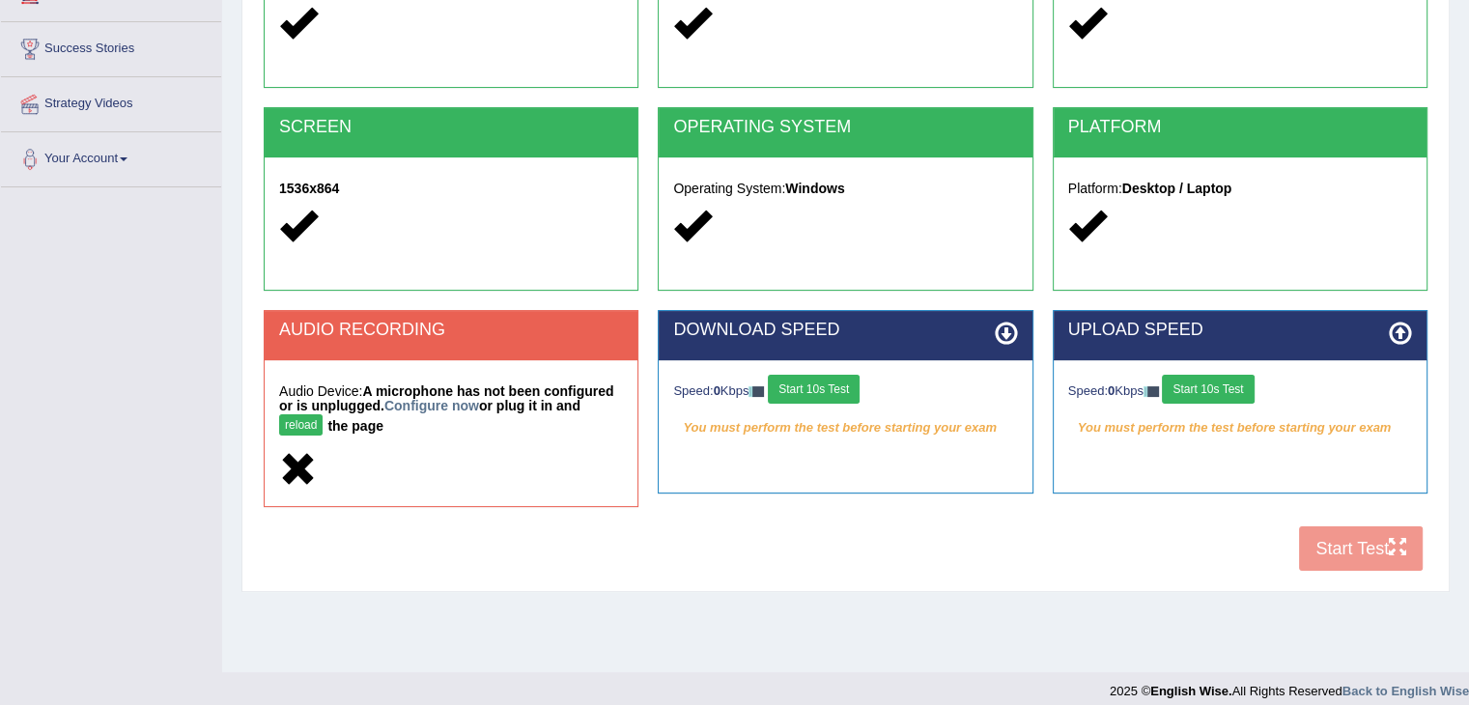
click at [297, 460] on icon at bounding box center [298, 470] width 38 height 38
drag, startPoint x: 297, startPoint y: 460, endPoint x: 342, endPoint y: 331, distance: 136.2
click at [342, 331] on div "AUDIO RECORDING Audio Device: A microphone has not been configured or is unplug…" at bounding box center [451, 408] width 375 height 197
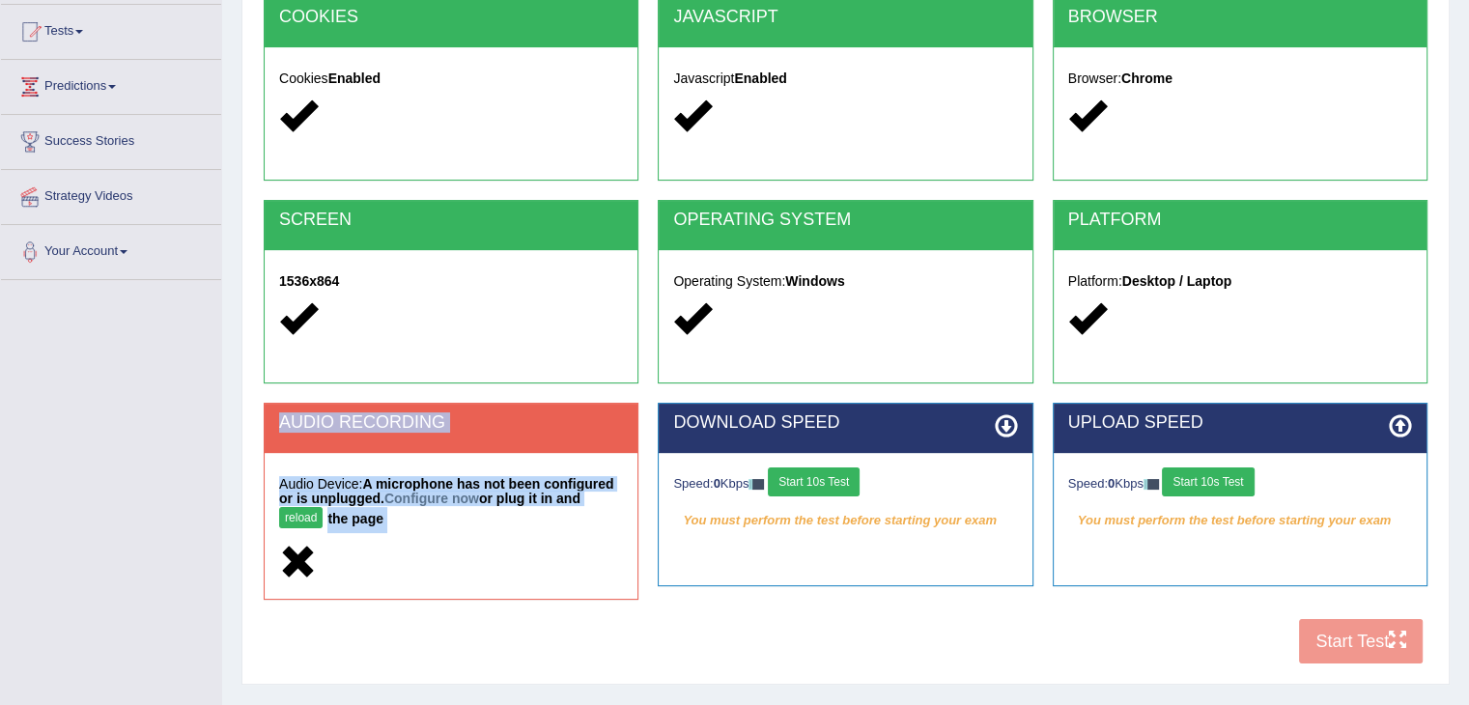
scroll to position [309, 0]
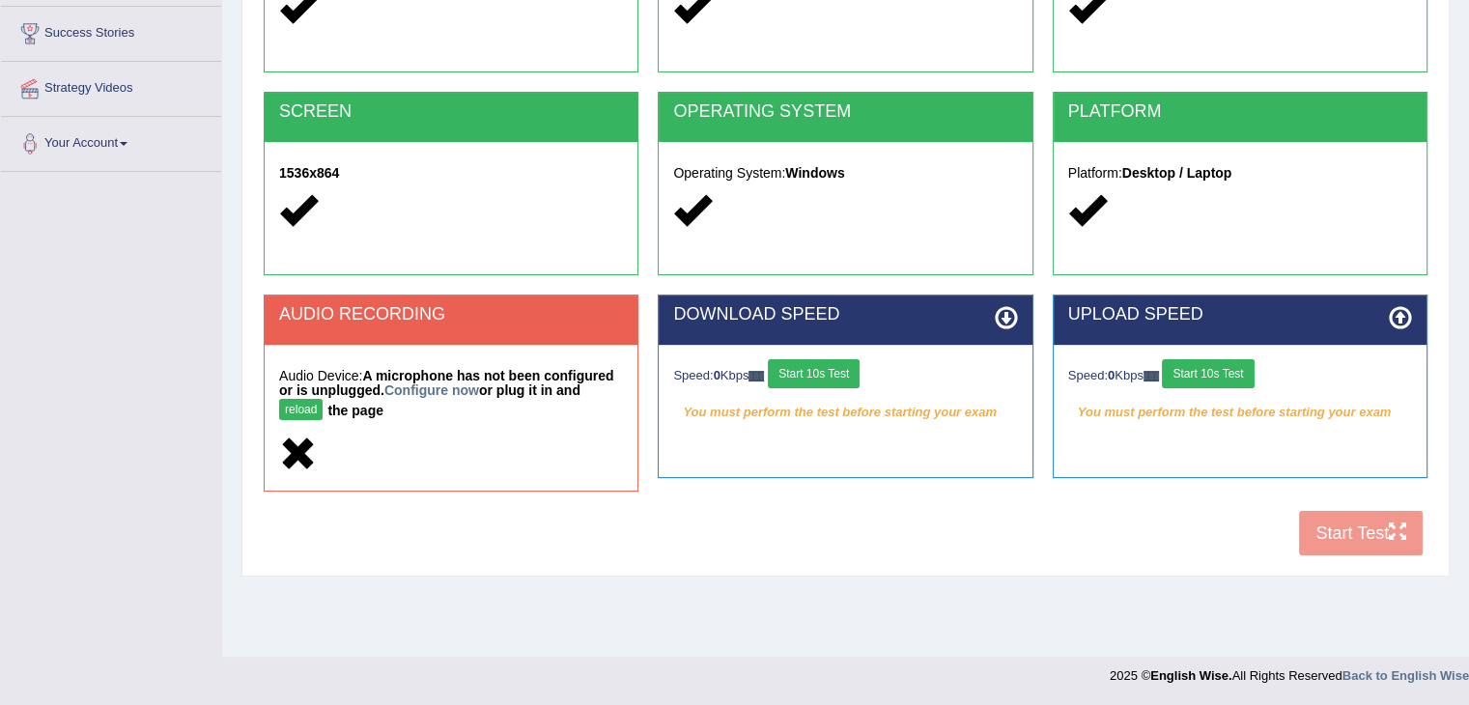
click at [1333, 545] on div "COOKIES Cookies Enabled JAVASCRIPT Javascript Enabled BROWSER Browser: Chrome S…" at bounding box center [846, 227] width 1174 height 677
click at [1322, 535] on div "COOKIES Cookies Enabled JAVASCRIPT Javascript Enabled BROWSER Browser: Chrome S…" at bounding box center [846, 227] width 1174 height 677
click at [1093, 580] on div "Home Exams Exam Requirements System Requirements Test COOKIES Cookies Enabled J…" at bounding box center [845, 174] width 1247 height 966
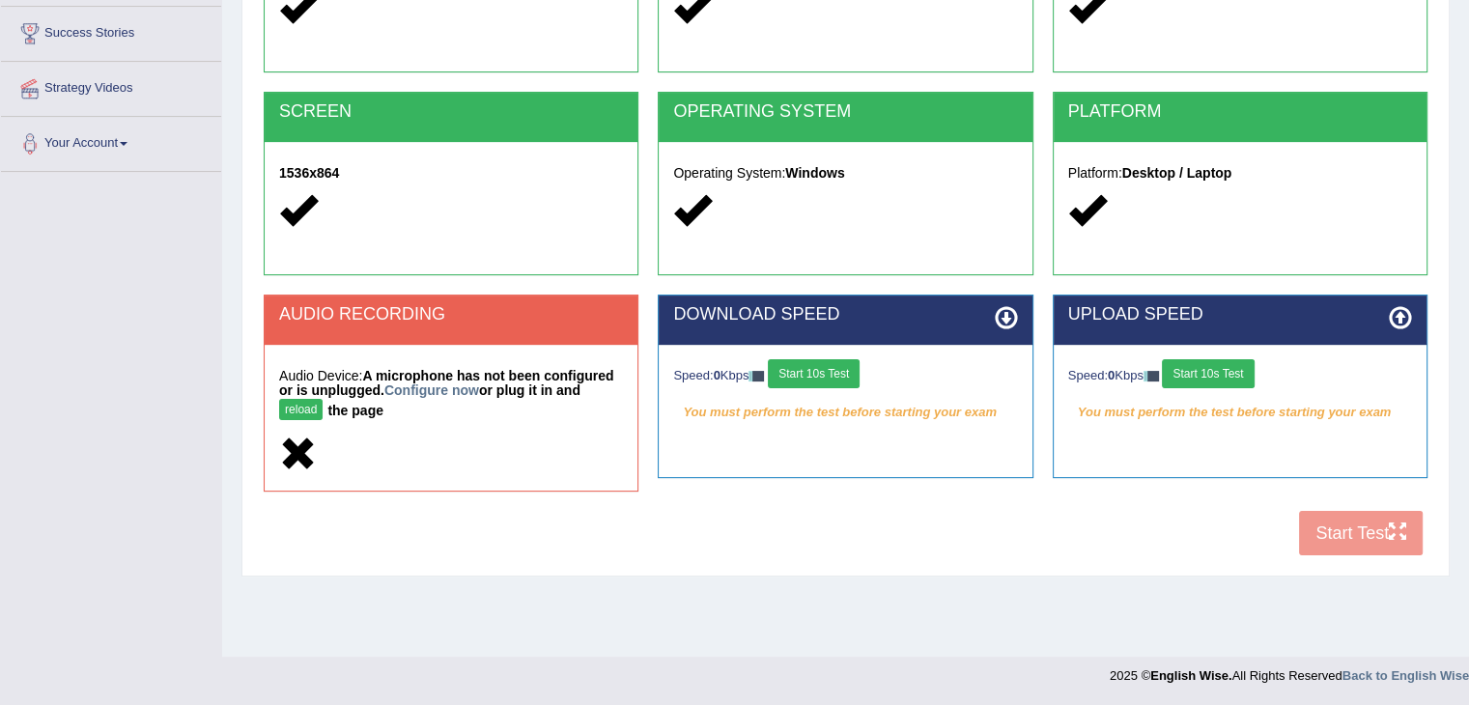
click at [1325, 518] on div "COOKIES Cookies Enabled JAVASCRIPT Javascript Enabled BROWSER Browser: Chrome S…" at bounding box center [846, 227] width 1174 height 677
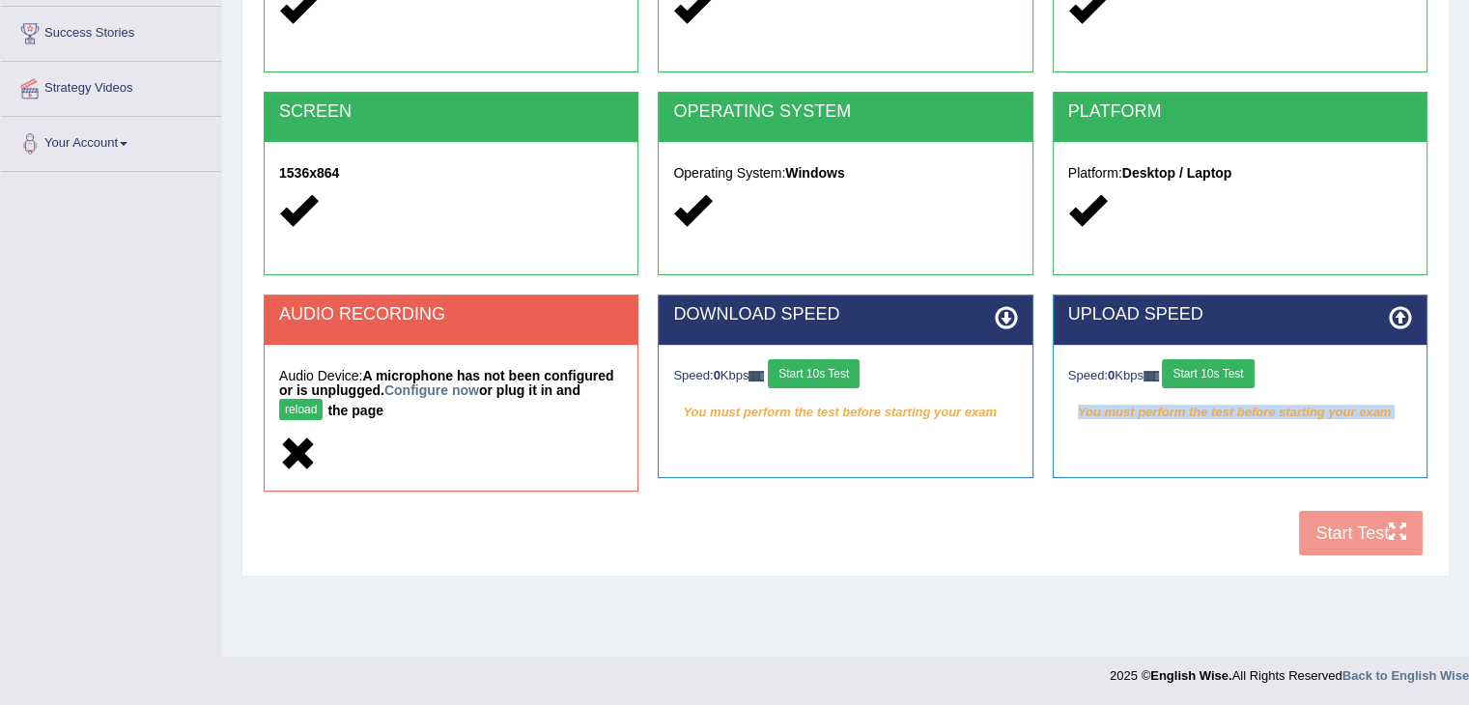
click at [1325, 518] on div "COOKIES Cookies Enabled JAVASCRIPT Javascript Enabled BROWSER Browser: Chrome S…" at bounding box center [846, 227] width 1174 height 677
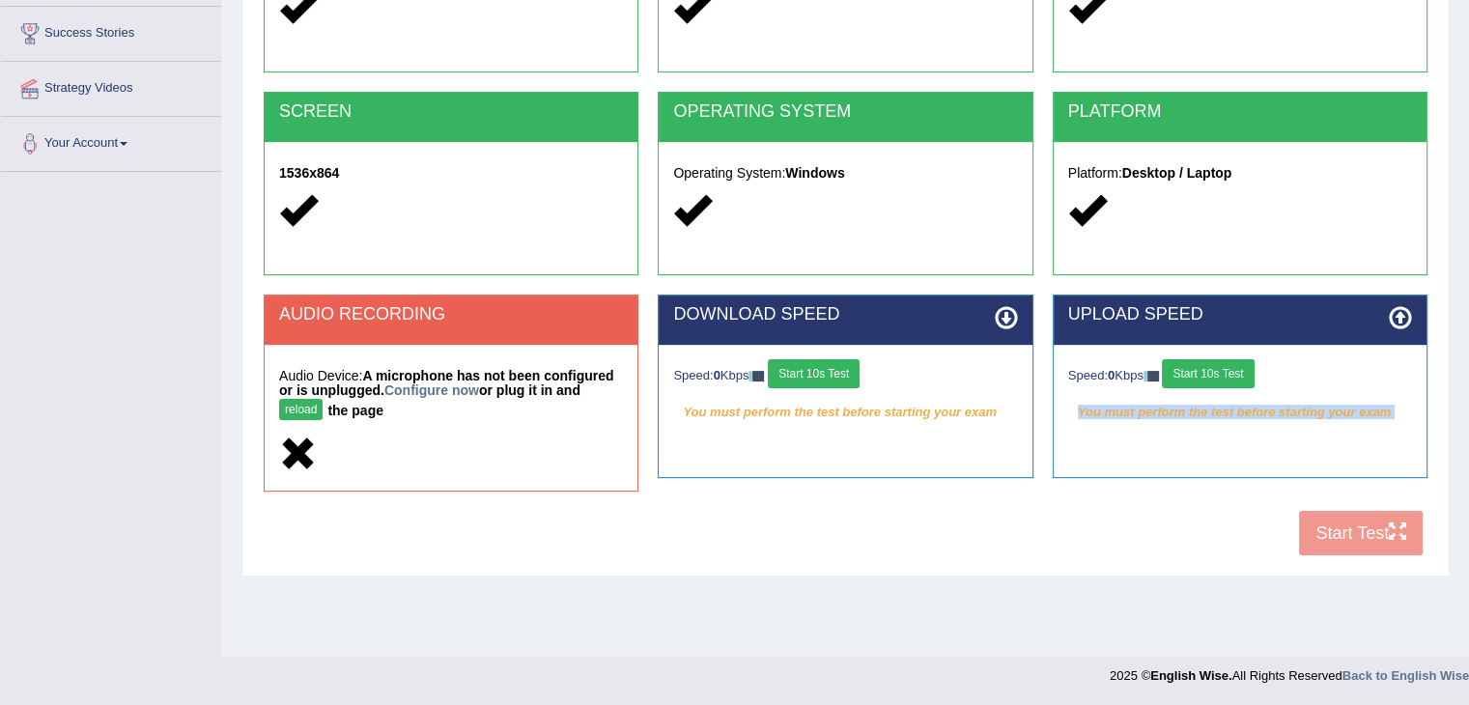
click at [1325, 518] on div "COOKIES Cookies Enabled JAVASCRIPT Javascript Enabled BROWSER Browser: Chrome S…" at bounding box center [846, 227] width 1174 height 677
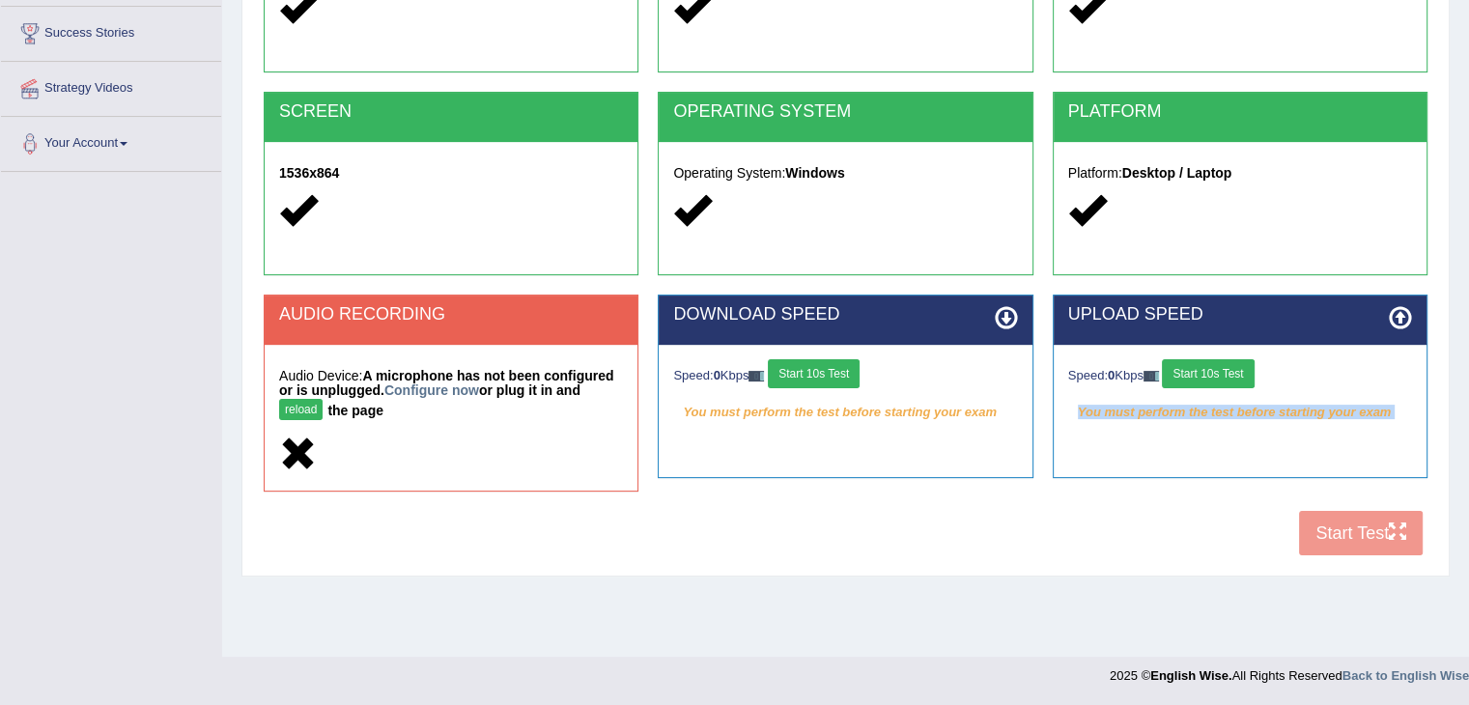
click at [1325, 518] on div "COOKIES Cookies Enabled JAVASCRIPT Javascript Enabled BROWSER Browser: Chrome S…" at bounding box center [846, 227] width 1174 height 677
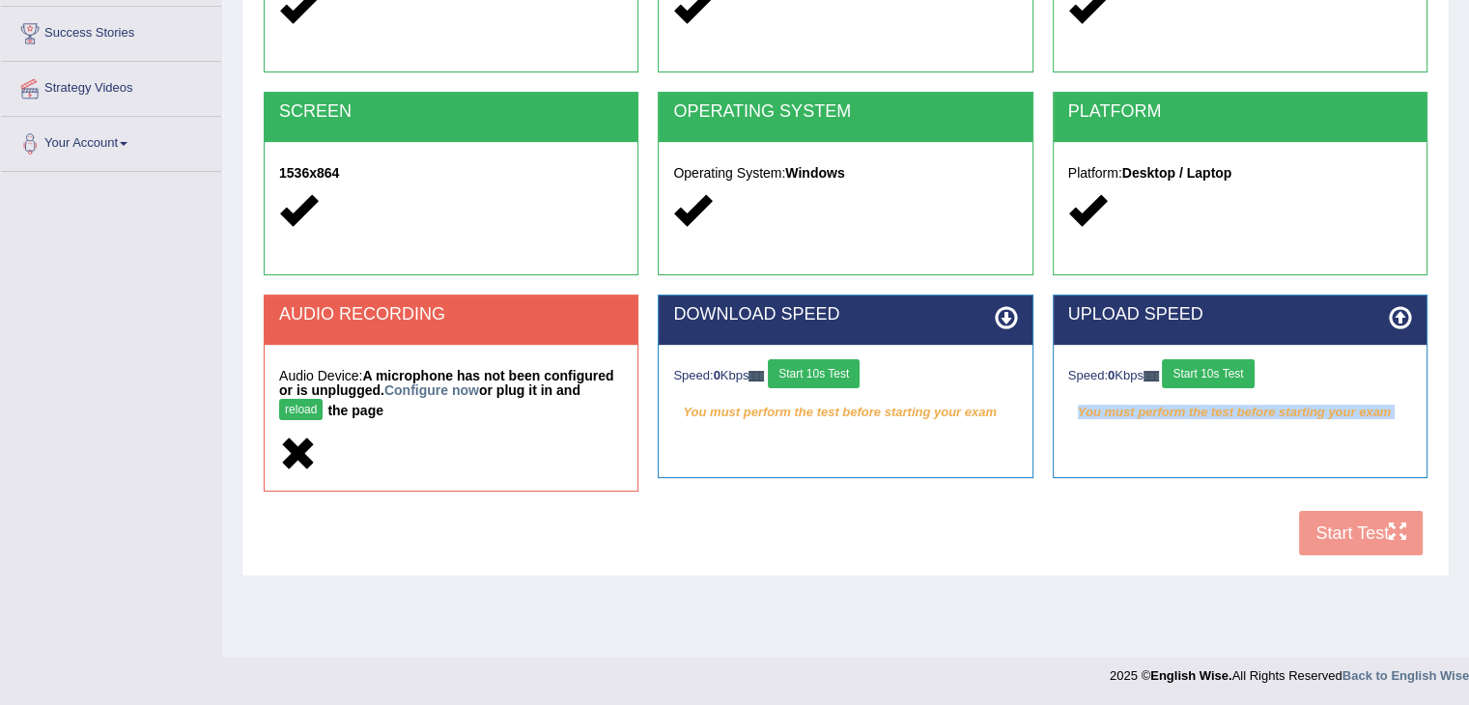
click at [1325, 518] on div "COOKIES Cookies Enabled JAVASCRIPT Javascript Enabled BROWSER Browser: Chrome S…" at bounding box center [846, 227] width 1174 height 677
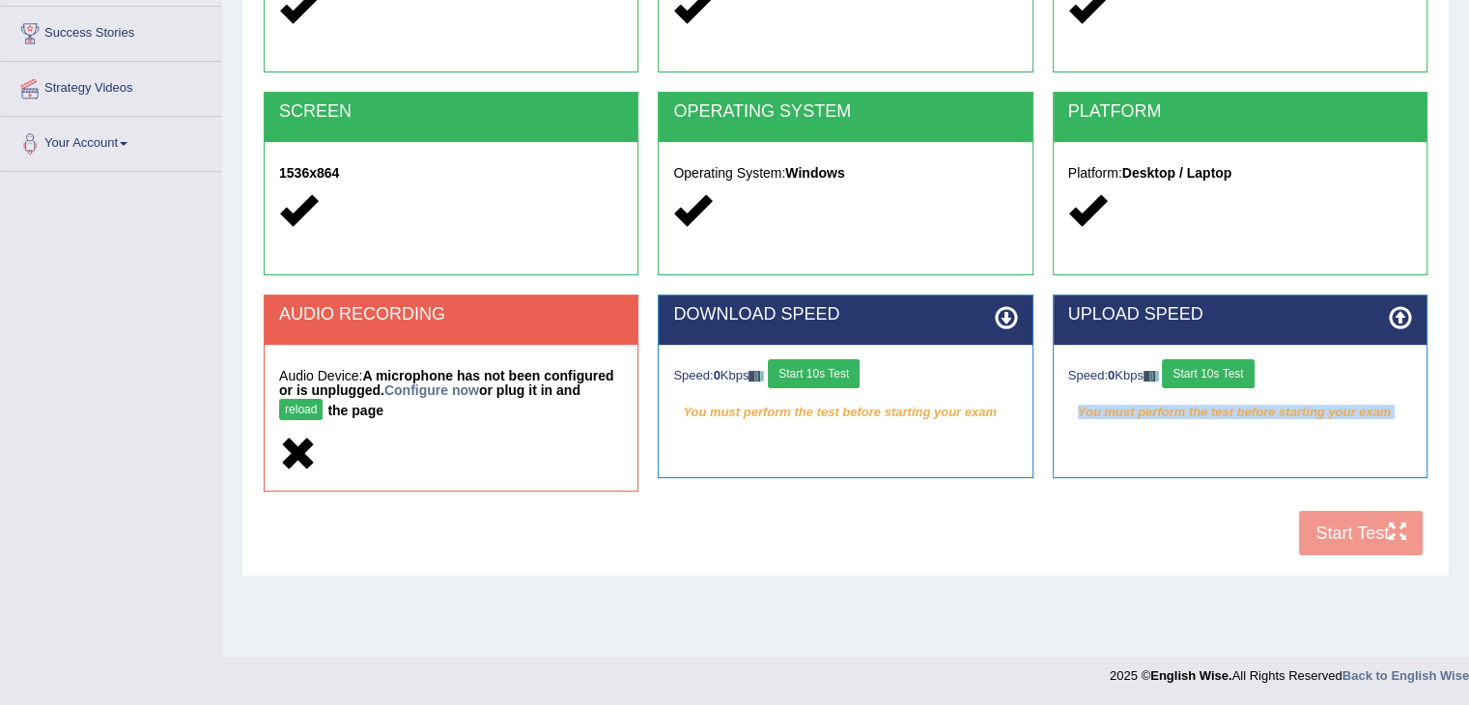
click at [1325, 518] on div "COOKIES Cookies Enabled JAVASCRIPT Javascript Enabled BROWSER Browser: Chrome S…" at bounding box center [846, 227] width 1174 height 677
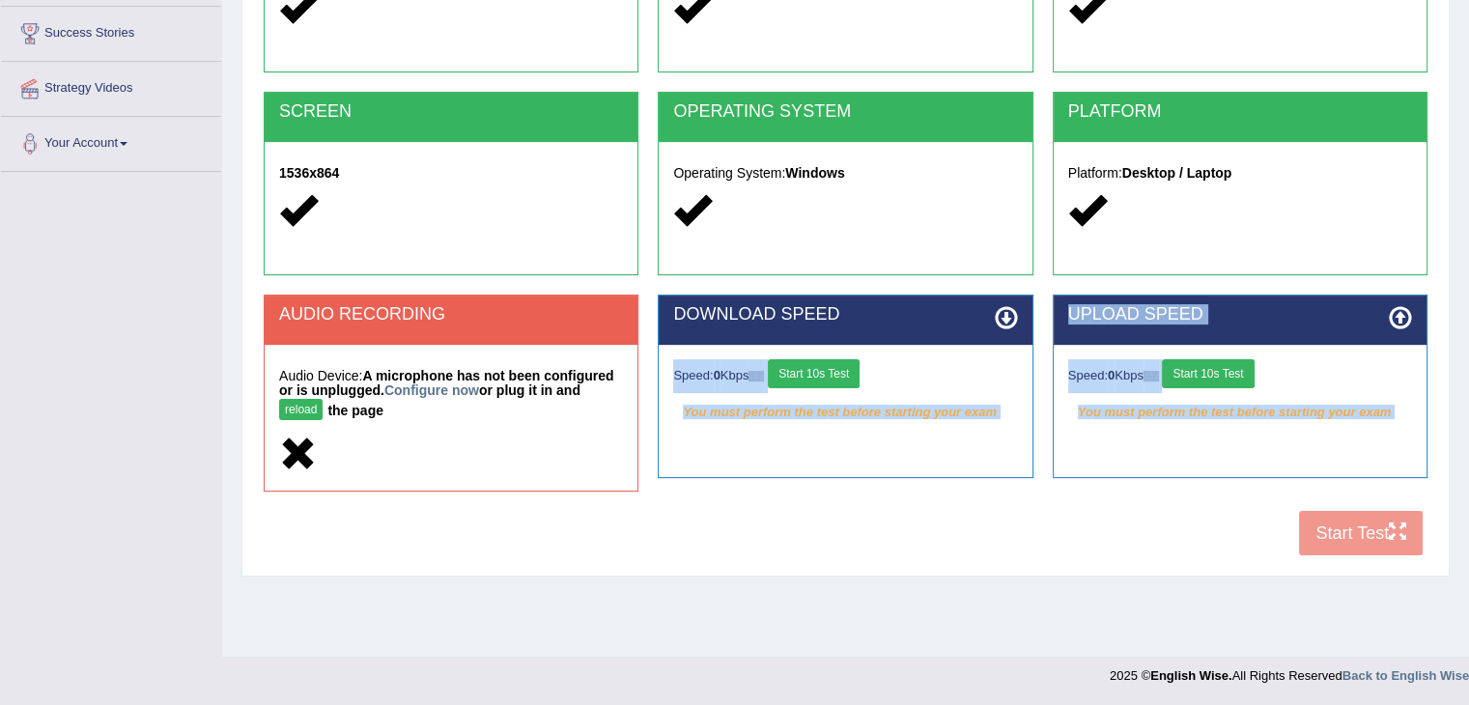
drag, startPoint x: 1325, startPoint y: 518, endPoint x: 429, endPoint y: 326, distance: 916.5
click at [429, 326] on div "COOKIES Cookies Enabled JAVASCRIPT Javascript Enabled BROWSER Browser: Chrome S…" at bounding box center [846, 227] width 1174 height 677
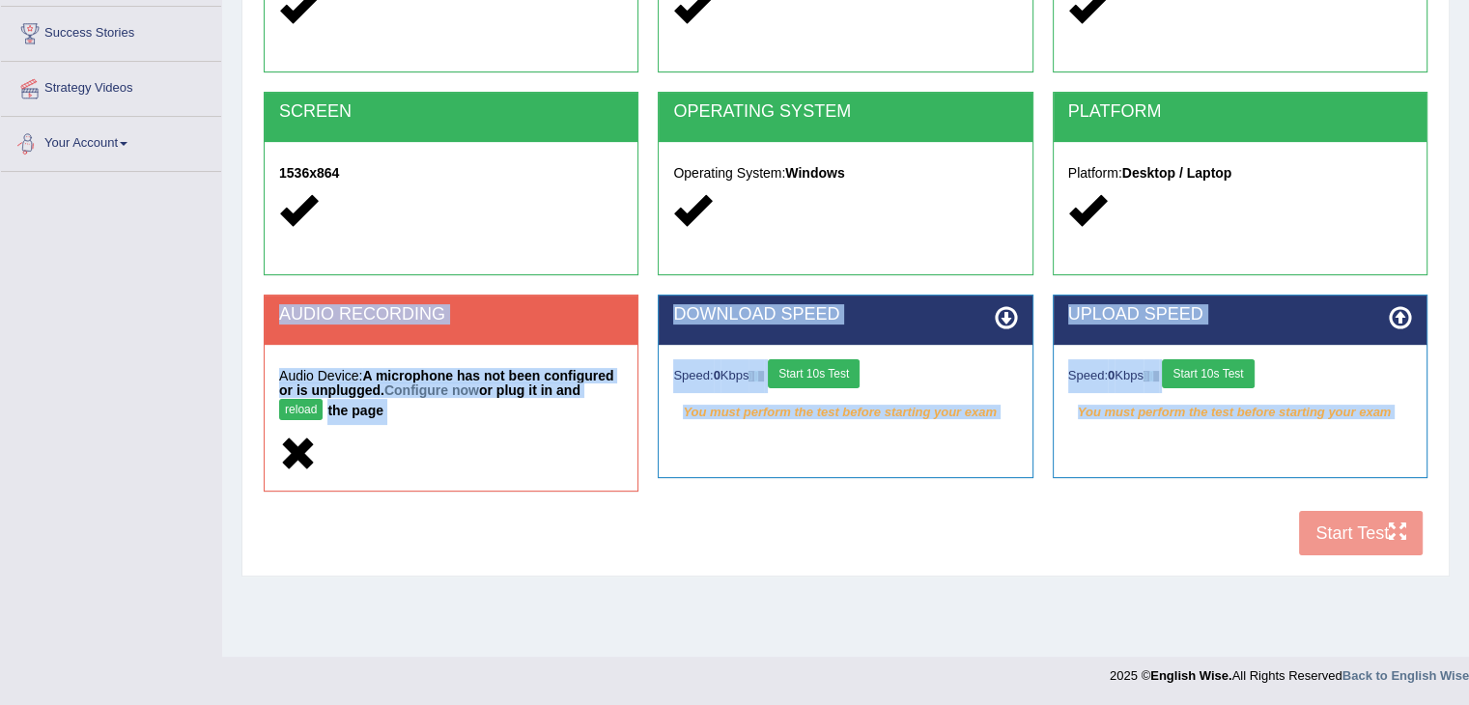
click at [101, 154] on link "Your Account" at bounding box center [111, 141] width 220 height 48
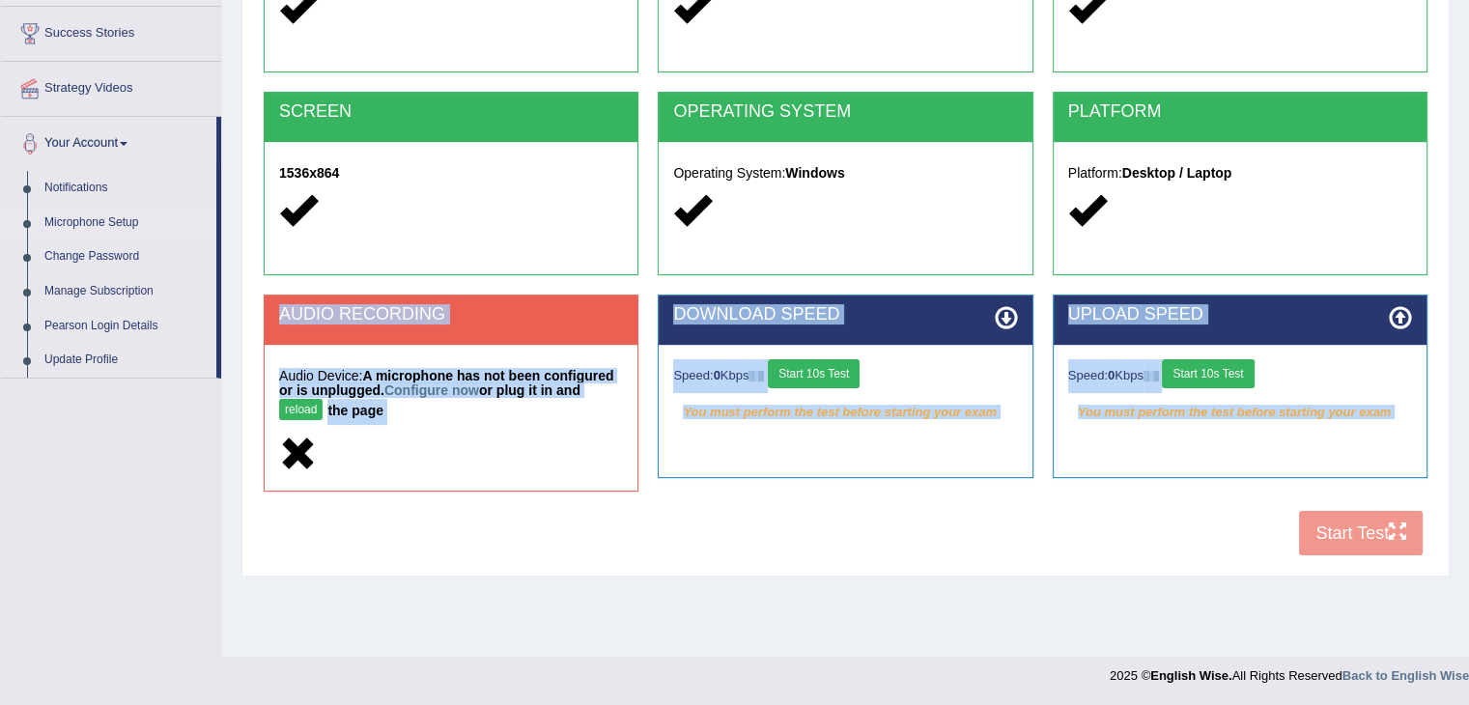
click at [112, 221] on link "Microphone Setup" at bounding box center [126, 223] width 181 height 35
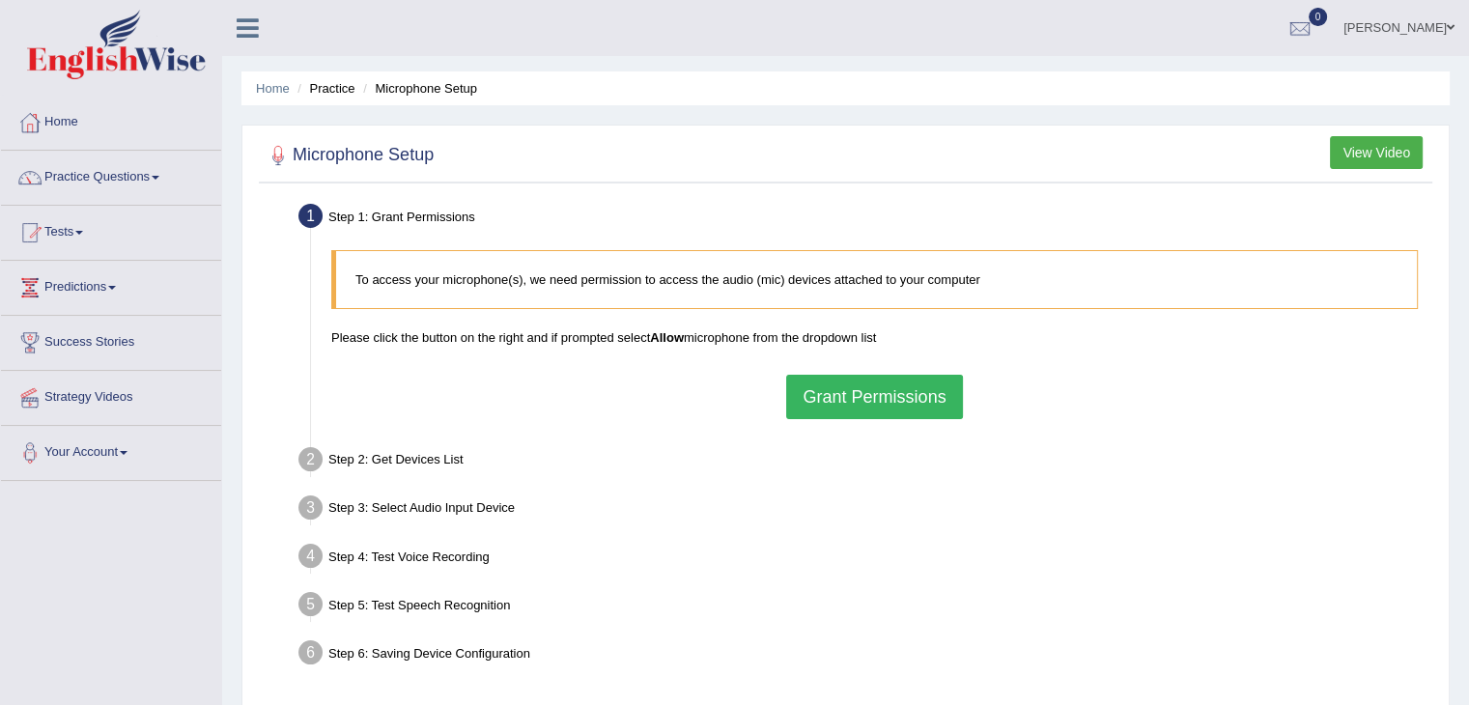
click at [873, 392] on button "Grant Permissions" at bounding box center [874, 397] width 176 height 44
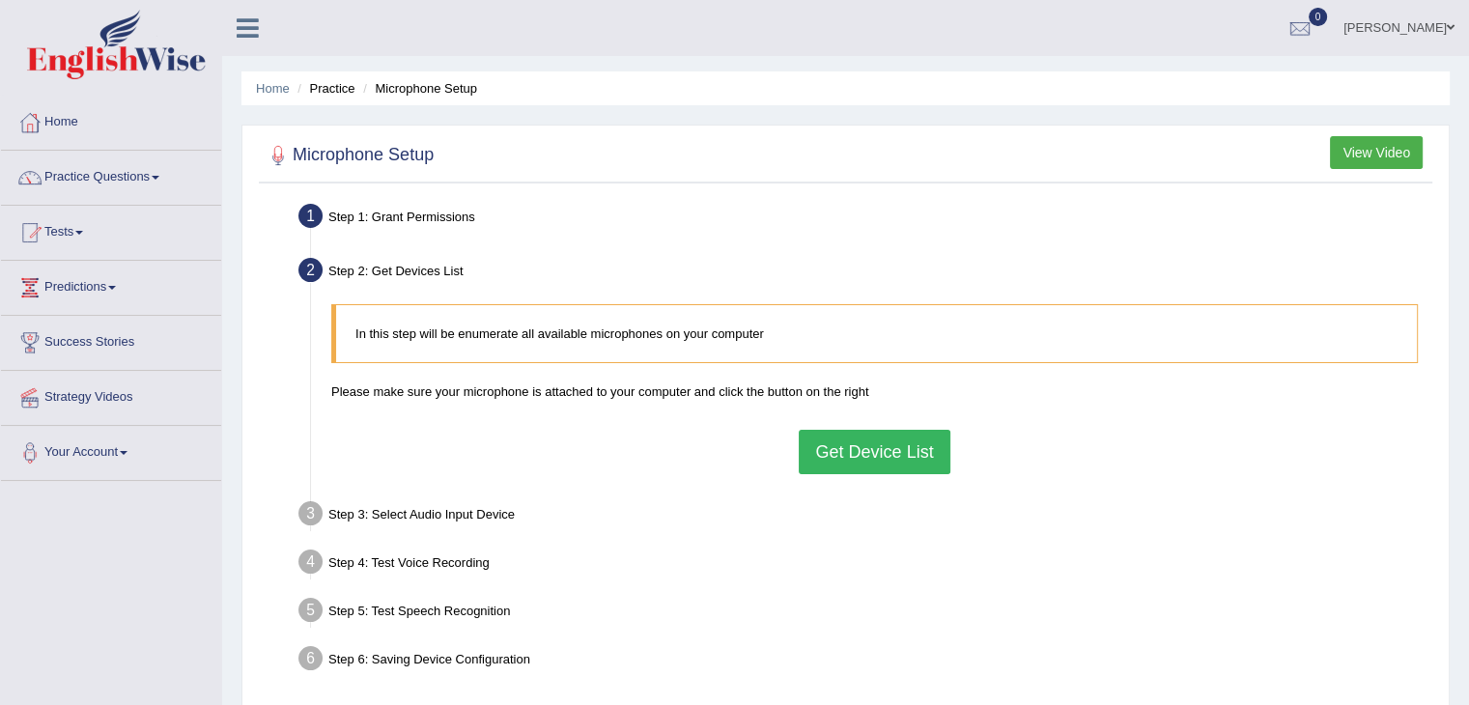
click at [860, 448] on button "Get Device List" at bounding box center [874, 452] width 151 height 44
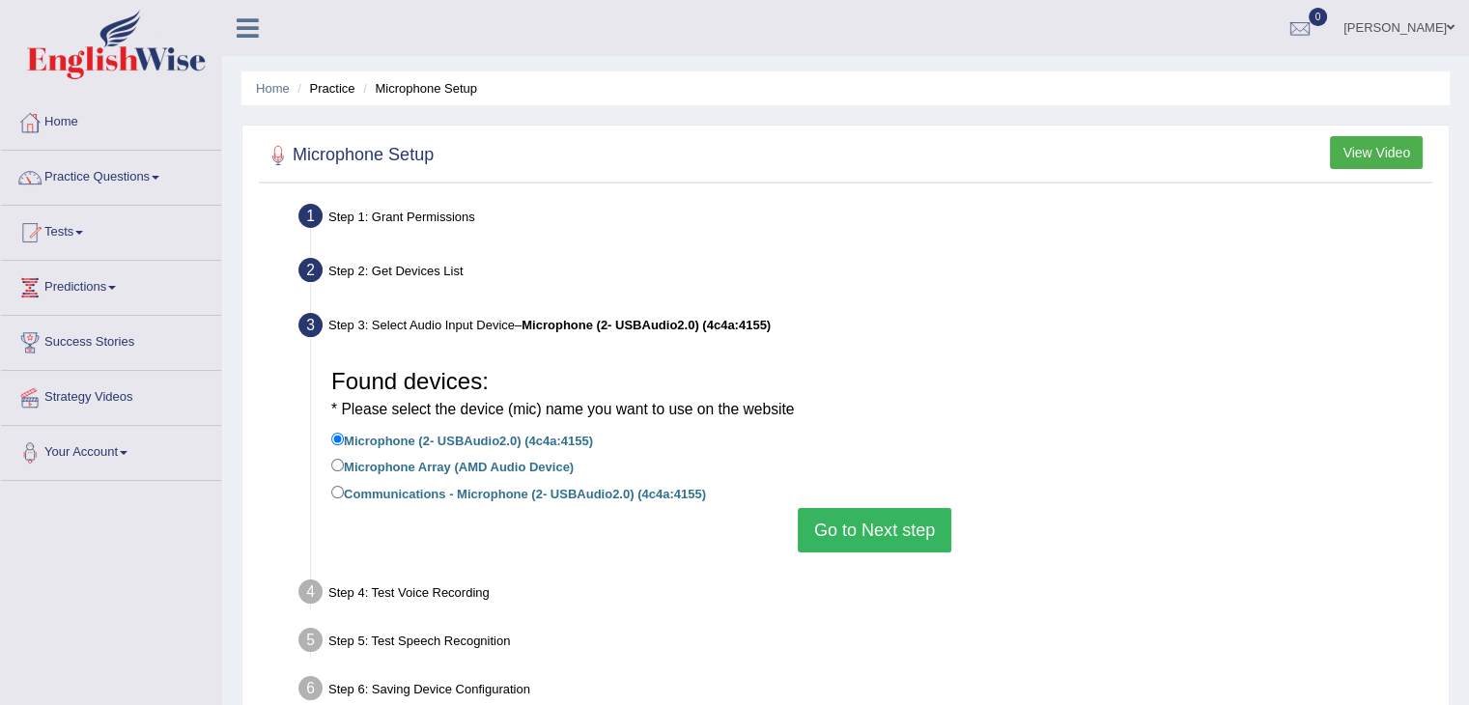
click at [841, 534] on button "Go to Next step" at bounding box center [875, 530] width 154 height 44
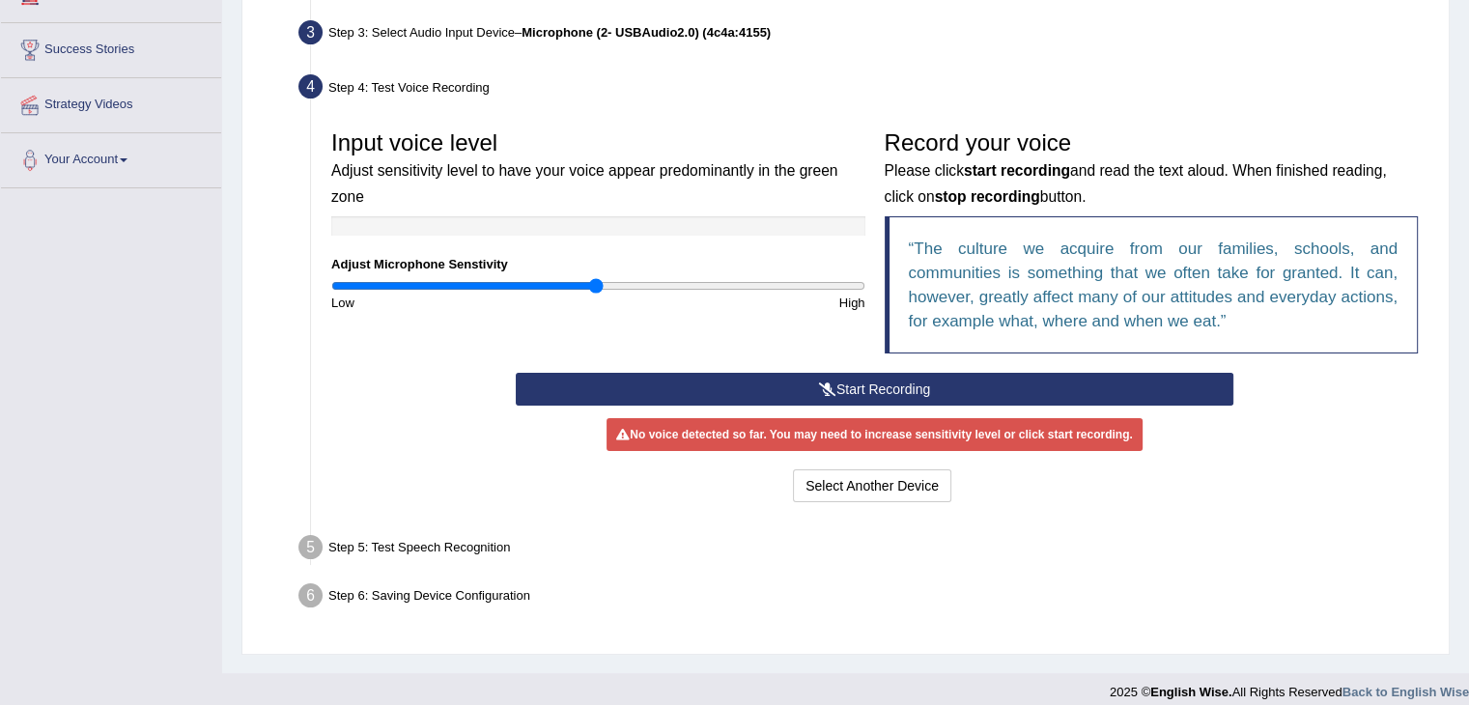
scroll to position [309, 0]
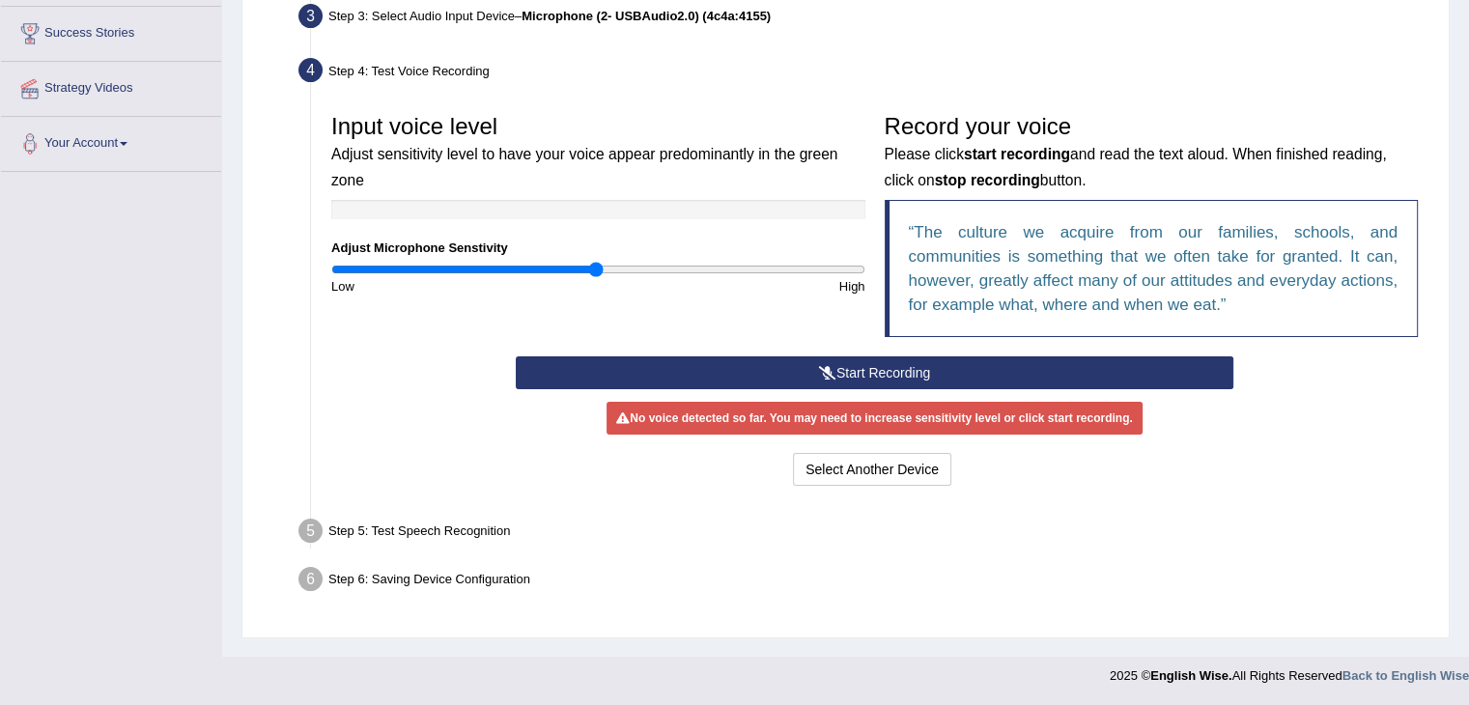
click at [881, 368] on button "Start Recording" at bounding box center [875, 372] width 718 height 33
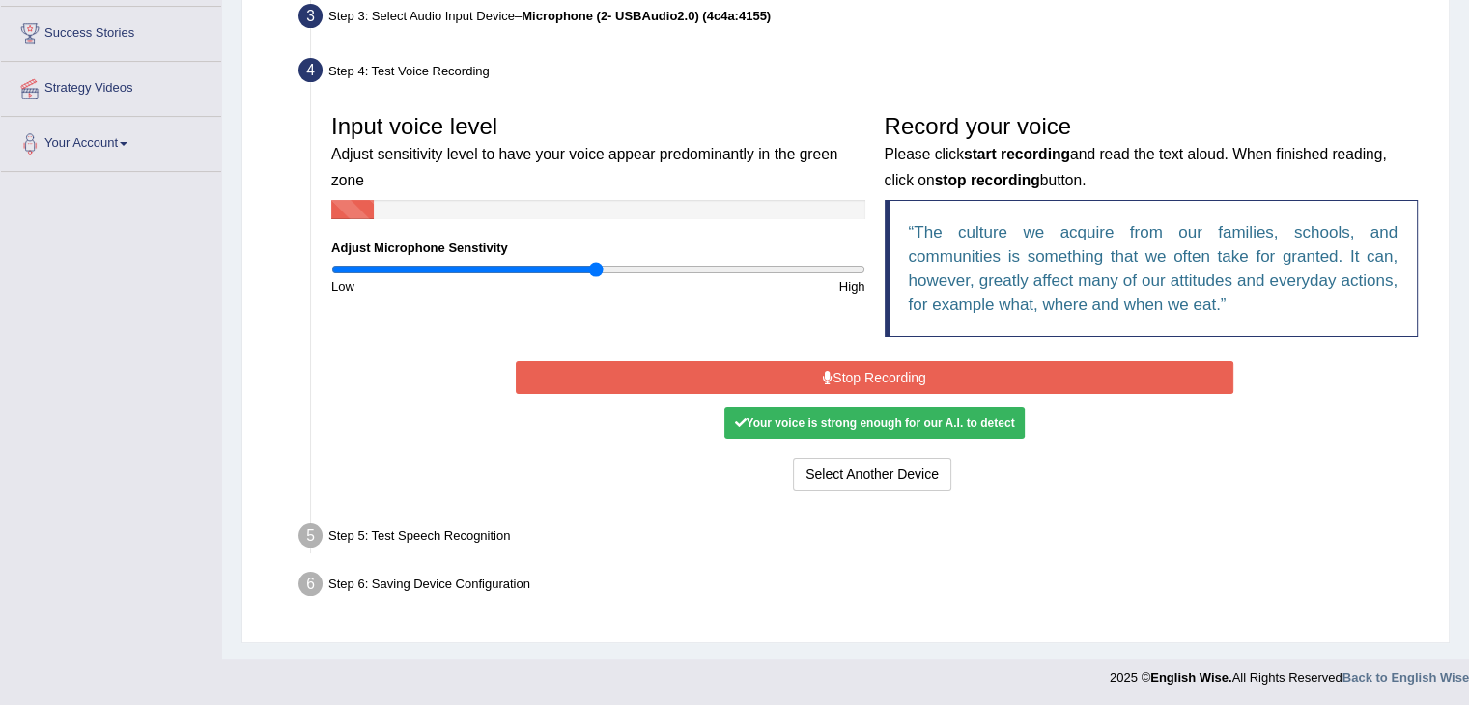
click at [881, 368] on button "Stop Recording" at bounding box center [875, 377] width 718 height 33
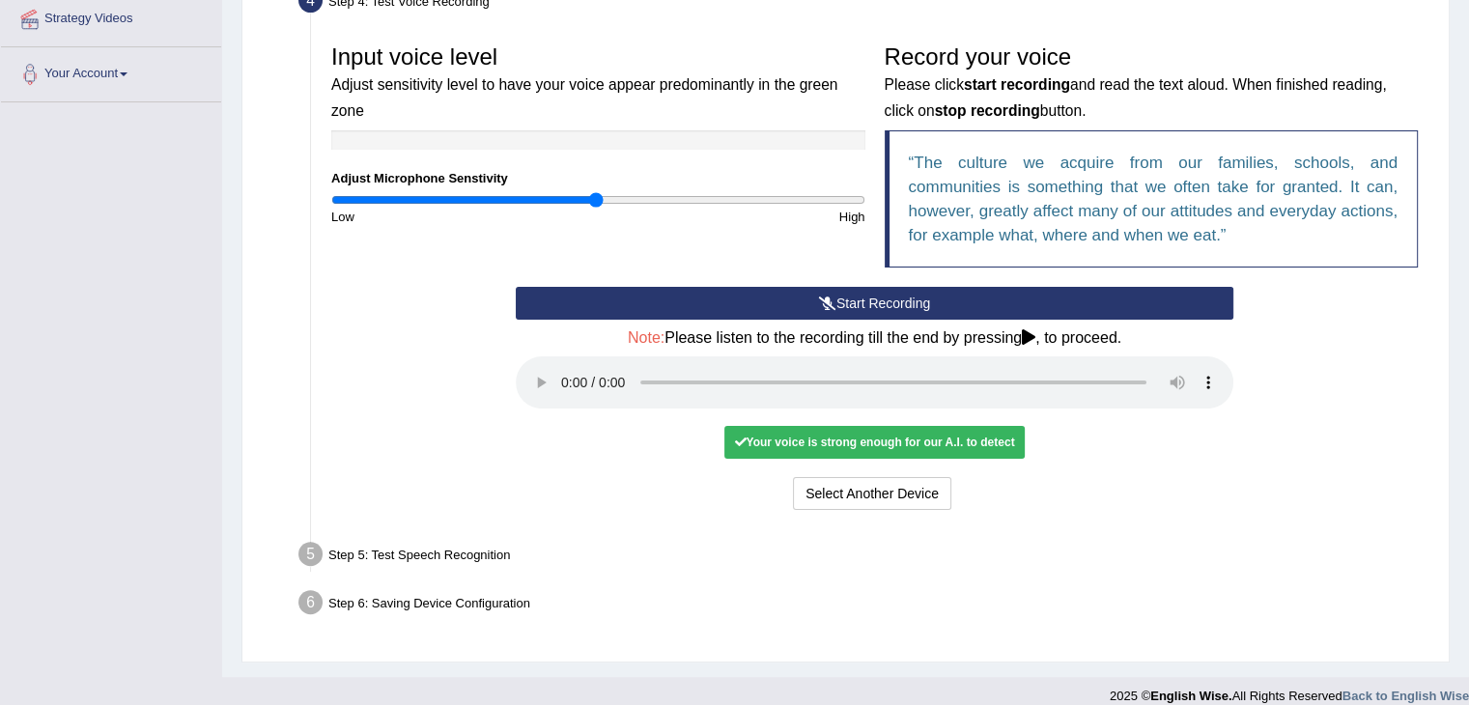
scroll to position [375, 0]
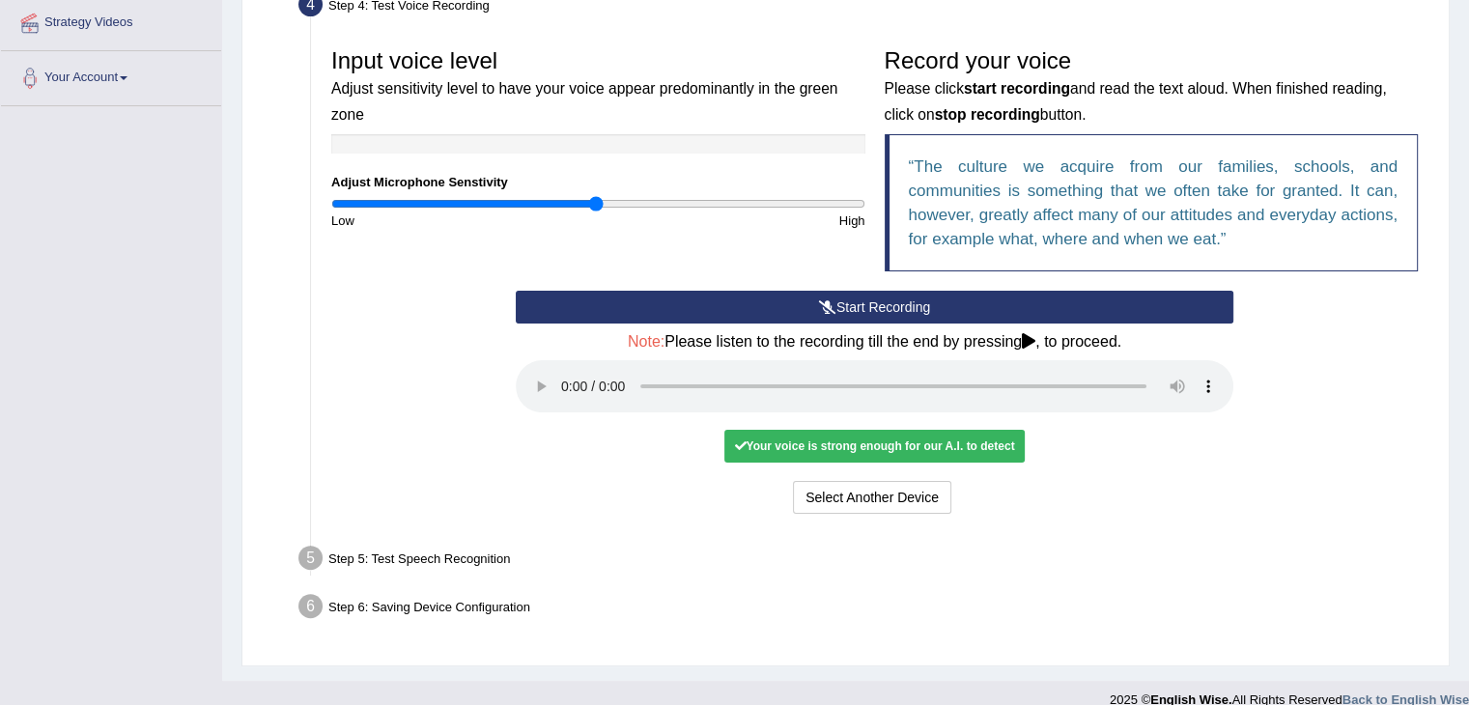
click at [844, 447] on div "Your voice is strong enough for our A.I. to detect" at bounding box center [873, 446] width 299 height 33
click at [1265, 364] on div "Start Recording Stop Recording Note: Please listen to the recording till the en…" at bounding box center [875, 405] width 1106 height 228
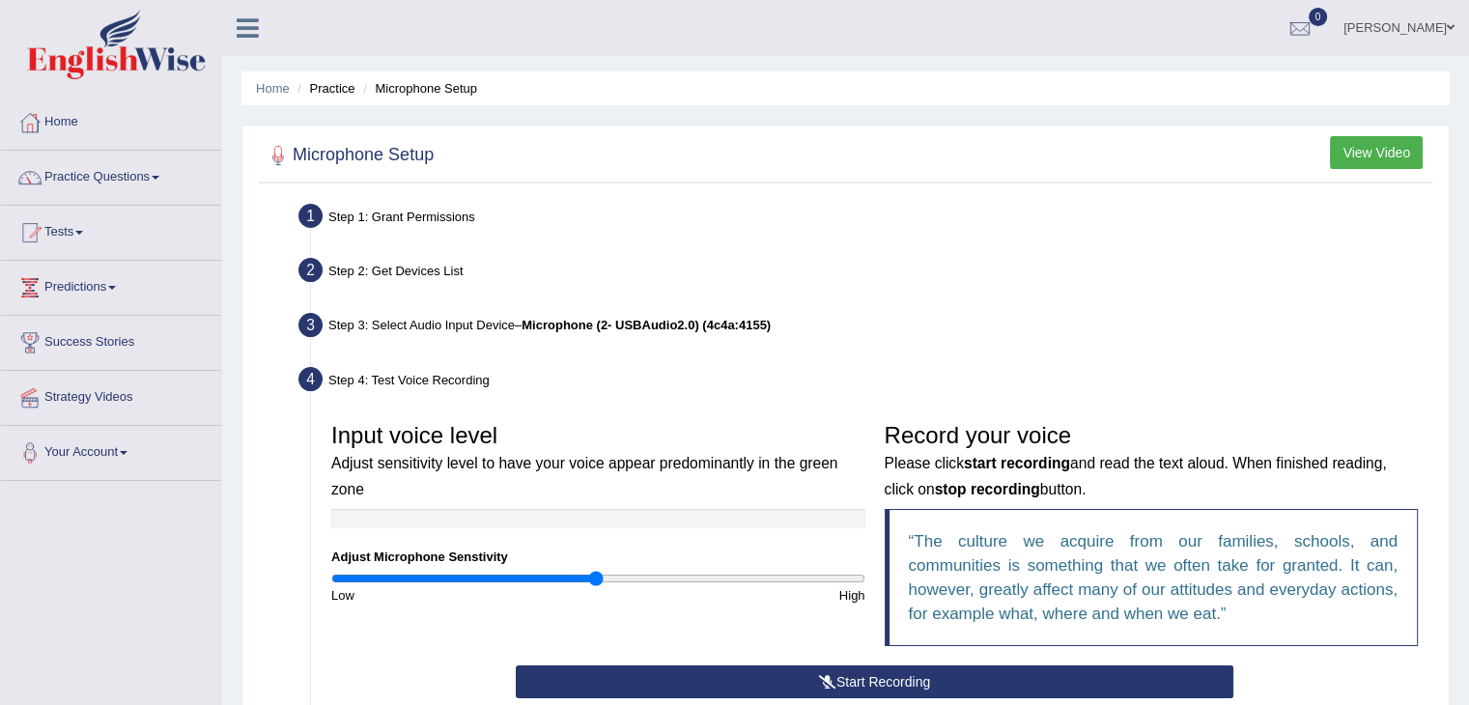
scroll to position [398, 0]
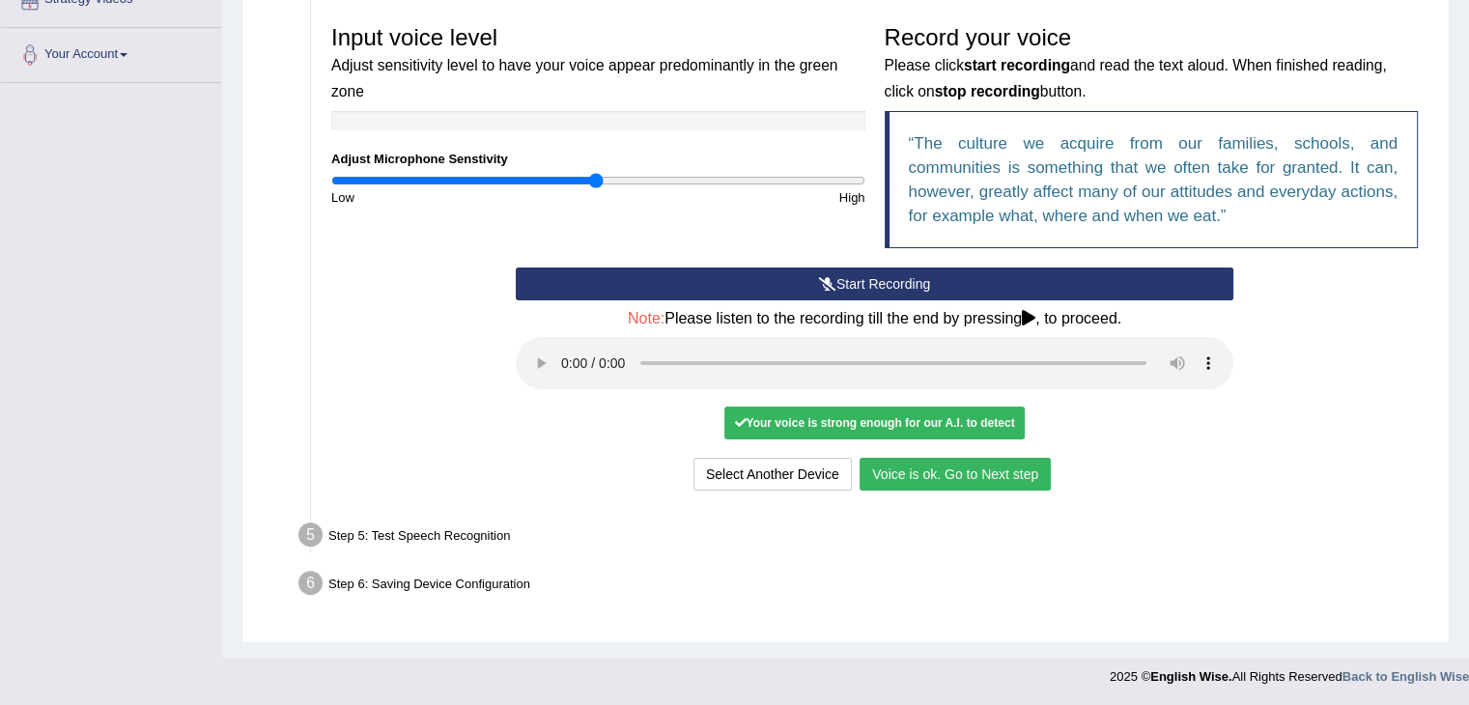
click at [457, 577] on div "Step 6: Saving Device Configuration" at bounding box center [865, 586] width 1150 height 42
click at [302, 579] on li "Step 6: Saving Device Configuration Your Microphone Settings: Selected Device M…" at bounding box center [864, 586] width 1125 height 42
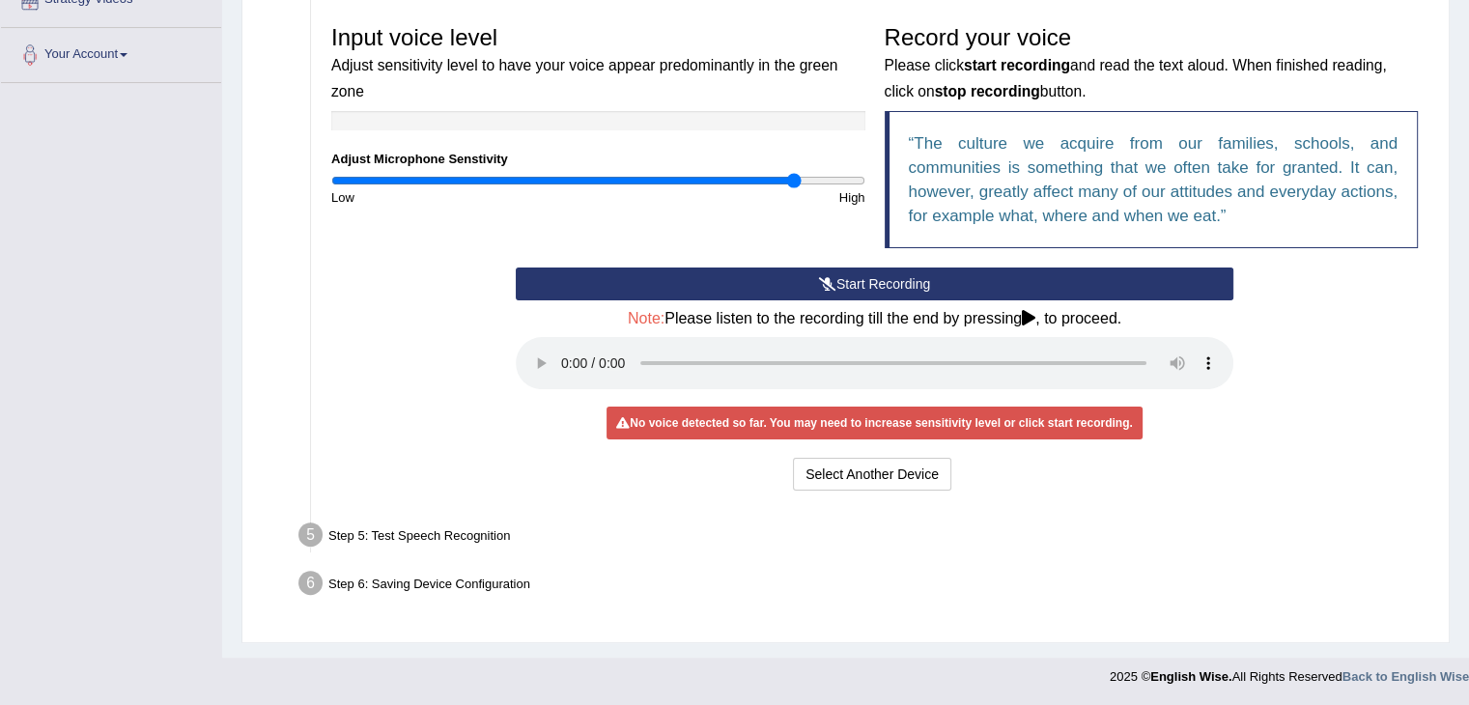
click at [793, 178] on input "range" at bounding box center [598, 180] width 534 height 15
type input "1.02"
click at [603, 175] on input "range" at bounding box center [598, 180] width 534 height 15
click at [669, 165] on div "Input voice level Adjust sensitivity level to have your voice appear predominan…" at bounding box center [598, 110] width 553 height 191
click at [850, 461] on button "Select Another Device" at bounding box center [872, 474] width 158 height 33
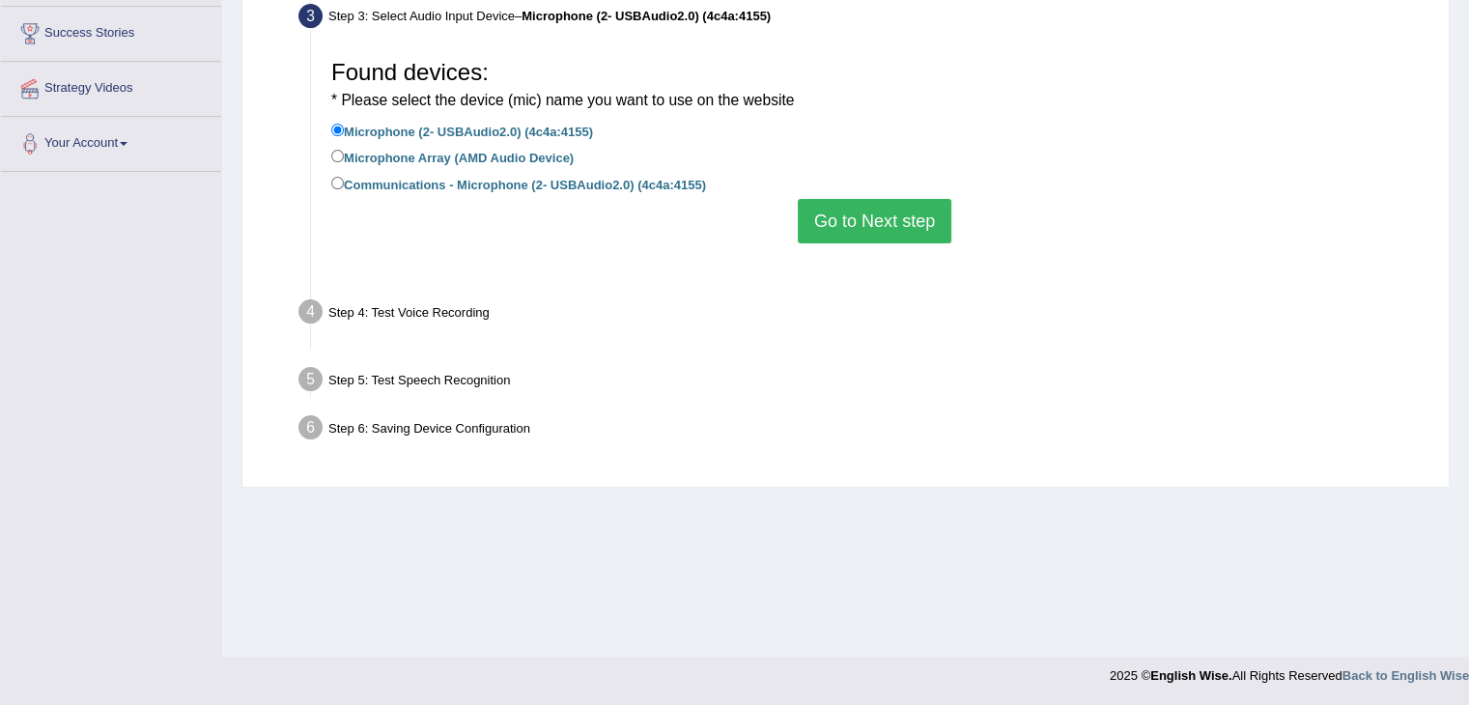
scroll to position [309, 0]
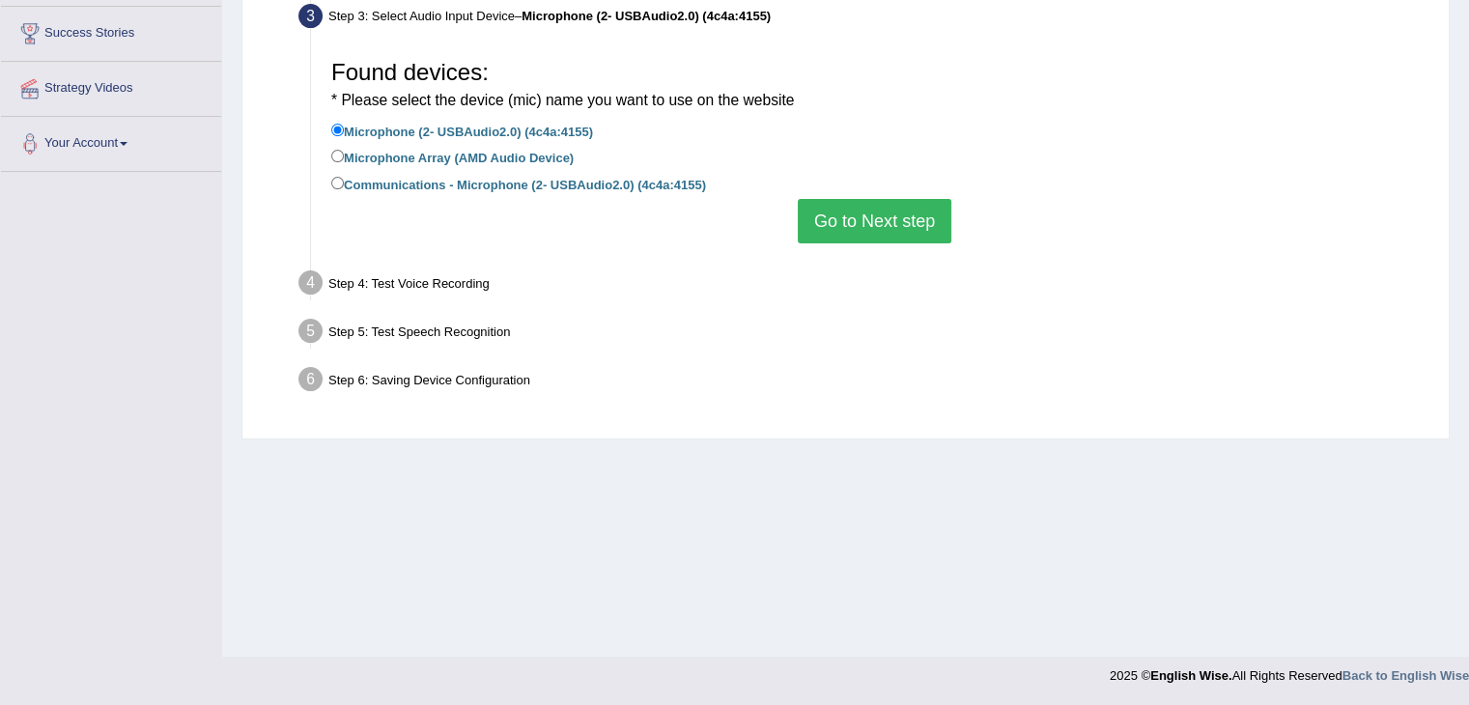
click at [842, 215] on button "Go to Next step" at bounding box center [875, 221] width 154 height 44
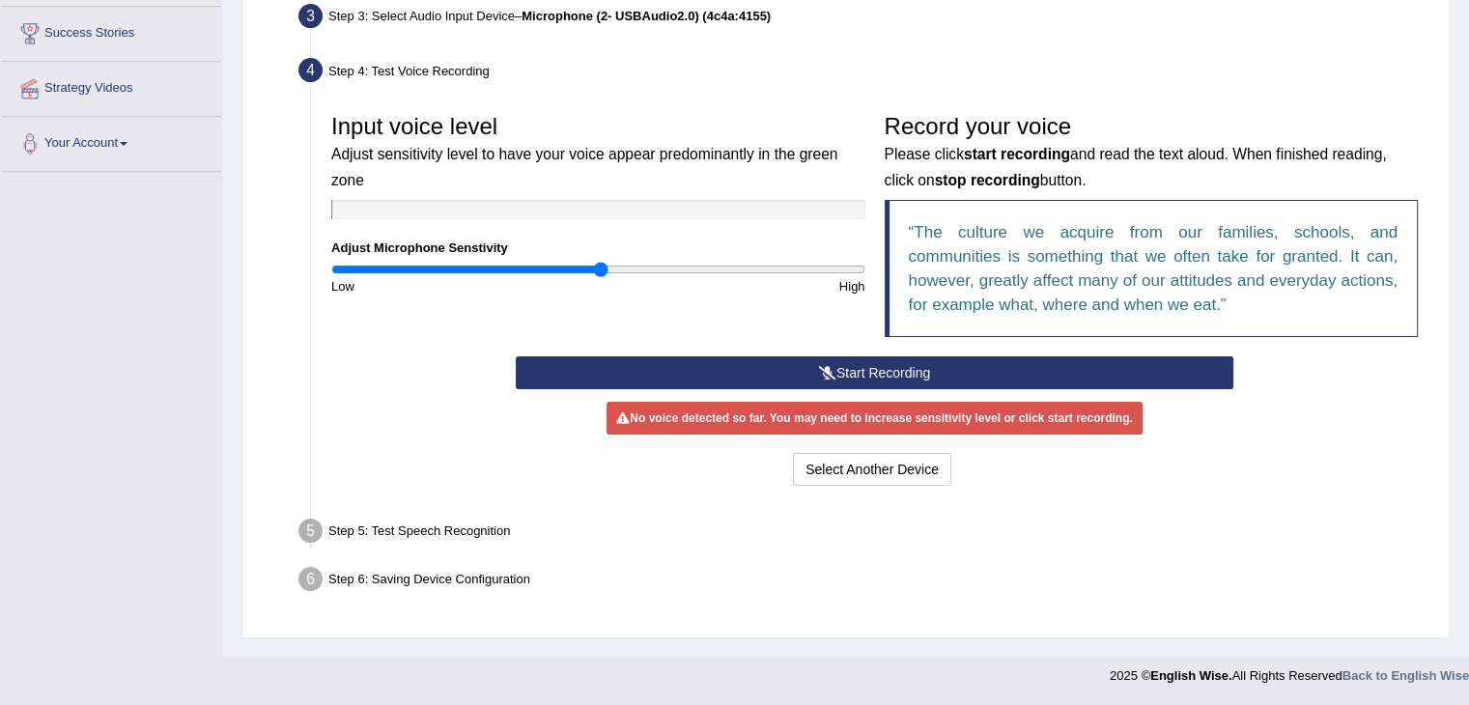
click at [799, 368] on button "Start Recording" at bounding box center [875, 372] width 718 height 33
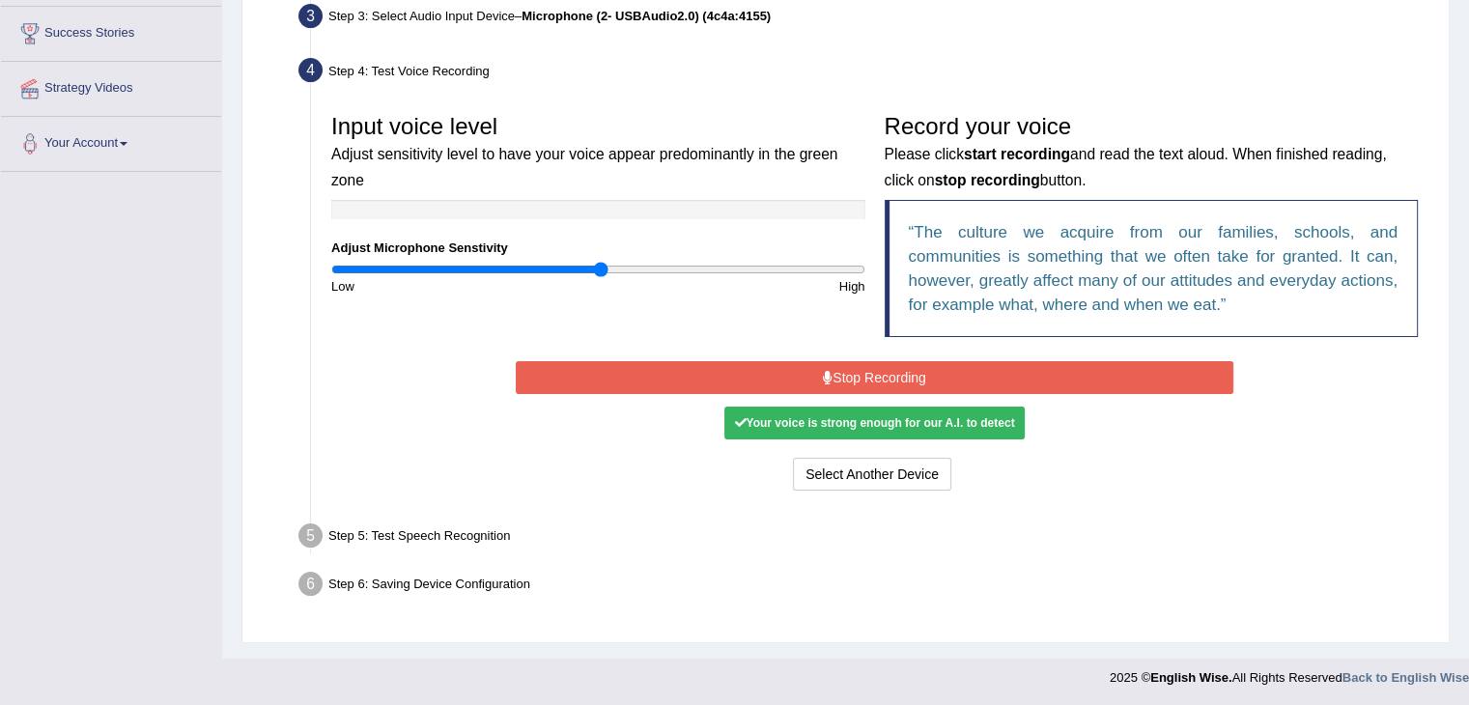
click at [921, 370] on button "Stop Recording" at bounding box center [875, 377] width 718 height 33
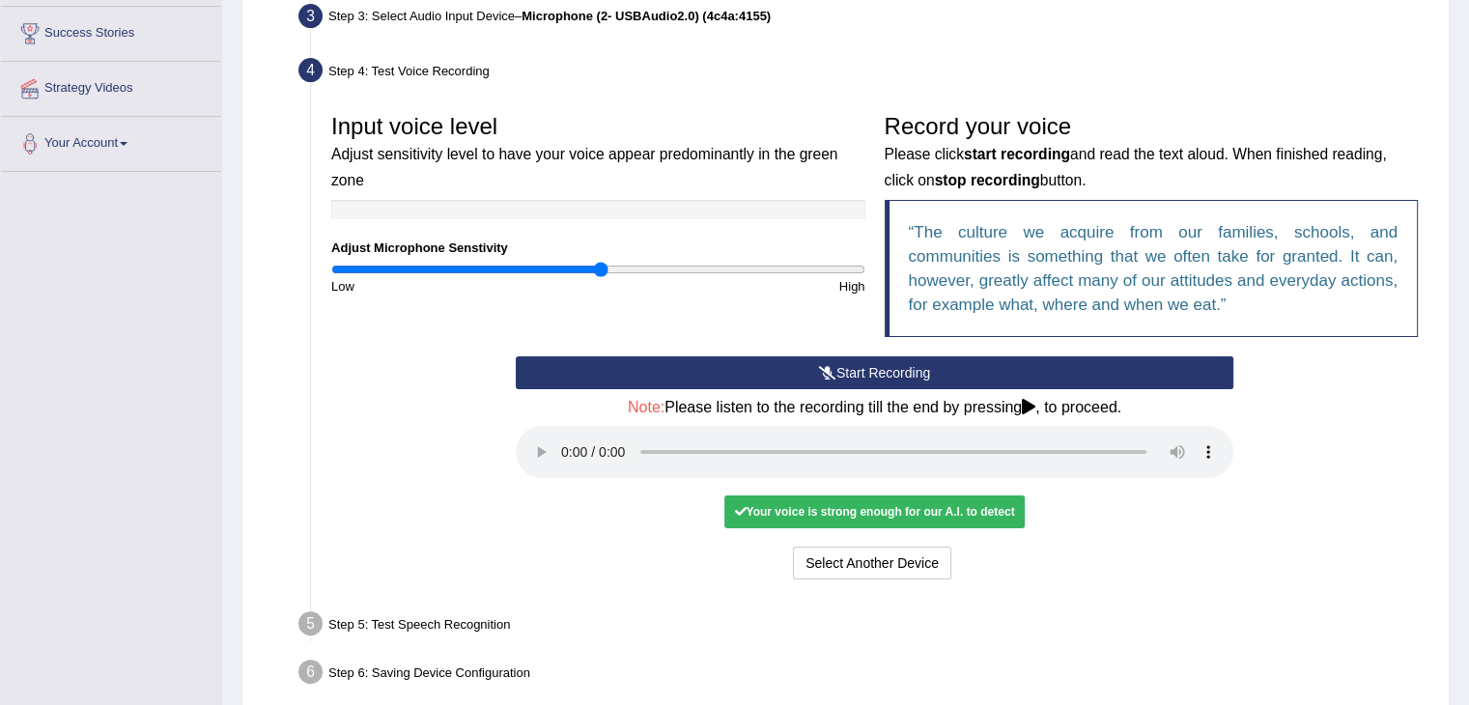
scroll to position [398, 0]
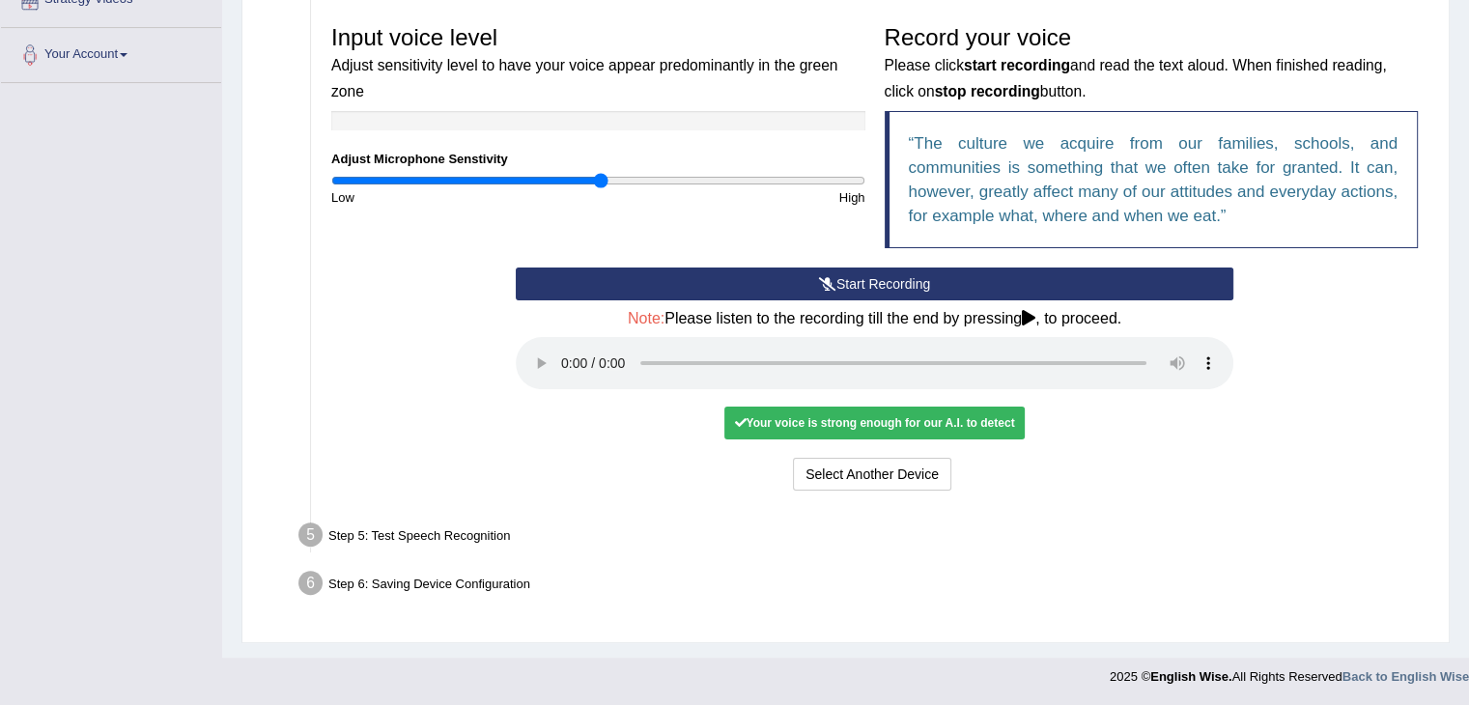
click at [425, 542] on div "Step 5: Test Speech Recognition" at bounding box center [865, 538] width 1150 height 42
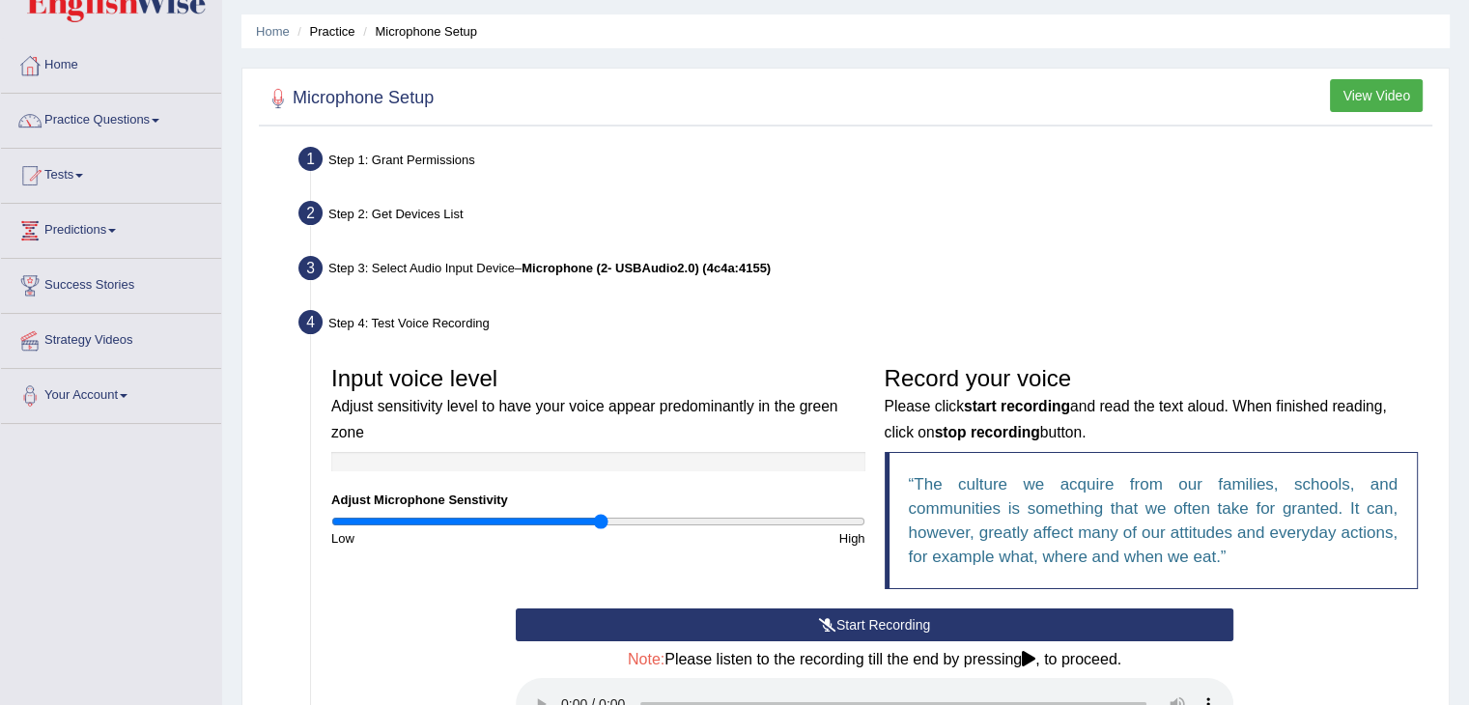
scroll to position [0, 0]
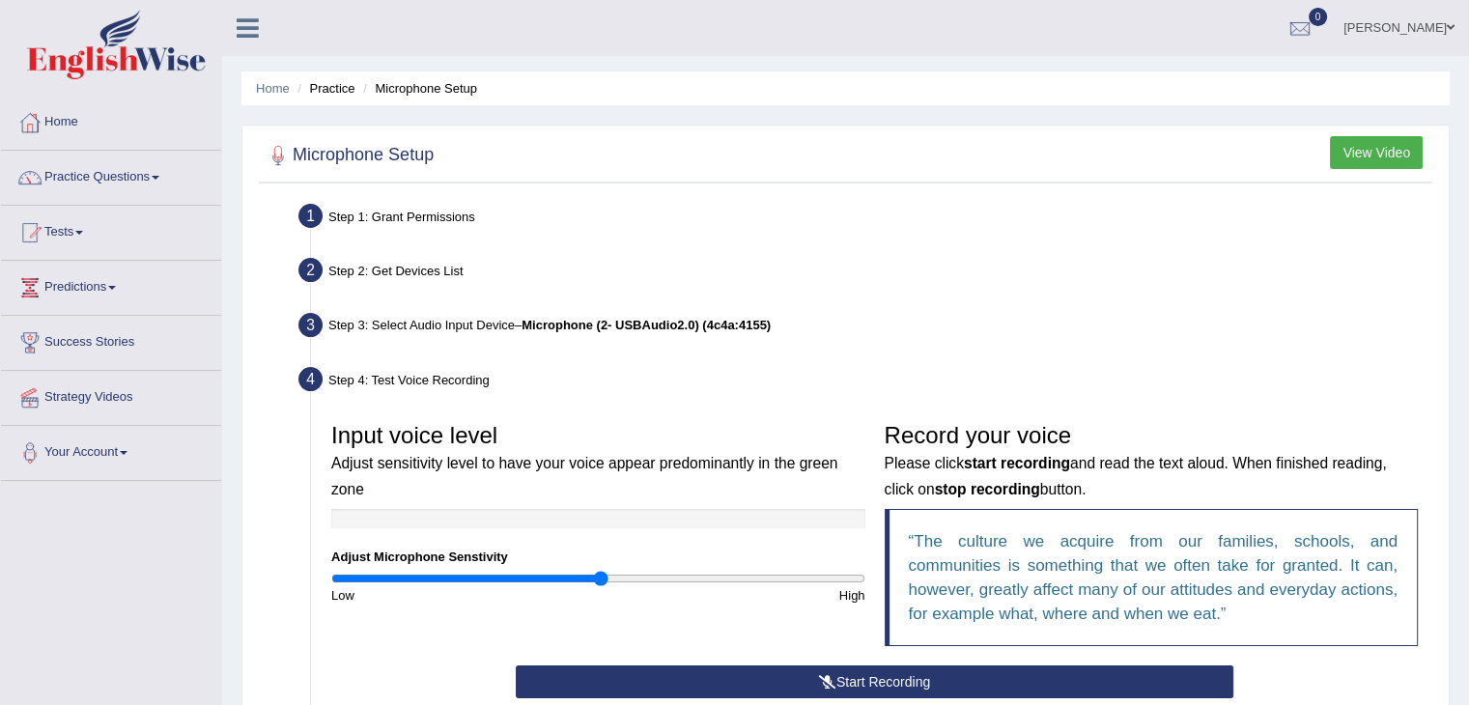
click at [423, 81] on li "Microphone Setup" at bounding box center [417, 88] width 119 height 18
click at [636, 144] on div at bounding box center [846, 156] width 1164 height 40
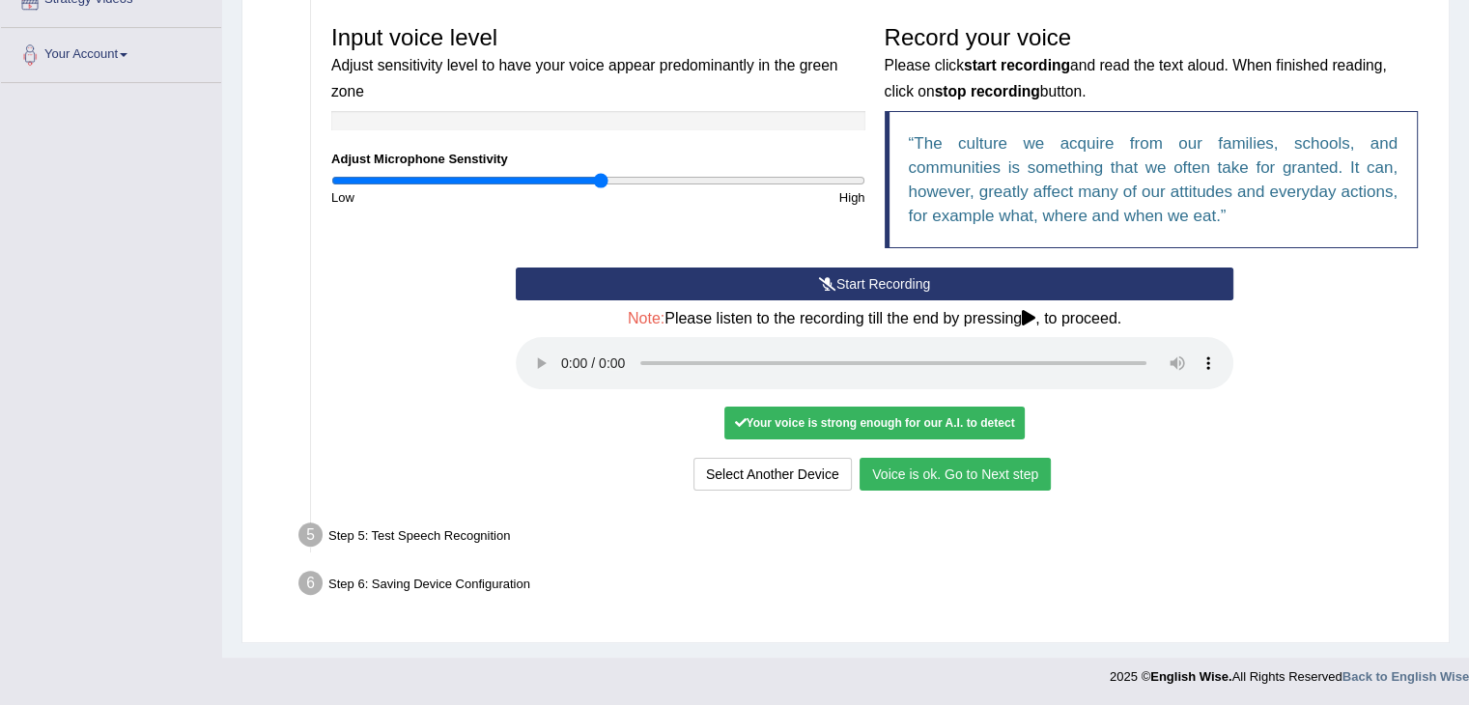
click at [976, 475] on button "Voice is ok. Go to Next step" at bounding box center [955, 474] width 191 height 33
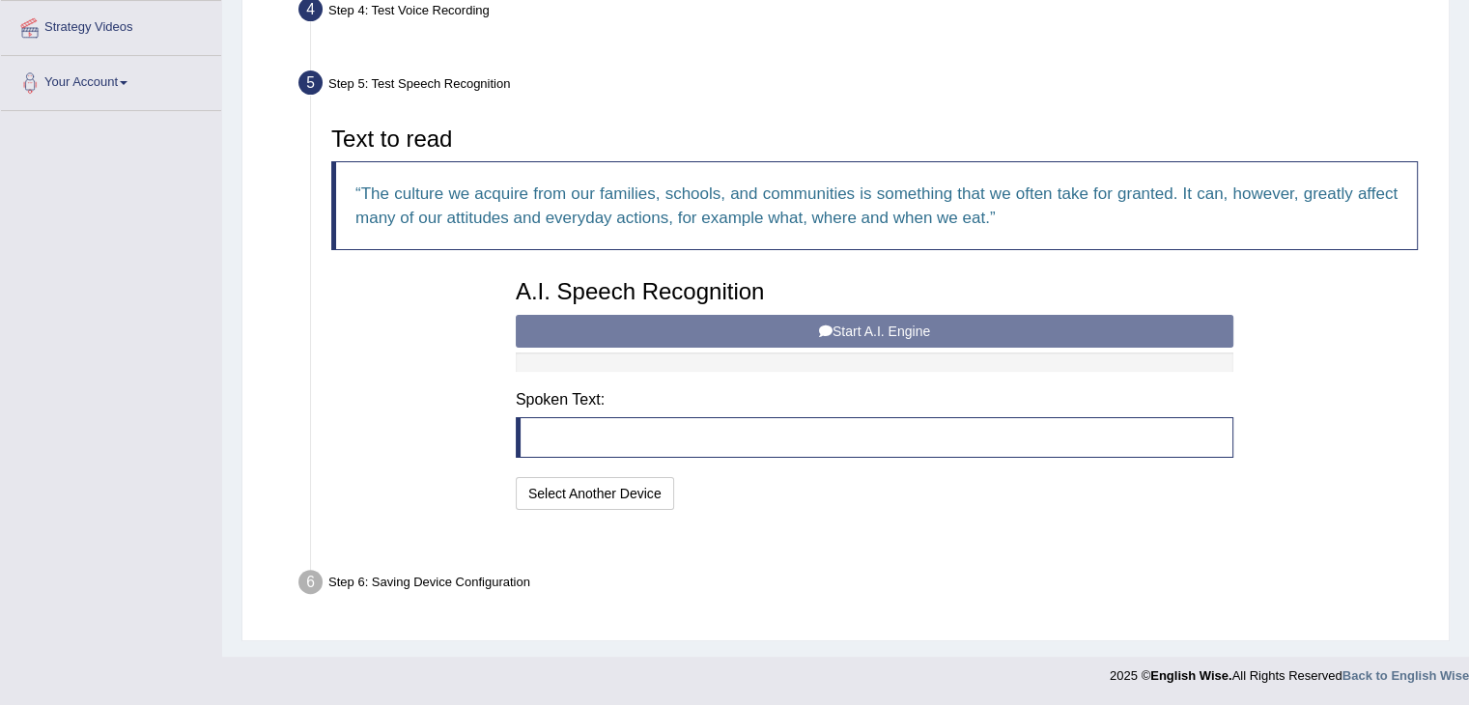
scroll to position [322, 0]
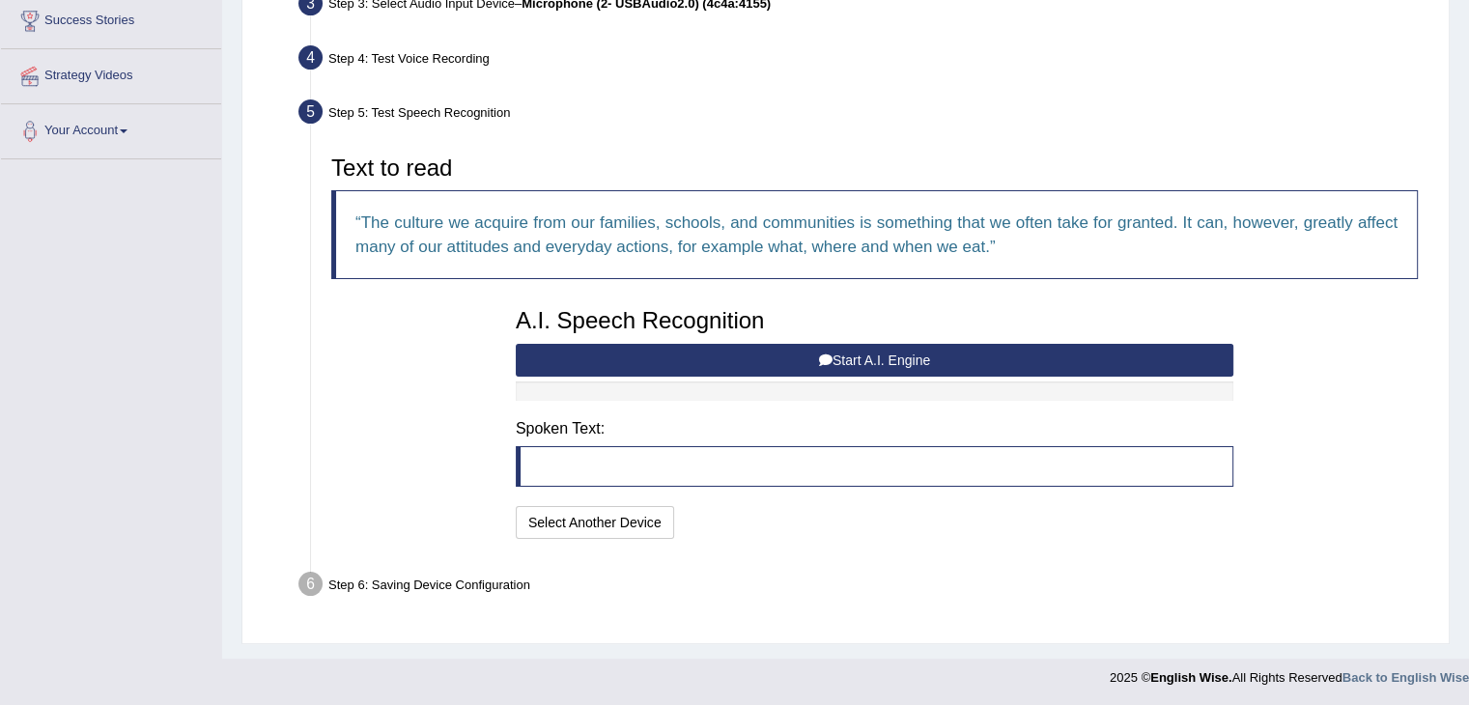
click at [815, 361] on button "Start A.I. Engine" at bounding box center [875, 360] width 718 height 33
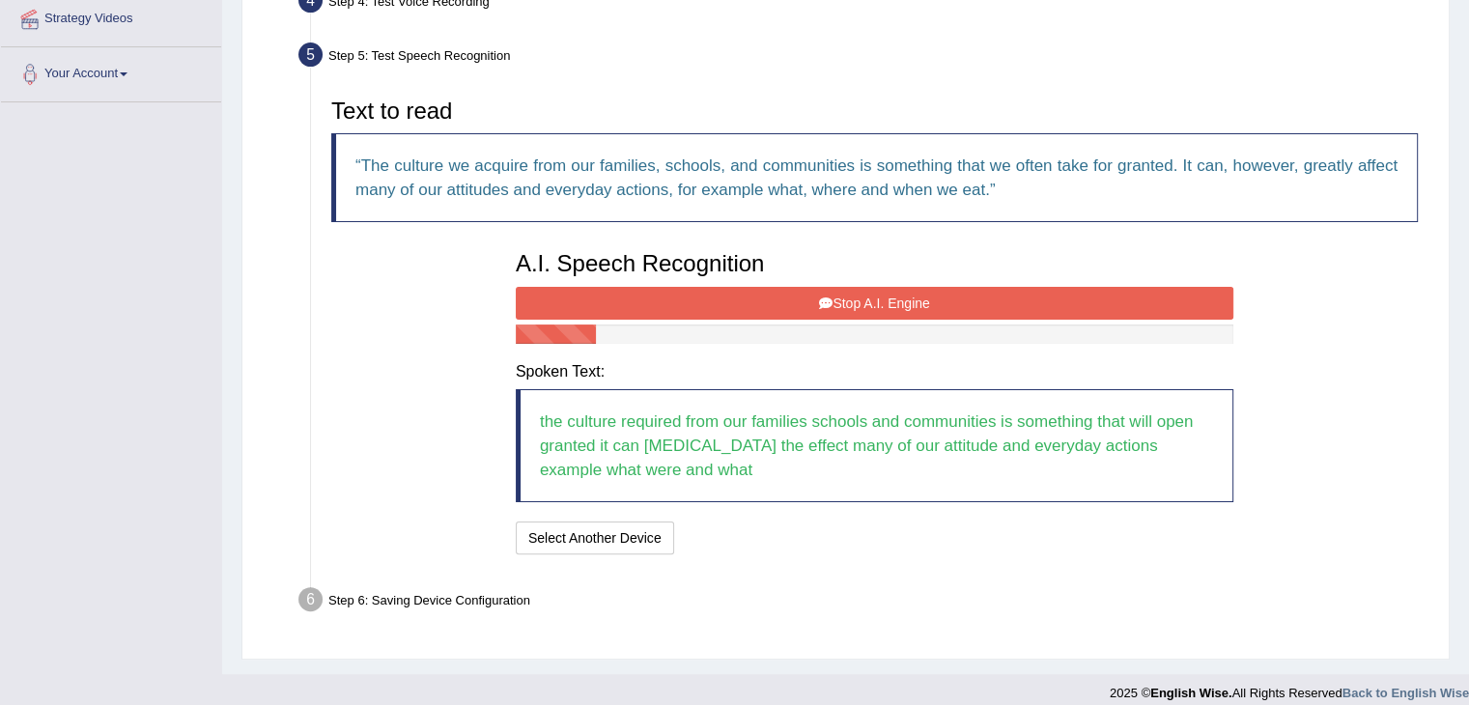
scroll to position [380, 0]
click at [862, 288] on button "Stop A.I. Engine" at bounding box center [875, 302] width 718 height 33
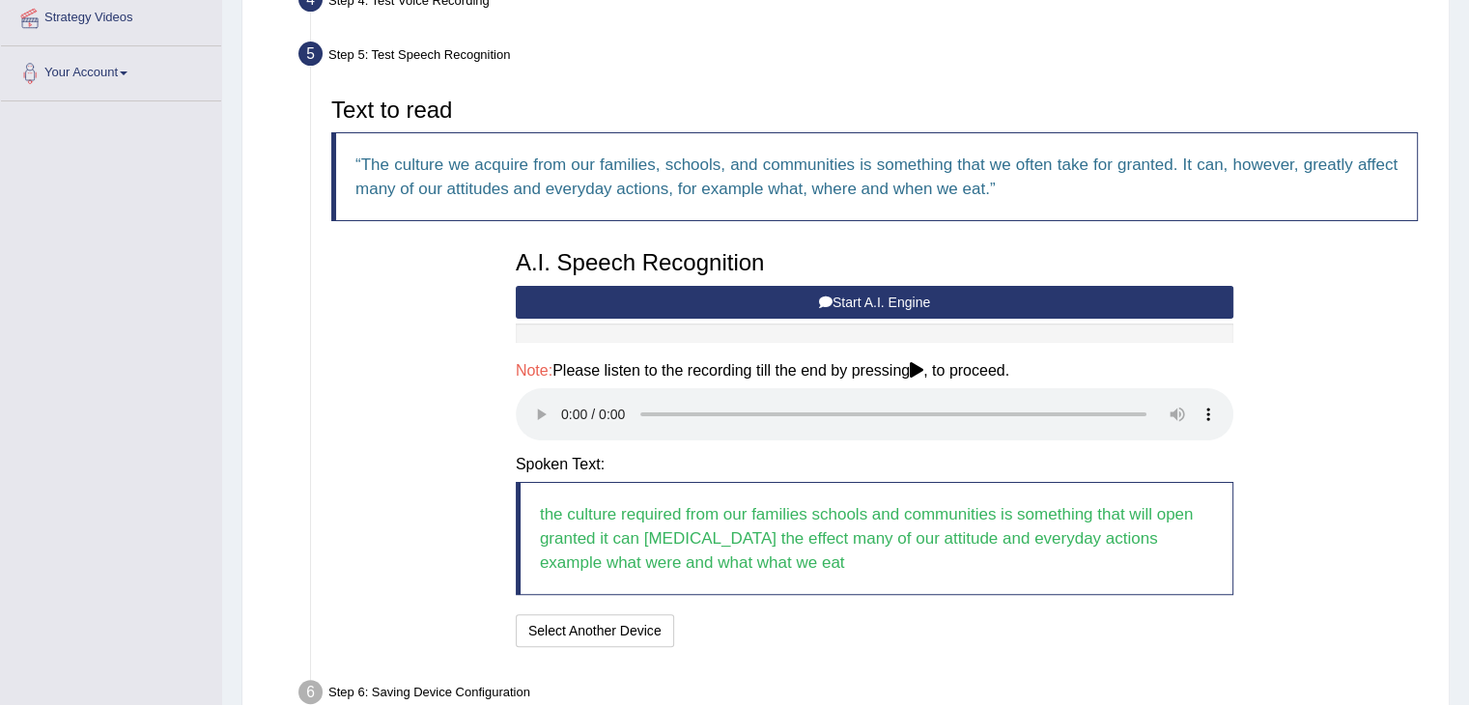
scroll to position [488, 0]
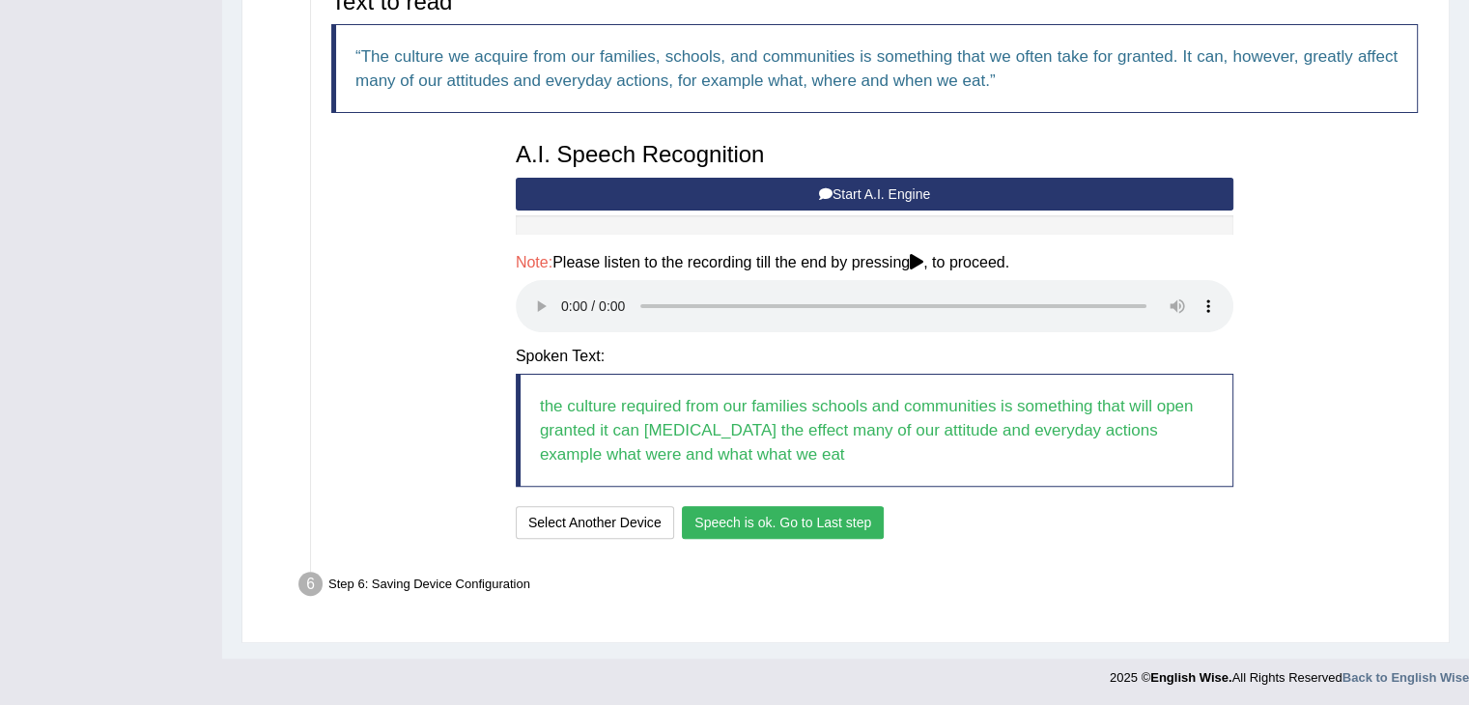
click at [821, 530] on button "Speech is ok. Go to Last step" at bounding box center [783, 522] width 202 height 33
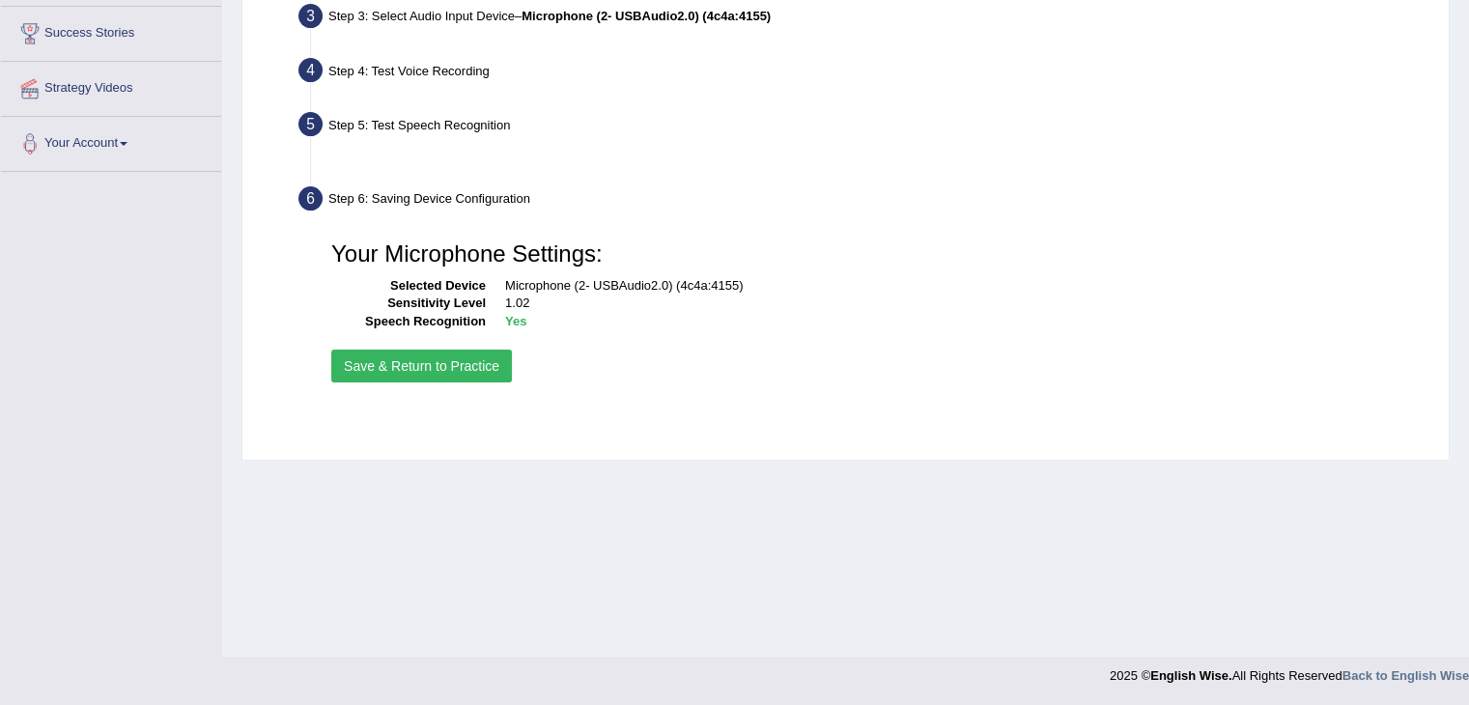
scroll to position [309, 0]
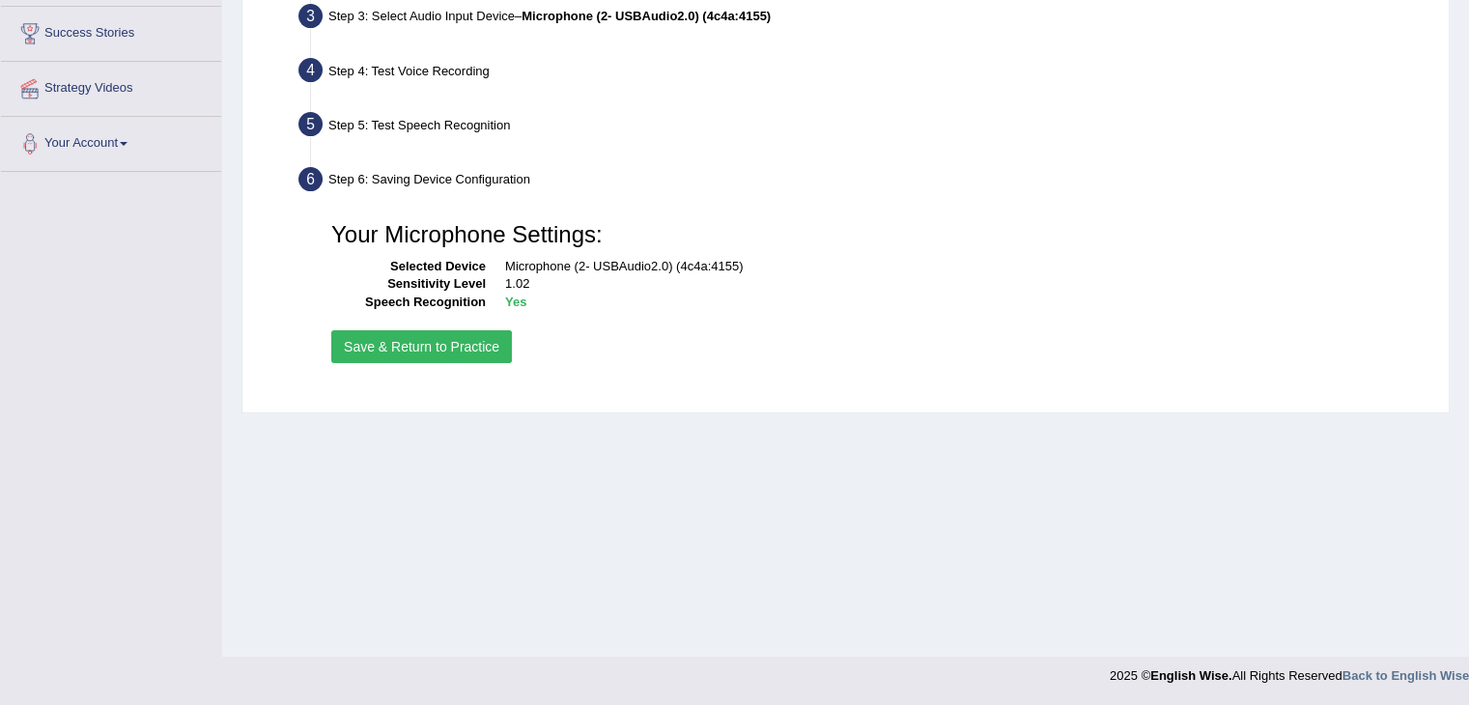
click at [469, 349] on button "Save & Return to Practice" at bounding box center [421, 346] width 181 height 33
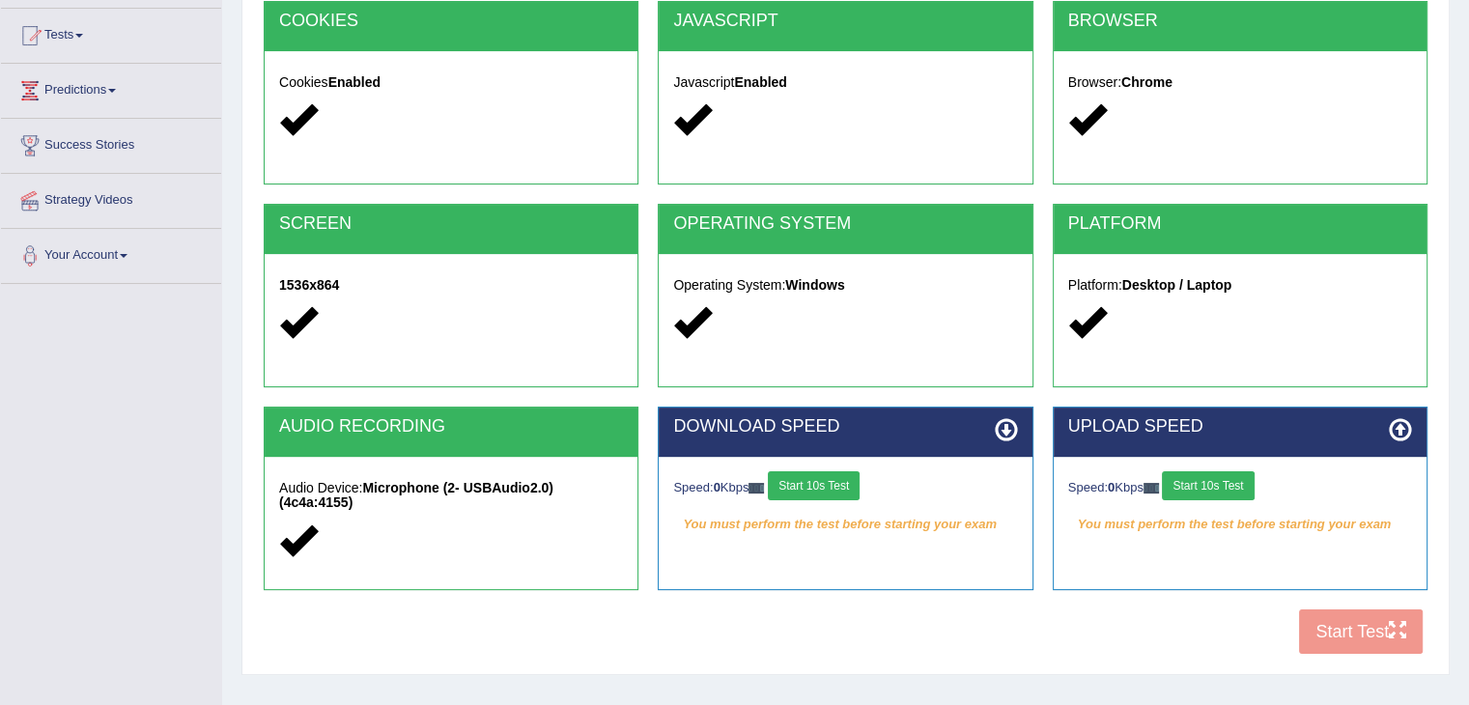
click at [1329, 631] on div "COOKIES Cookies Enabled JAVASCRIPT Javascript Enabled BROWSER Browser: Chrome S…" at bounding box center [846, 333] width 1174 height 664
click at [831, 484] on button "Start 10s Test" at bounding box center [814, 485] width 92 height 29
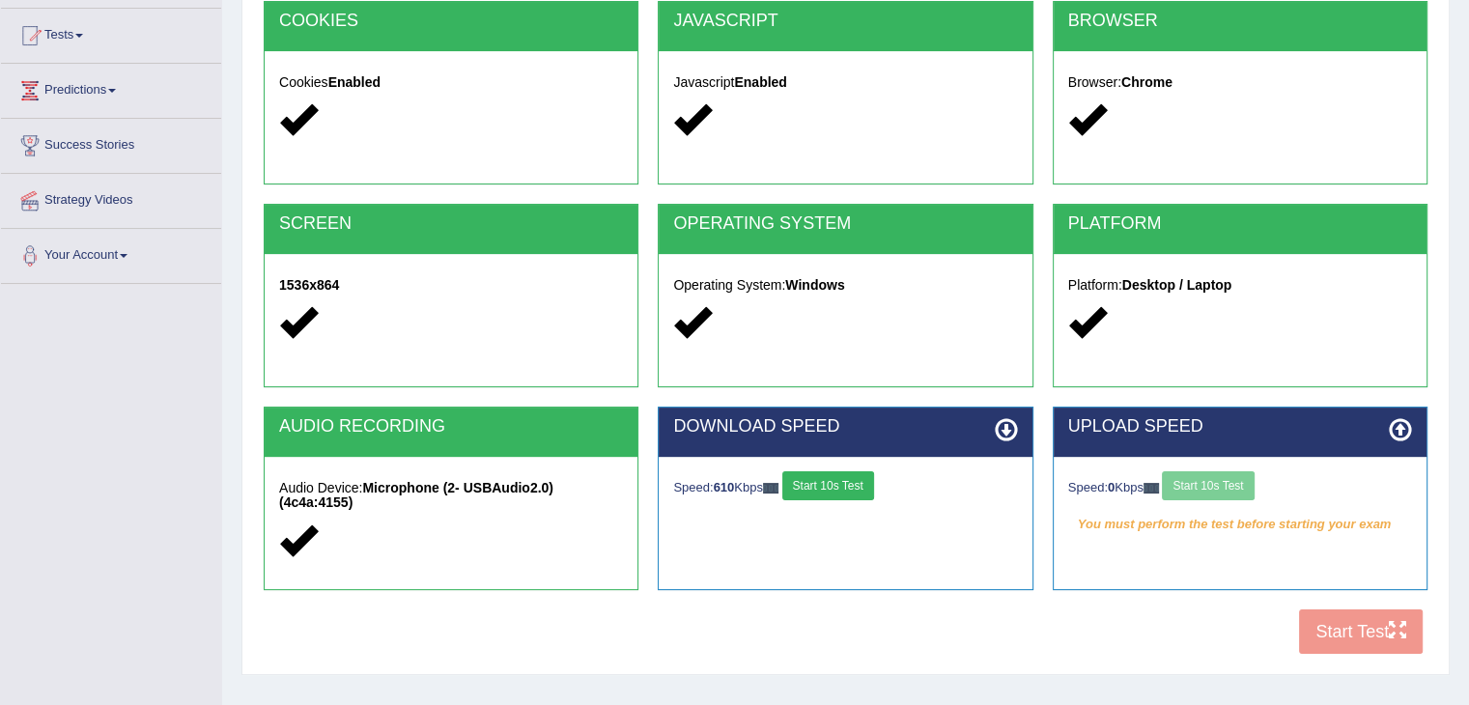
click at [831, 484] on button "Start 10s Test" at bounding box center [828, 485] width 92 height 29
click at [1197, 487] on button "Start 10s Test" at bounding box center [1208, 485] width 92 height 29
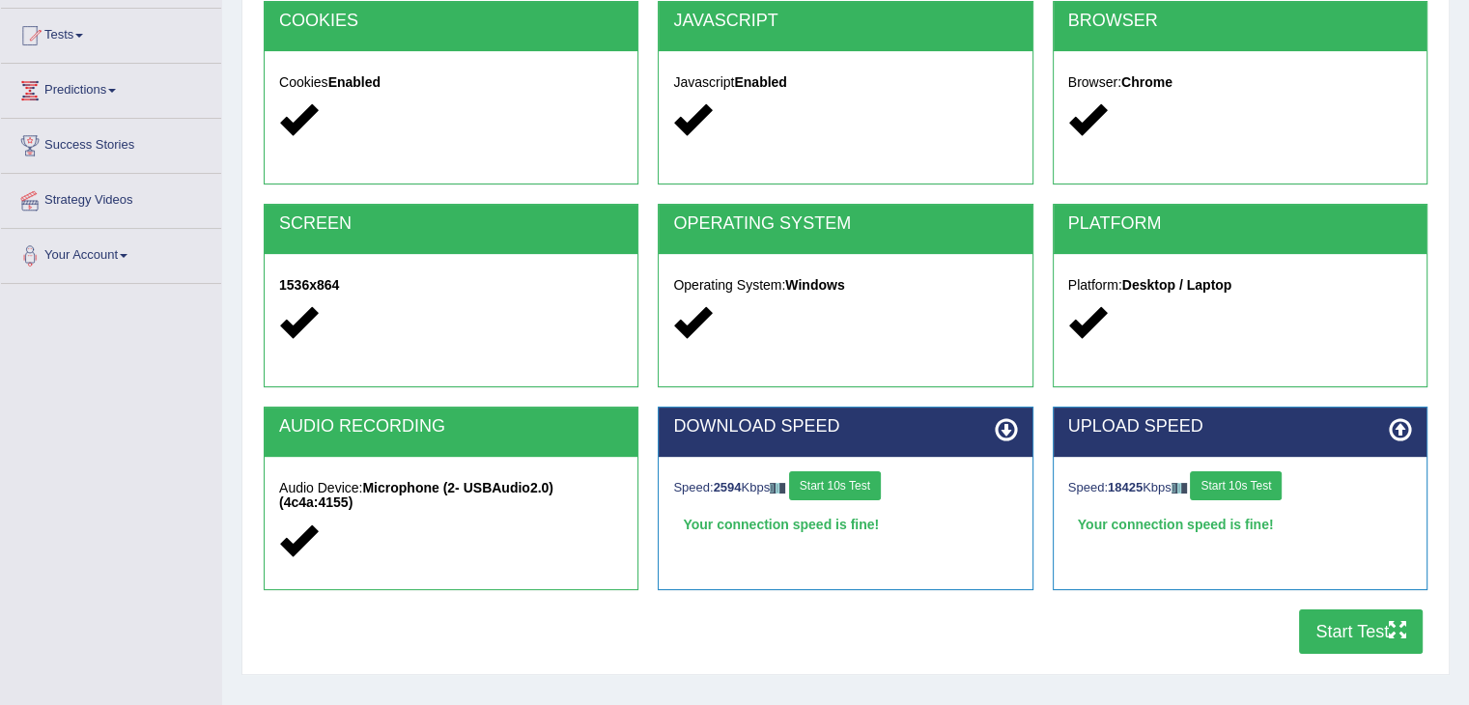
click at [1331, 639] on button "Start Test" at bounding box center [1361, 631] width 124 height 44
